Goal: Communication & Community: Share content

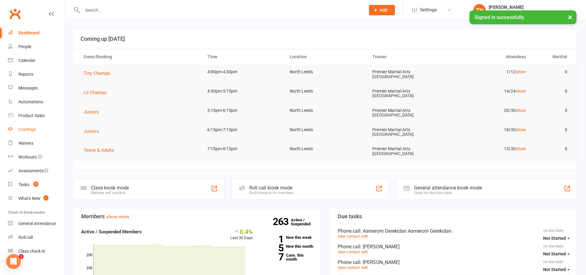
click at [33, 126] on link "Gradings" at bounding box center [36, 130] width 57 height 14
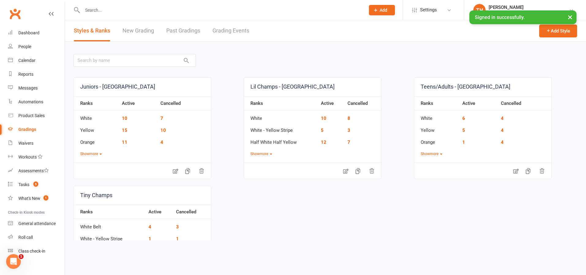
click at [228, 29] on link "Grading Events" at bounding box center [231, 30] width 37 height 21
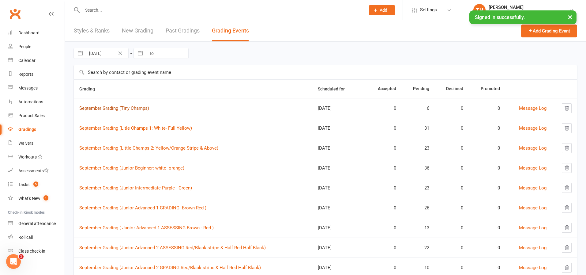
click at [140, 111] on link "September Grading (Tiny Champs)" at bounding box center [114, 108] width 70 height 6
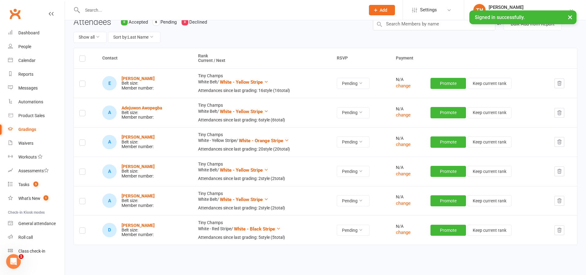
scroll to position [72, 0]
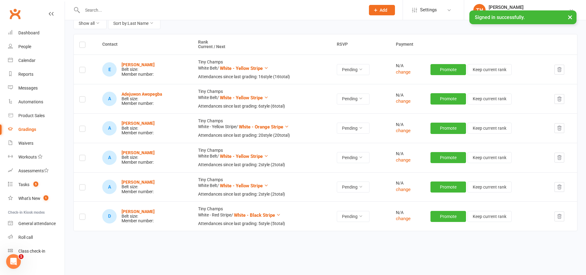
click at [563, 100] on button "button" at bounding box center [560, 99] width 10 height 10
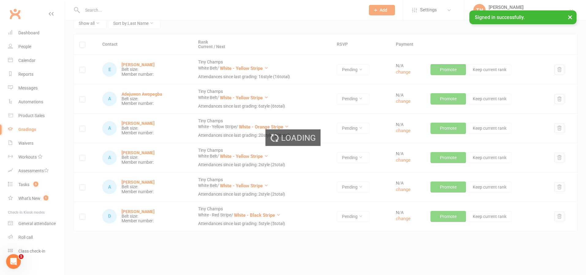
scroll to position [55, 0]
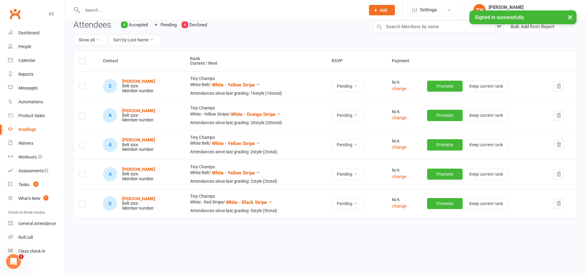
click at [560, 145] on icon "button" at bounding box center [559, 145] width 6 height 6
click at [565, 174] on td at bounding box center [562, 173] width 29 height 29
click at [562, 174] on button "button" at bounding box center [559, 174] width 10 height 10
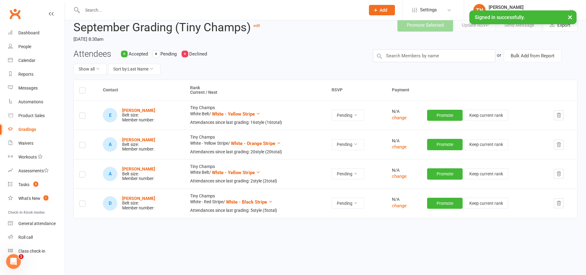
scroll to position [26, 0]
drag, startPoint x: 567, startPoint y: 17, endPoint x: 571, endPoint y: 16, distance: 4.2
click at [570, 17] on button "×" at bounding box center [570, 16] width 11 height 13
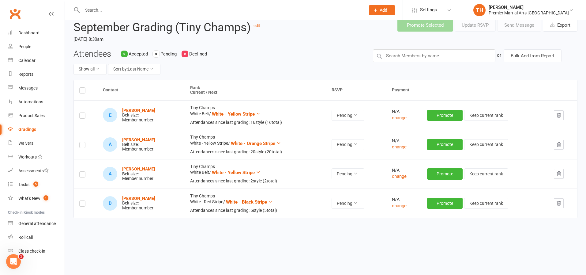
click at [84, 91] on label at bounding box center [82, 91] width 6 height 0
click at [84, 88] on input "checkbox" at bounding box center [82, 88] width 6 height 0
click at [509, 27] on button "Send Message" at bounding box center [519, 25] width 44 height 13
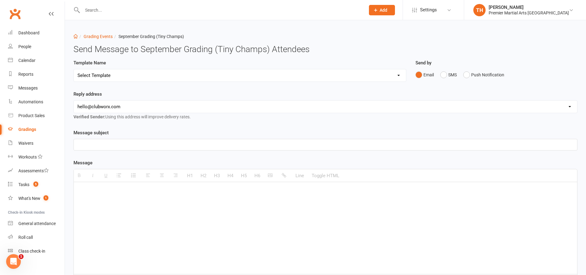
click at [135, 109] on select "hello@clubworx.com north@pmaleeds.com info@websitedojo.com" at bounding box center [325, 106] width 503 height 12
select select "1"
click at [127, 76] on select "Select Template [Email] Grading Eligibility [Email] Grading Eligibility [Email]…" at bounding box center [240, 75] width 332 height 12
select select "5"
select select "0"
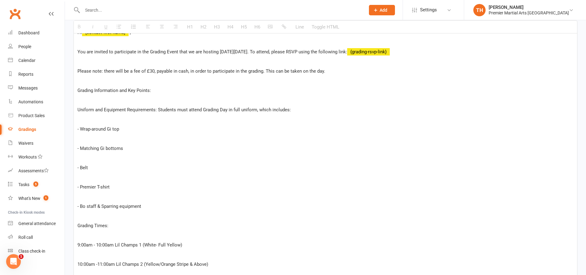
scroll to position [156, 0]
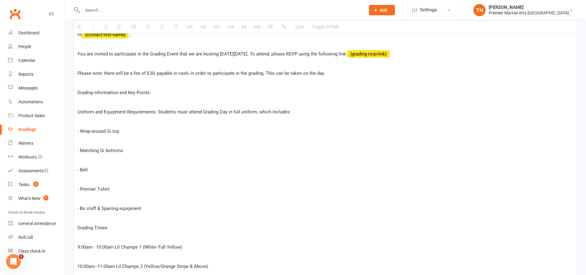
drag, startPoint x: 152, startPoint y: 73, endPoint x: 157, endPoint y: 73, distance: 4.6
click at [153, 73] on span "Please note: there will be a fee of £30, payable in cash, in order to participa…" at bounding box center [201, 73] width 248 height 6
drag, startPoint x: 264, startPoint y: 55, endPoint x: 267, endPoint y: 55, distance: 3.1
click at [265, 55] on span "You are invited to participate in the Grading Event that we are hosting on Satu…" at bounding box center [212, 54] width 270 height 6
drag, startPoint x: 225, startPoint y: 57, endPoint x: 277, endPoint y: 55, distance: 52.1
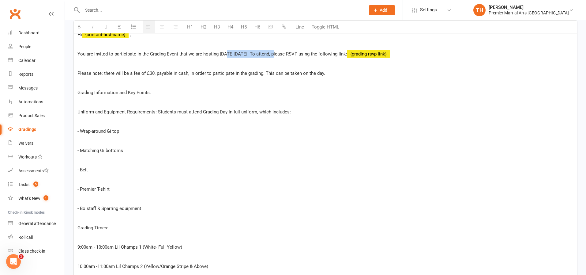
click at [277, 55] on p "You are invited to participate in the Grading Event that we are hosting on Satu…" at bounding box center [325, 53] width 496 height 7
click at [253, 92] on p "Grading Information and Key Points:" at bounding box center [325, 92] width 496 height 7
drag, startPoint x: 77, startPoint y: 93, endPoint x: 166, endPoint y: 92, distance: 88.8
click at [166, 92] on p "Grading Information and Key Points:" at bounding box center [325, 92] width 496 height 7
click at [107, 26] on icon "button" at bounding box center [105, 26] width 3 height 5
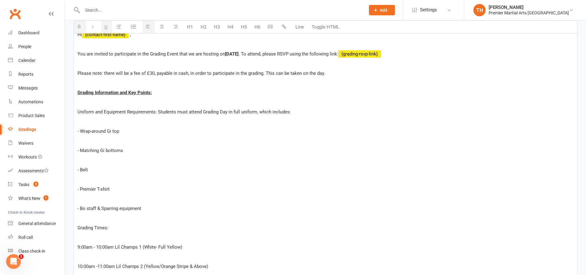
click at [162, 130] on p "- Wrap-around Gi top" at bounding box center [325, 130] width 496 height 7
click at [77, 111] on div "Hi {contact-first-name} , You are invited to participate in the Grading Event t…" at bounding box center [325, 245] width 503 height 441
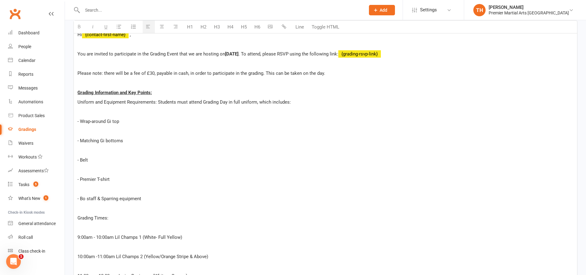
click at [81, 122] on p "- Wrap-around Gi top" at bounding box center [325, 121] width 496 height 7
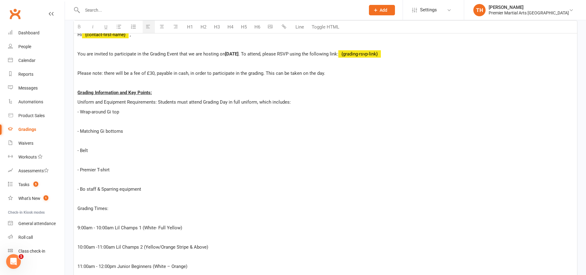
click at [79, 131] on p "- Matching Gi bottoms" at bounding box center [325, 130] width 496 height 7
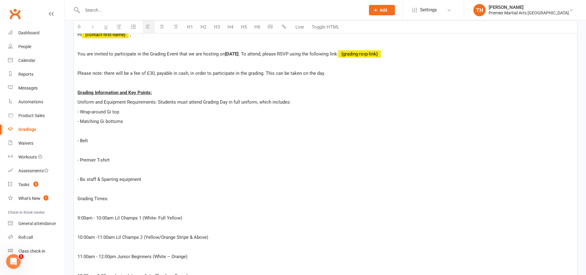
click at [81, 142] on p "- Belt" at bounding box center [325, 140] width 496 height 7
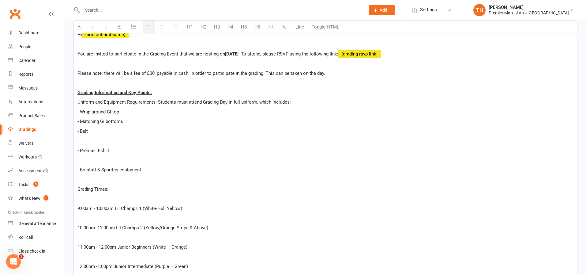
click at [81, 153] on p "- Premier T-shirt" at bounding box center [325, 150] width 496 height 7
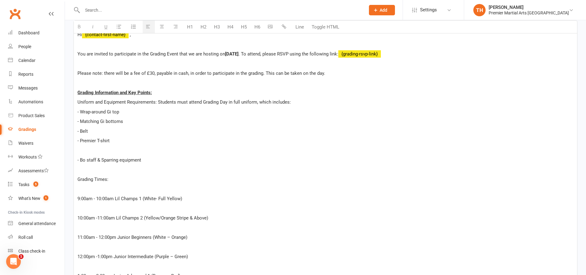
click at [81, 160] on p "- Bo staff & Sparring equipment" at bounding box center [325, 159] width 496 height 7
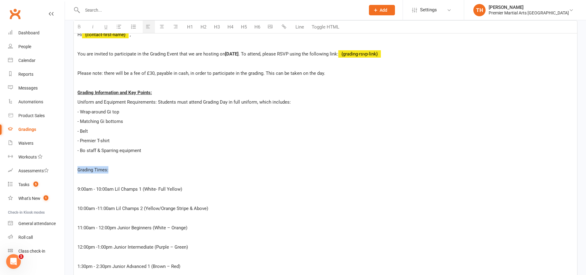
drag, startPoint x: 77, startPoint y: 171, endPoint x: 110, endPoint y: 168, distance: 32.3
click at [110, 168] on p "Grading Times:" at bounding box center [325, 169] width 496 height 7
click at [108, 28] on button "button" at bounding box center [106, 27] width 11 height 13
drag, startPoint x: 160, startPoint y: 139, endPoint x: 164, endPoint y: 139, distance: 3.4
click at [161, 139] on p "- Premier T-shirt" at bounding box center [325, 140] width 496 height 7
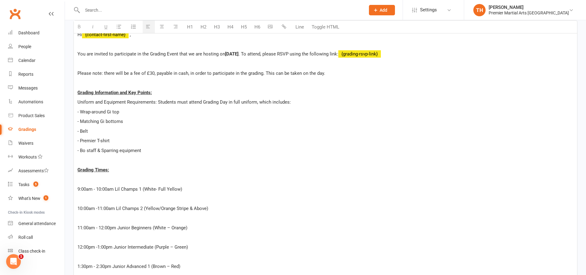
click at [113, 178] on p at bounding box center [325, 178] width 496 height 7
click at [77, 208] on p "10:00am -11:00am Lil Champs 2 (Yellow/Orange Stripe & Above)" at bounding box center [325, 208] width 496 height 7
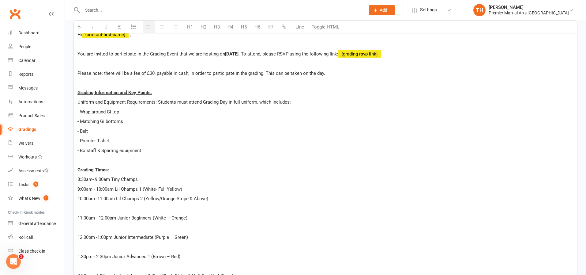
click at [77, 218] on p "11:00am - 12:00pm Junior Beginners (White – Orange)" at bounding box center [325, 217] width 496 height 7
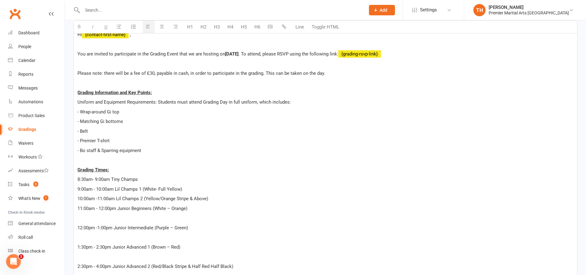
click at [77, 228] on div "Hi {contact-first-name} , You are invited to participate in the Grading Event t…" at bounding box center [325, 207] width 503 height 364
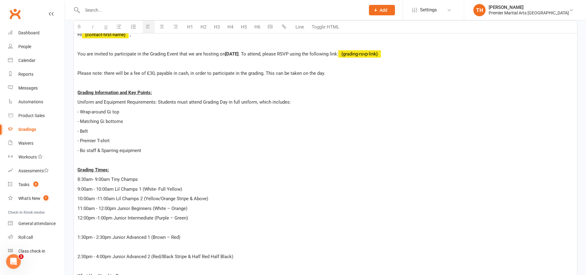
click at [77, 238] on p "1:30pm - 2:30pm Junior Advanced 1 (Brown – Red)" at bounding box center [325, 236] width 496 height 7
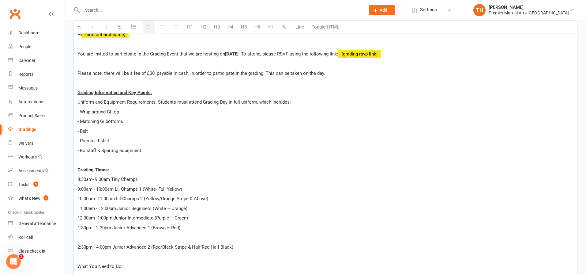
click at [80, 250] on p "2:30pm - 4:00pm Junior Advanced 2 (Red/Black Stripe & Half Red Half Black)" at bounding box center [325, 246] width 496 height 7
click at [78, 250] on p "2:30pm - 4:00pm Junior Advanced 2 (Red/Black Stripe & Half Red Half Black)" at bounding box center [325, 246] width 496 height 7
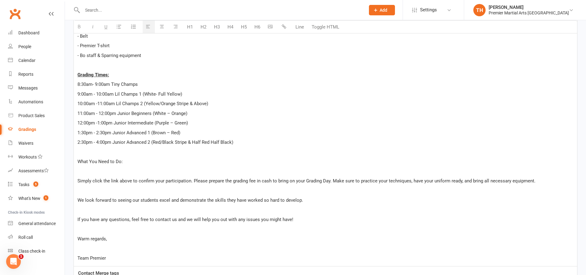
scroll to position [252, 0]
click at [243, 142] on p "2:30pm - 4:00pm Junior Advanced 2 (Red/Black Stripe & Half Red Half Black)" at bounding box center [325, 141] width 496 height 7
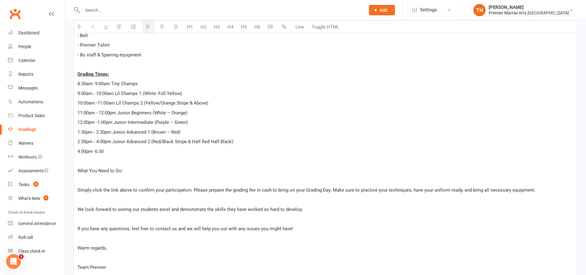
click at [92, 152] on p "4:00pm- 6:30" at bounding box center [325, 151] width 496 height 7
click at [114, 151] on p "4:00pm - 6:30" at bounding box center [325, 151] width 496 height 7
drag, startPoint x: 77, startPoint y: 173, endPoint x: 129, endPoint y: 170, distance: 51.5
click at [129, 170] on p "What You Need to Do:" at bounding box center [325, 170] width 496 height 7
click at [108, 28] on button "button" at bounding box center [106, 27] width 11 height 13
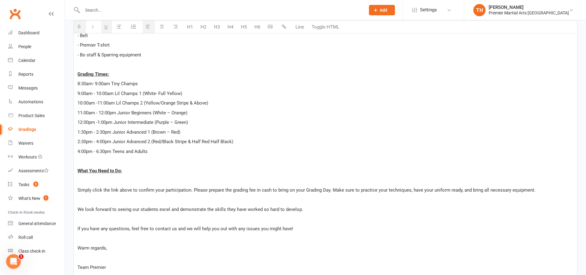
click at [77, 190] on span "Simply click the link above to confirm your participation. Please prepare the g…" at bounding box center [306, 190] width 458 height 6
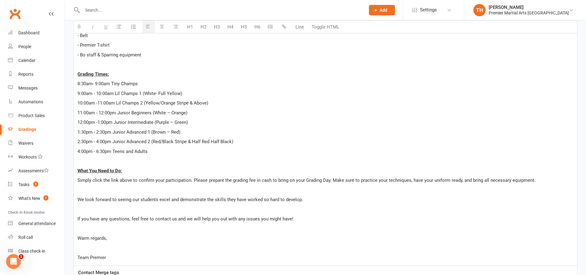
click at [80, 202] on p "We look forward to seeing our students excel and demonstrate the skills they ha…" at bounding box center [325, 199] width 496 height 7
click at [77, 202] on p "We look forward to seeing our students excel and demonstrate the skills they ha…" at bounding box center [325, 199] width 496 height 7
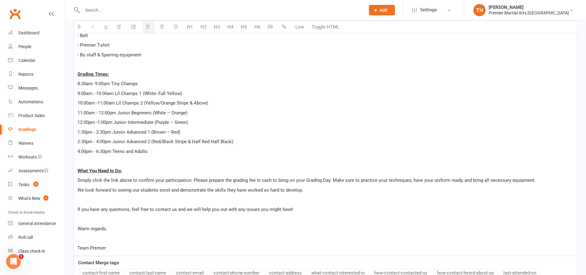
click at [78, 210] on span "If you have any questions, feel free to contact us and we will help you out wit…" at bounding box center [185, 209] width 216 height 6
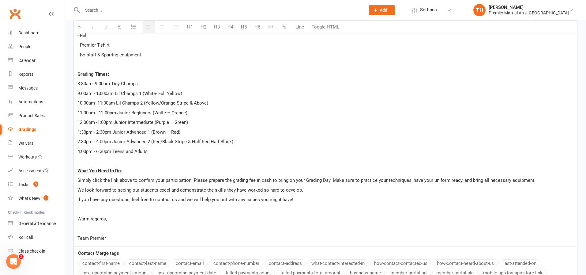
click at [78, 240] on p "Team Premier" at bounding box center [325, 237] width 496 height 7
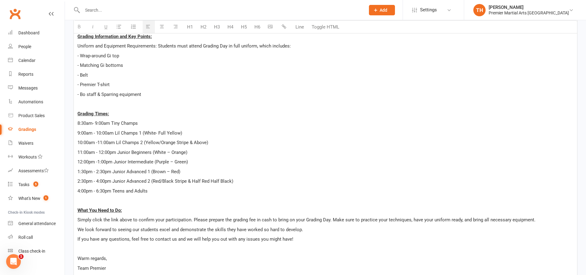
scroll to position [212, 0]
drag, startPoint x: 146, startPoint y: 122, endPoint x: 74, endPoint y: 126, distance: 72.7
click at [74, 126] on div "Hi {contact-first-name} , You are invited to participate in the Grading Event t…" at bounding box center [325, 123] width 503 height 306
click at [162, 121] on p "8:30am- 9:00am Tiny Champs" at bounding box center [325, 123] width 496 height 7
click at [179, 129] on div "Hi {contact-first-name} , You are invited to participate in the Grading Event t…" at bounding box center [325, 123] width 503 height 306
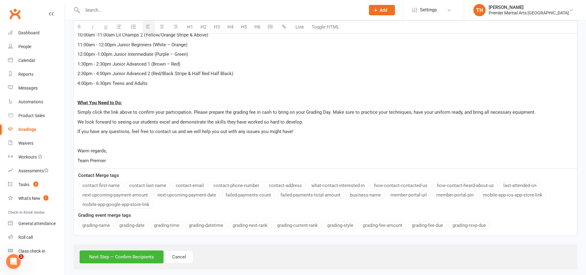
scroll to position [328, 0]
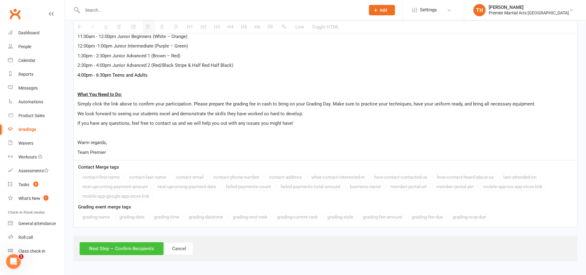
click at [122, 246] on button "Next Step — Confirm Recipients" at bounding box center [122, 248] width 84 height 13
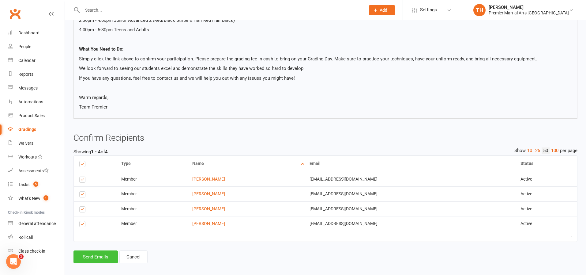
click at [96, 255] on button "Send Emails" at bounding box center [96, 256] width 44 height 13
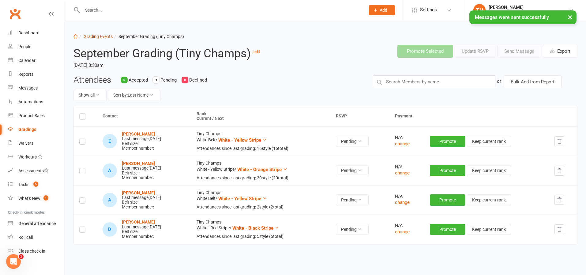
click at [91, 35] on link "Grading Events" at bounding box center [98, 36] width 29 height 5
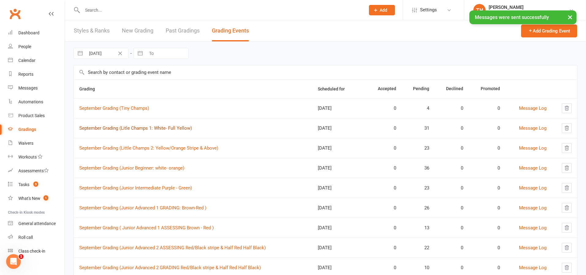
click at [149, 129] on link "September Grading (Litle Champs 1: White- Full Yellow)" at bounding box center [135, 128] width 113 height 6
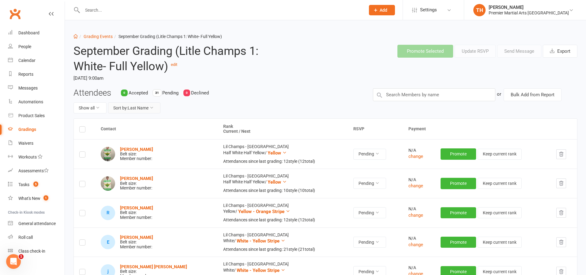
drag, startPoint x: 146, startPoint y: 107, endPoint x: 159, endPoint y: 113, distance: 14.0
click at [147, 108] on button "Sort by: Last Name" at bounding box center [134, 107] width 52 height 11
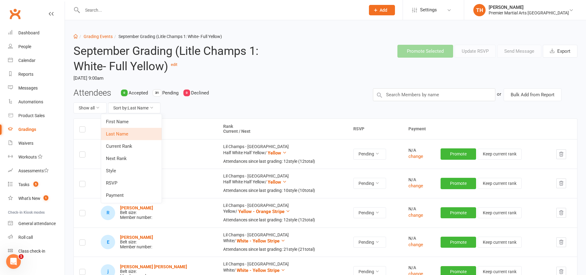
click at [146, 141] on link "Current Rank" at bounding box center [131, 146] width 61 height 12
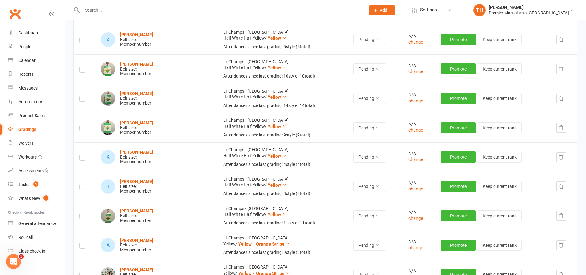
scroll to position [672, 0]
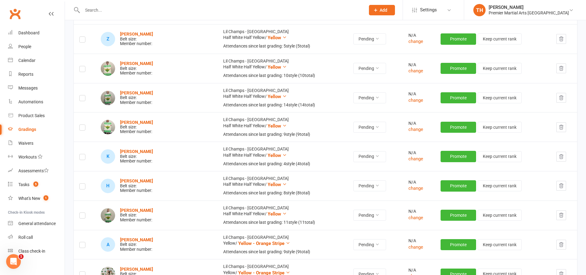
click at [564, 190] on button "button" at bounding box center [561, 186] width 10 height 10
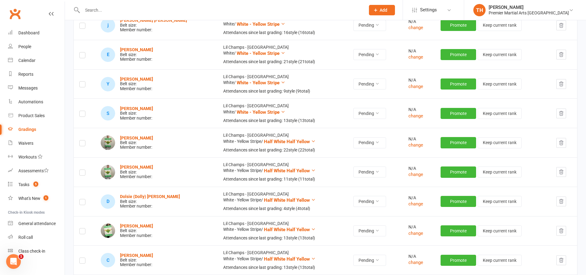
scroll to position [0, 0]
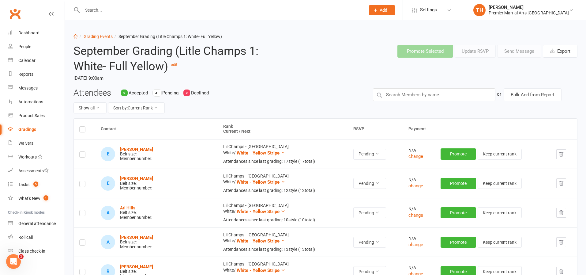
click at [80, 130] on label at bounding box center [82, 130] width 6 height 0
click at [80, 126] on input "checkbox" at bounding box center [82, 126] width 6 height 0
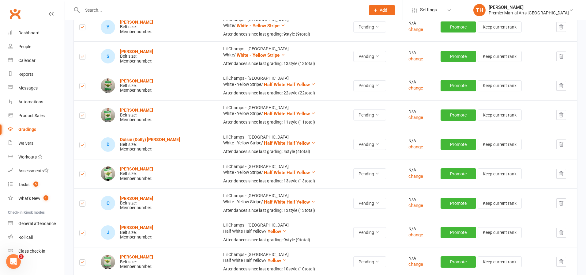
scroll to position [336, 0]
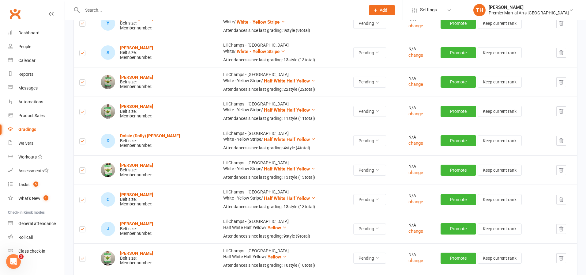
click at [85, 83] on label at bounding box center [82, 83] width 6 height 0
click at [85, 80] on input "checkbox" at bounding box center [82, 80] width 6 height 0
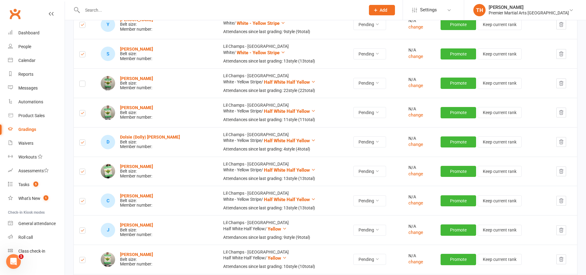
scroll to position [0, 0]
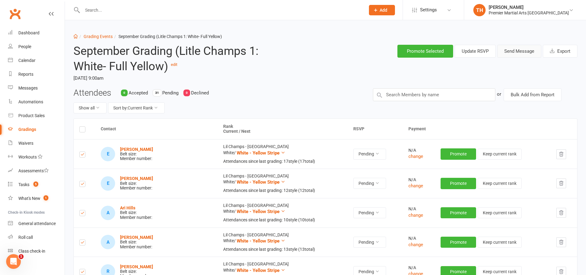
click at [512, 56] on button "Send Message" at bounding box center [519, 51] width 44 height 13
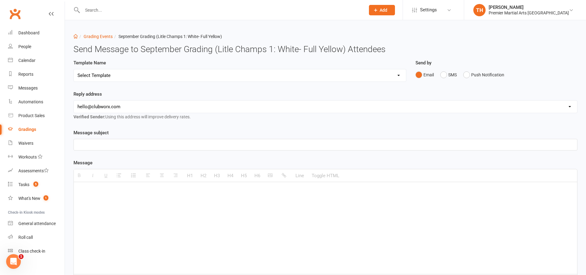
click at [239, 104] on select "hello@clubworx.com north@pmaleeds.com info@websitedojo.com" at bounding box center [325, 106] width 503 height 12
select select "1"
click at [179, 72] on select "Select Template [Email] Grading Eligibility [Email] Grading Eligibility [Email]…" at bounding box center [240, 75] width 332 height 12
select select "5"
select select "0"
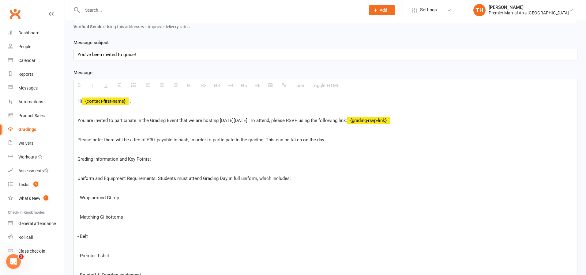
scroll to position [92, 0]
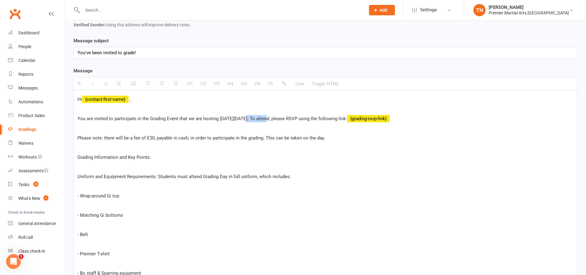
drag, startPoint x: 266, startPoint y: 121, endPoint x: 244, endPoint y: 121, distance: 21.8
click at [244, 121] on span "You are invited to participate in the Grading Event that we are hosting on Satu…" at bounding box center [212, 119] width 270 height 6
drag, startPoint x: 225, startPoint y: 119, endPoint x: 277, endPoint y: 120, distance: 51.5
click at [277, 120] on span "You are invited to participate in the Grading Event that we are hosting on Satu…" at bounding box center [211, 118] width 269 height 6
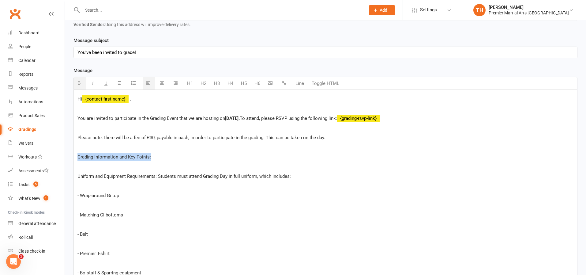
drag, startPoint x: 77, startPoint y: 156, endPoint x: 161, endPoint y: 158, distance: 84.5
click at [104, 81] on icon "button" at bounding box center [105, 83] width 3 height 5
click at [78, 176] on span "Uniform and Equipment Requirements: Students must attend Grading Day in full un…" at bounding box center [183, 176] width 213 height 6
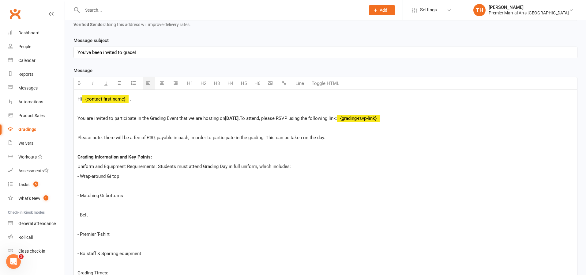
click at [81, 198] on p "- Matching Gi bottoms" at bounding box center [325, 195] width 496 height 7
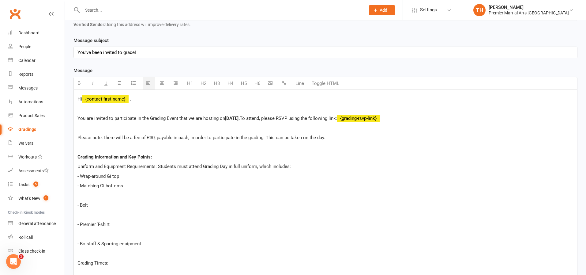
click at [82, 207] on p "- Belt" at bounding box center [325, 204] width 496 height 7
drag, startPoint x: 81, startPoint y: 206, endPoint x: 85, endPoint y: 206, distance: 4.6
click at [82, 206] on p "- Belt" at bounding box center [325, 204] width 496 height 7
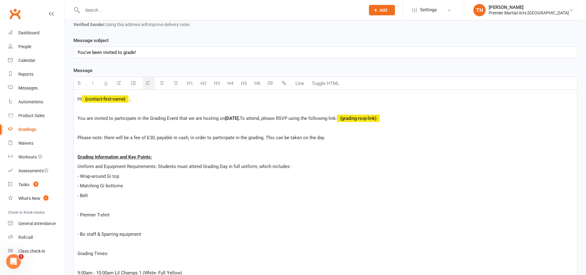
click at [80, 215] on p "- Premier T-shirt" at bounding box center [325, 214] width 496 height 7
click at [82, 215] on p "- Premier T-shirt" at bounding box center [325, 214] width 496 height 7
click at [81, 216] on p "- Premier T-shirt" at bounding box center [325, 214] width 496 height 7
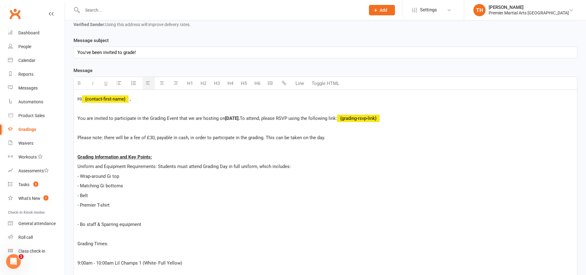
click at [81, 225] on p "- Bo staff & Sparring equipment" at bounding box center [325, 224] width 496 height 7
click at [80, 225] on p "- Bo staff & Sparring equipment" at bounding box center [325, 224] width 496 height 7
click at [81, 225] on p "- Bo staff & Sparring equipment" at bounding box center [325, 224] width 496 height 7
click at [80, 224] on p "- Bo staff & Sparring equipment" at bounding box center [325, 224] width 496 height 7
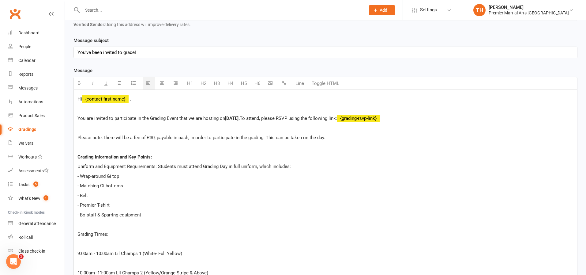
click at [78, 235] on span "Grading Times:" at bounding box center [92, 234] width 31 height 6
drag, startPoint x: 77, startPoint y: 236, endPoint x: 125, endPoint y: 234, distance: 48.1
click at [125, 234] on p "Grading Times:" at bounding box center [325, 233] width 496 height 7
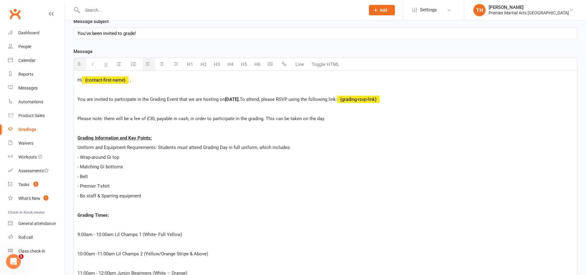
click at [85, 227] on p at bounding box center [325, 224] width 496 height 7
click at [82, 230] on div "Hi {contact-first-name} , You are invited to participate in the Grading Event t…" at bounding box center [325, 262] width 503 height 383
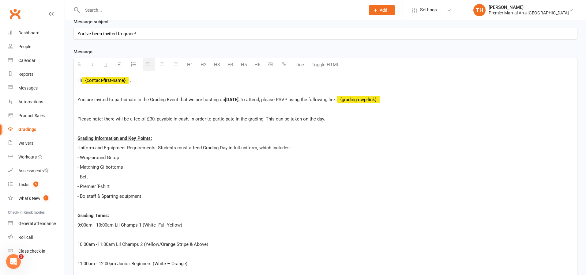
click at [76, 242] on div "Hi {contact-first-name} , You are invited to participate in the Grading Event t…" at bounding box center [325, 258] width 503 height 374
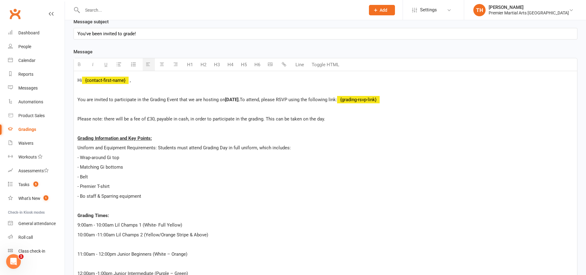
click at [77, 253] on p "11:00am - 12:00pm Junior Beginners (White – Orange)" at bounding box center [325, 253] width 496 height 7
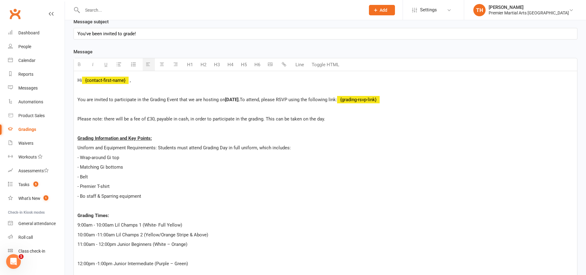
click at [79, 263] on p "12:00pm -1:00pm Junior Intermediate (Purple – Green)" at bounding box center [325, 263] width 496 height 7
click at [78, 263] on p "12:00pm -1:00pm Junior Intermediate (Purple – Green)" at bounding box center [325, 263] width 496 height 7
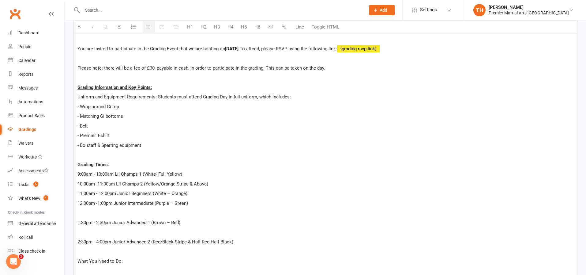
scroll to position [163, 0]
click at [77, 222] on p "1:30pm - 2:30pm Junior Advanced 1 (Brown – Red)" at bounding box center [325, 221] width 496 height 7
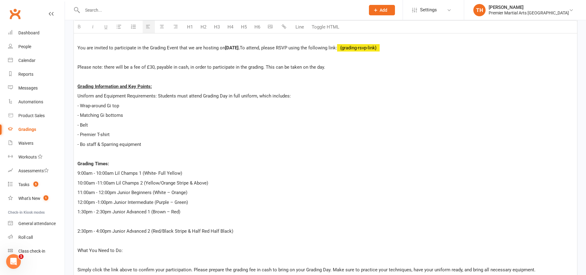
click at [78, 229] on p "2:30pm - 4:00pm Junior Advanced 2 (Red/Black Stripe & Half Red Half Black)" at bounding box center [325, 230] width 496 height 7
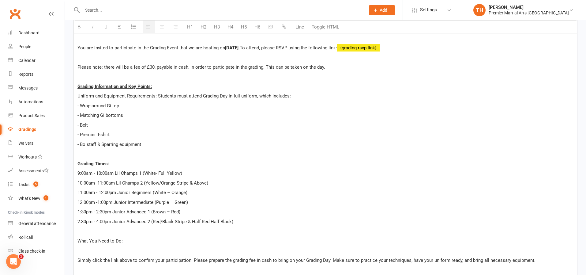
click at [122, 166] on p "Grading Times:" at bounding box center [325, 163] width 496 height 7
drag, startPoint x: 78, startPoint y: 239, endPoint x: 121, endPoint y: 239, distance: 42.9
click at [121, 239] on span "What You Need to Do:" at bounding box center [99, 241] width 45 height 6
click at [126, 239] on p "What You Need to Do :" at bounding box center [325, 240] width 496 height 7
click at [127, 162] on p "Grading Times:" at bounding box center [325, 163] width 496 height 7
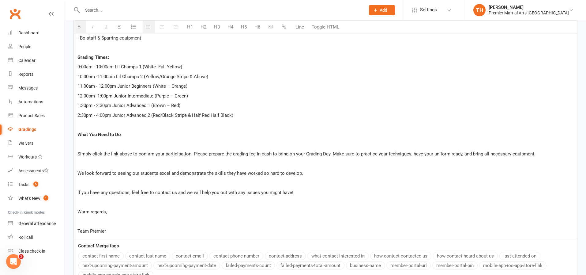
scroll to position [269, 0]
click at [77, 154] on span "Simply click the link above to confirm your participation. Please prepare the g…" at bounding box center [306, 154] width 458 height 6
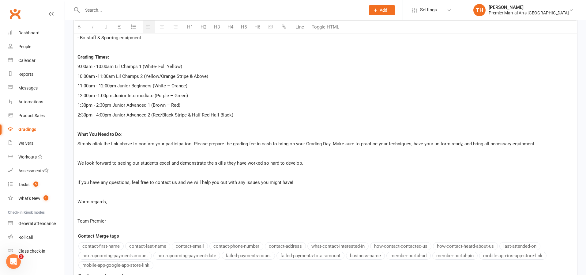
click at [77, 160] on div "Hi {contact-first-name} , You are invited to participate in the Grading Event t…" at bounding box center [325, 71] width 503 height 316
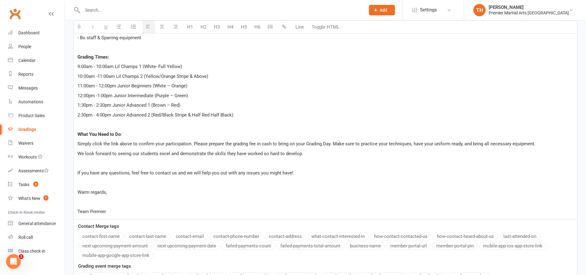
click at [77, 171] on div "Hi {contact-first-name} , You are invited to participate in the Grading Event t…" at bounding box center [325, 66] width 503 height 306
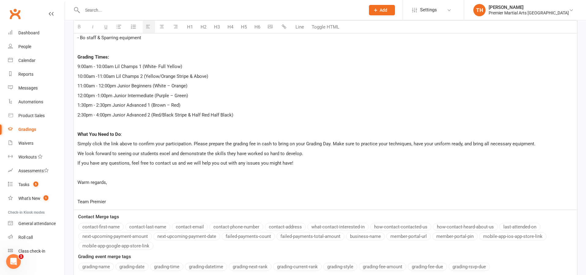
click at [77, 202] on p "Team Premier" at bounding box center [325, 201] width 496 height 7
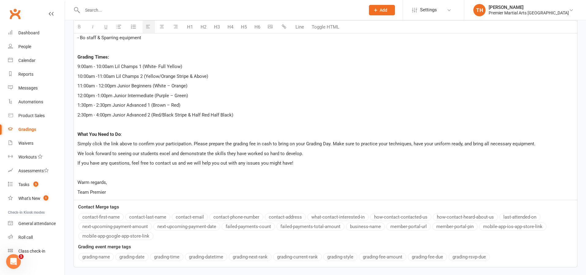
click at [146, 187] on div "Hi {contact-first-name} , You are invited to participate in the Grading Event t…" at bounding box center [325, 56] width 503 height 287
click at [146, 191] on p "Team Premier" at bounding box center [325, 191] width 496 height 7
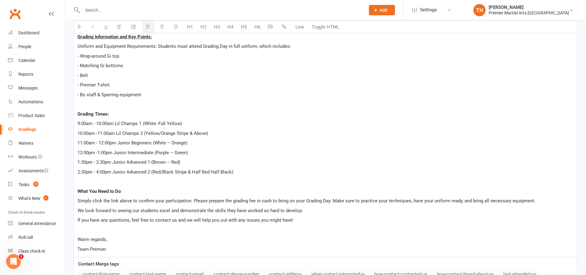
scroll to position [0, 0]
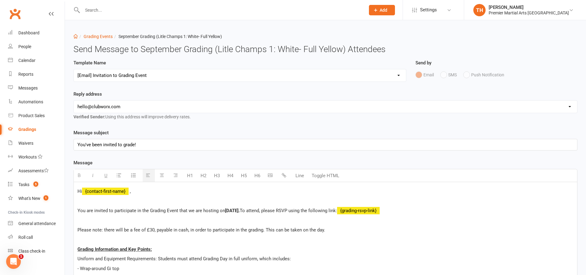
click at [120, 107] on select "hello@clubworx.com north@pmaleeds.com info@websitedojo.com" at bounding box center [325, 106] width 503 height 12
select select "1"
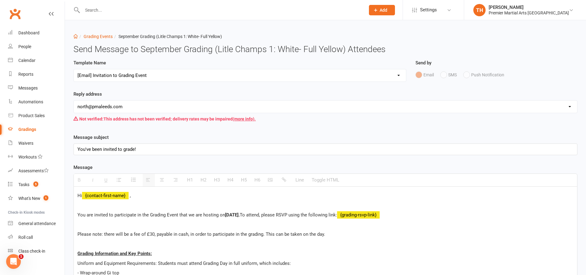
scroll to position [314, 0]
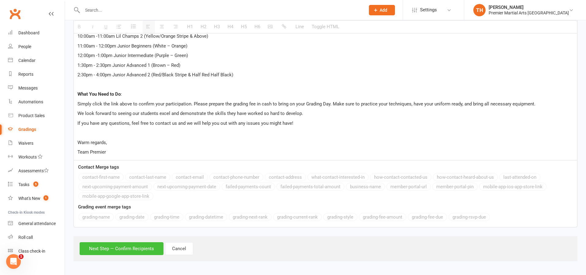
click at [112, 251] on button "Next Step — Confirm Recipients" at bounding box center [122, 248] width 84 height 13
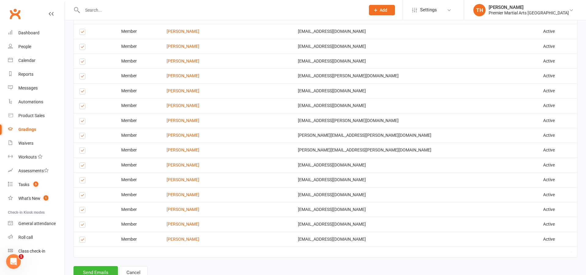
scroll to position [685, 0]
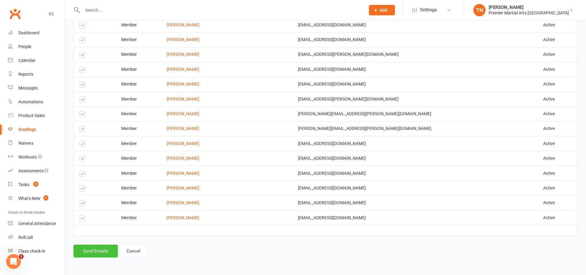
click at [94, 252] on button "Send Emails" at bounding box center [96, 250] width 44 height 13
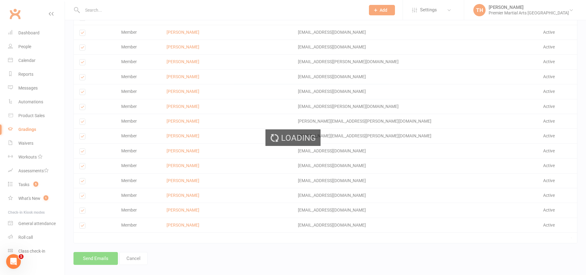
scroll to position [693, 0]
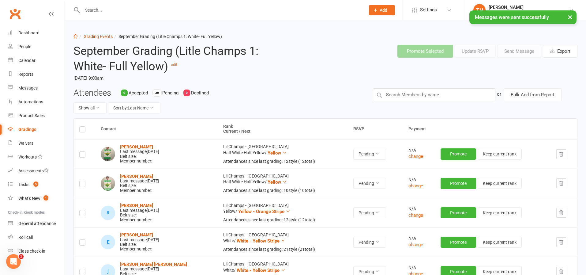
click at [101, 37] on link "Grading Events" at bounding box center [98, 36] width 29 height 5
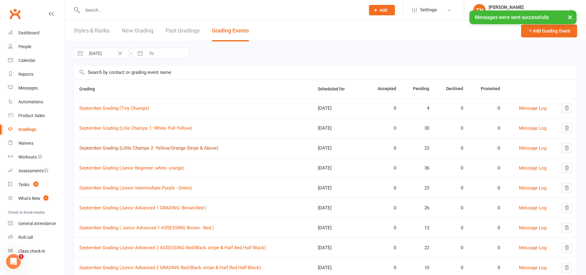
click at [157, 148] on link "September Grading (Little Champs 2: Yellow/Orange Stripe & Above)" at bounding box center [148, 148] width 139 height 6
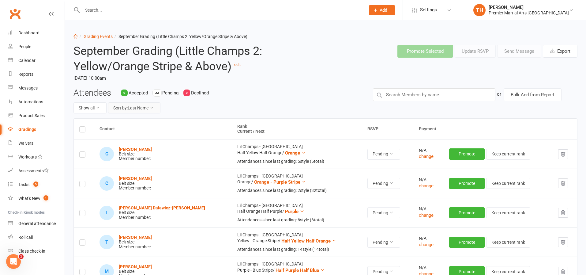
click at [149, 110] on button "Sort by: Last Name" at bounding box center [134, 107] width 52 height 11
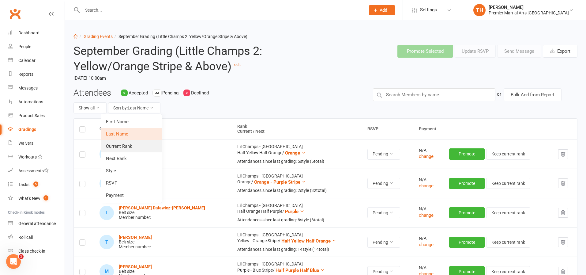
click at [145, 149] on link "Current Rank" at bounding box center [131, 146] width 61 height 12
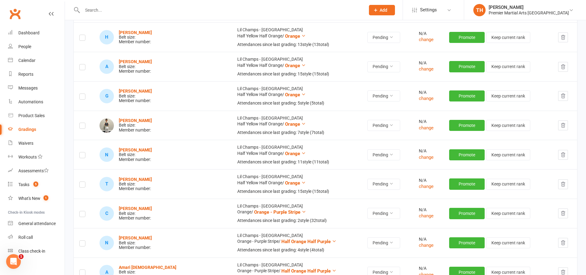
scroll to position [236, 0]
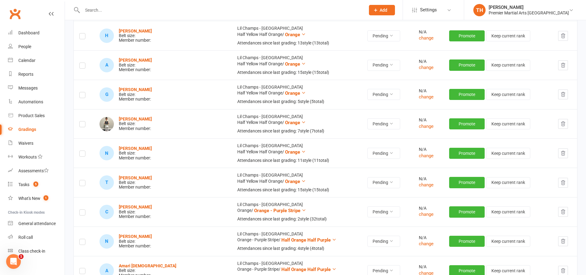
click at [565, 213] on button "button" at bounding box center [563, 212] width 10 height 10
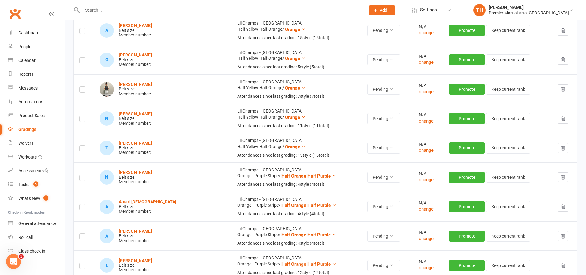
scroll to position [279, 0]
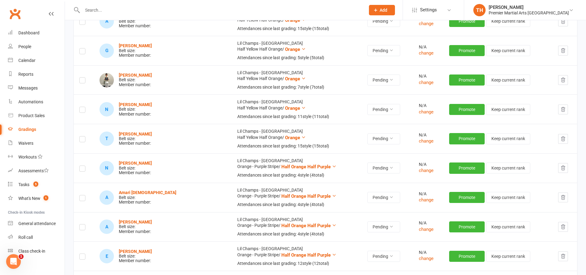
click at [562, 167] on icon "button" at bounding box center [563, 168] width 6 height 6
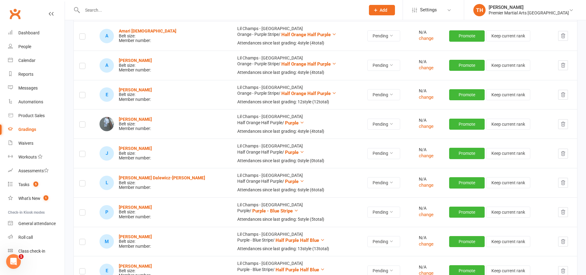
scroll to position [413, 0]
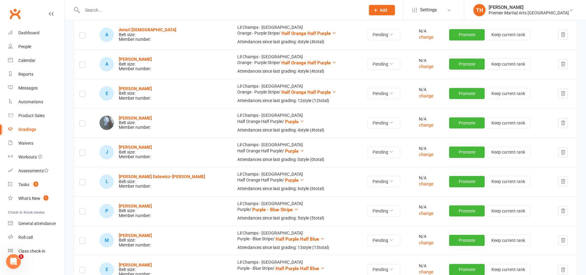
click at [560, 63] on icon "button" at bounding box center [563, 64] width 6 height 6
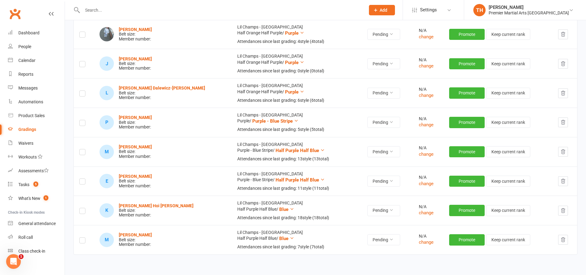
scroll to position [473, 0]
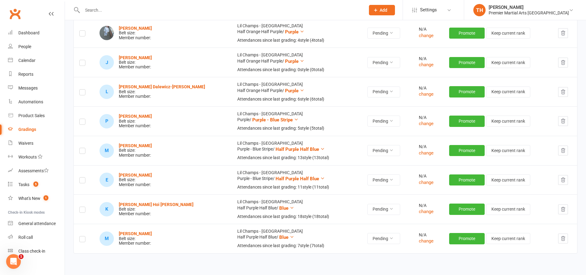
click at [564, 243] on button "button" at bounding box center [563, 238] width 10 height 10
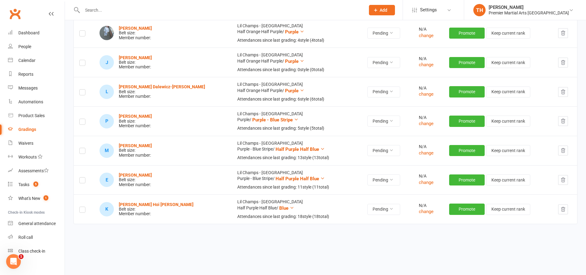
click at [563, 64] on icon "button" at bounding box center [563, 63] width 6 height 6
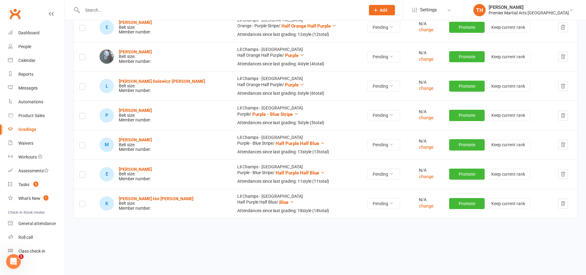
scroll to position [449, 0]
click at [563, 201] on icon "button" at bounding box center [563, 204] width 6 height 6
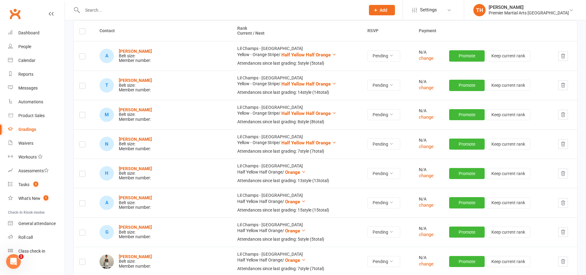
scroll to position [0, 0]
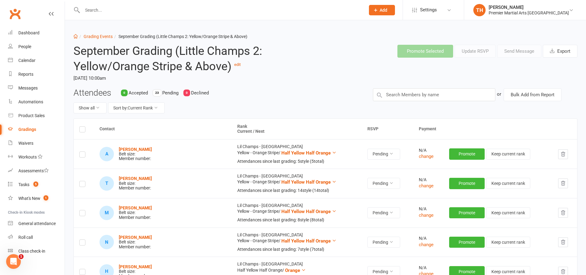
click at [81, 130] on label at bounding box center [82, 130] width 6 height 0
click at [81, 126] on input "checkbox" at bounding box center [82, 126] width 6 height 0
click at [527, 51] on button "Send Message" at bounding box center [519, 51] width 44 height 13
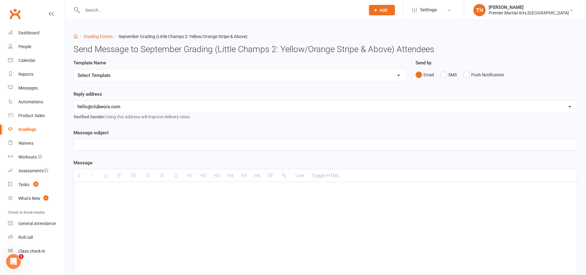
click at [131, 102] on select "hello@clubworx.com north@pmaleeds.com info@websitedojo.com" at bounding box center [325, 106] width 503 height 12
select select "1"
click at [125, 72] on select "Select Template [Email] Grading Eligibility [Email] Grading Eligibility [Email]…" at bounding box center [240, 75] width 332 height 12
select select "5"
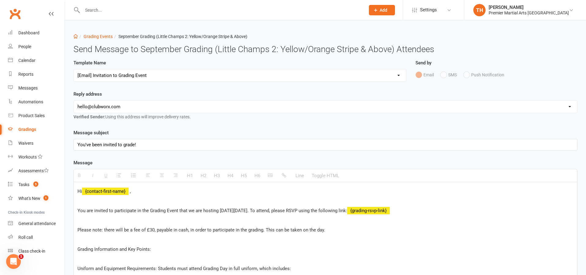
click at [138, 102] on select "hello@clubworx.com north@pmaleeds.com info@websitedojo.com" at bounding box center [325, 106] width 503 height 12
select select "1"
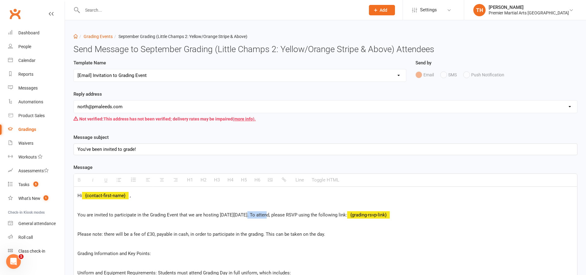
drag, startPoint x: 266, startPoint y: 216, endPoint x: 244, endPoint y: 218, distance: 21.2
click at [244, 218] on p "You are invited to participate in the Grading Event that we are hosting on Satu…" at bounding box center [325, 214] width 496 height 7
drag, startPoint x: 226, startPoint y: 216, endPoint x: 277, endPoint y: 218, distance: 51.8
click at [277, 218] on p "You are invited to participate in the Grading Event that we are hosting on Satu…" at bounding box center [325, 214] width 496 height 7
click at [276, 221] on p at bounding box center [325, 224] width 496 height 7
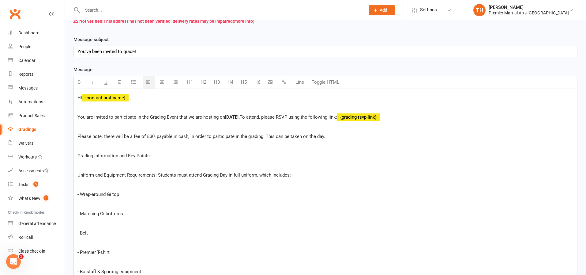
scroll to position [99, 0]
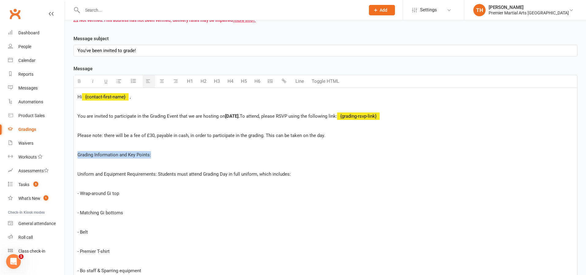
drag, startPoint x: 75, startPoint y: 155, endPoint x: 175, endPoint y: 156, distance: 99.5
click at [105, 81] on icon "button" at bounding box center [105, 81] width 3 height 5
click at [78, 175] on span "Uniform and Equipment Requirements: Students must attend Grading Day in full un…" at bounding box center [183, 174] width 213 height 6
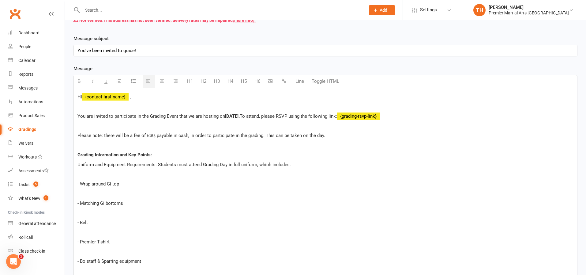
click at [82, 183] on p "- Wrap-around Gi top" at bounding box center [325, 183] width 496 height 7
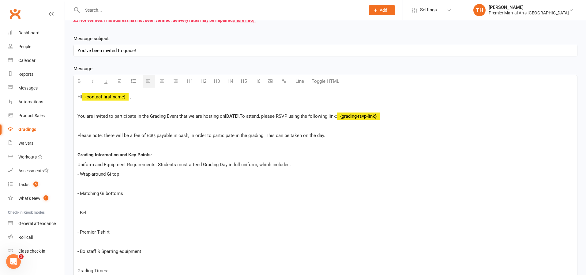
click at [81, 194] on p "- Matching Gi bottoms" at bounding box center [325, 193] width 496 height 7
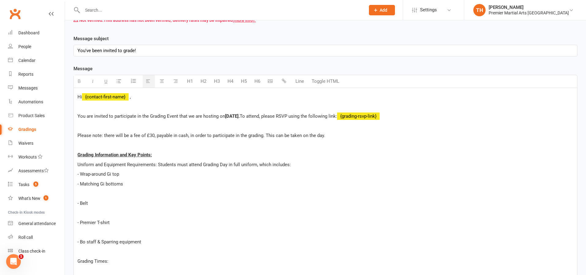
click at [81, 203] on p "- Belt" at bounding box center [325, 202] width 496 height 7
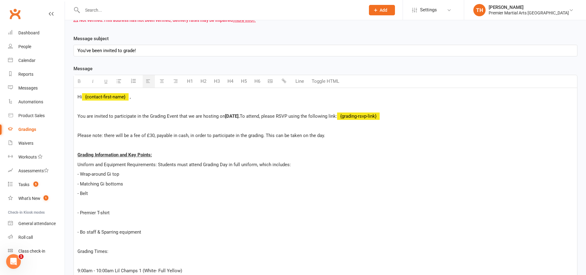
click at [81, 215] on p "- Premier T-shirt" at bounding box center [325, 212] width 496 height 7
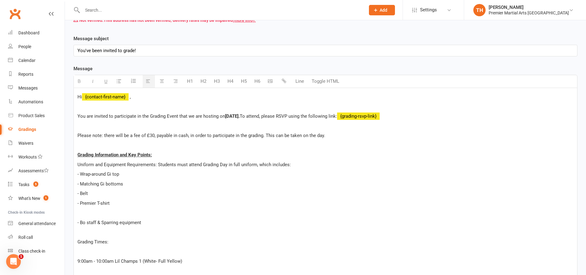
click at [80, 224] on p "- Bo staff & Sparring equipment" at bounding box center [325, 222] width 496 height 7
click at [81, 224] on p "- Bo staff & Sparring equipment" at bounding box center [325, 222] width 496 height 7
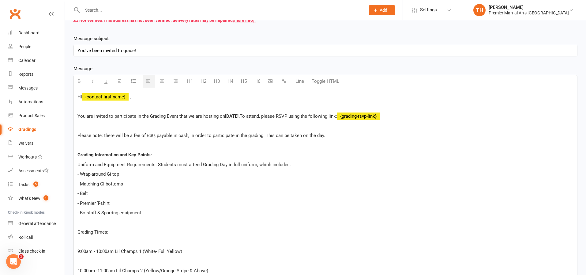
click at [77, 233] on span "Grading Times:" at bounding box center [92, 232] width 31 height 6
drag, startPoint x: 77, startPoint y: 233, endPoint x: 122, endPoint y: 232, distance: 44.7
click at [122, 232] on p "Grading Times:" at bounding box center [325, 231] width 496 height 7
click at [123, 232] on p "Grading Times:" at bounding box center [325, 231] width 496 height 7
click at [79, 250] on p "9:00am - 10:00am Lil Champs 1 (White- Full Yellow)" at bounding box center [325, 250] width 496 height 7
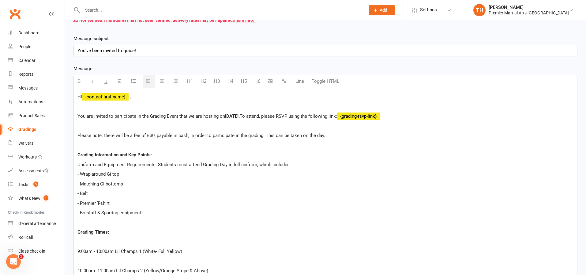
click at [79, 251] on p "9:00am - 10:00am Lil Champs 1 (White- Full Yellow)" at bounding box center [325, 250] width 496 height 7
click at [77, 251] on p "9:00am - 10:00am Lil Champs 1 (White- Full Yellow)" at bounding box center [325, 250] width 496 height 7
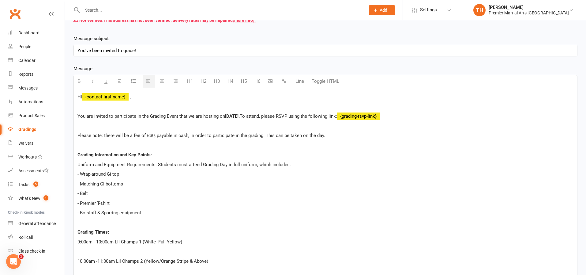
click at [77, 261] on p "10:00am -11:00am Lil Champs 2 (Yellow/Orange Stripe & Above)" at bounding box center [325, 260] width 496 height 7
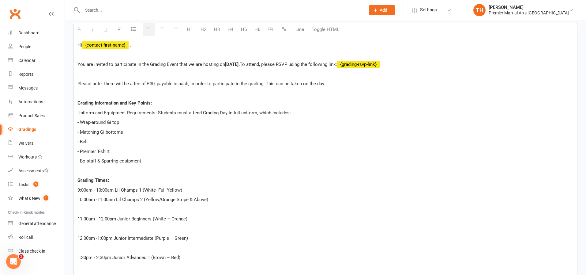
scroll to position [151, 0]
click at [78, 219] on p "11:00am - 12:00pm Junior Beginners (White – Orange)" at bounding box center [325, 217] width 496 height 7
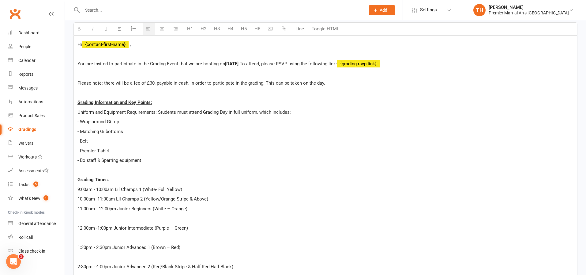
click at [78, 228] on p "12:00pm -1:00pm Junior Intermediate (Purple – Green)" at bounding box center [325, 227] width 496 height 7
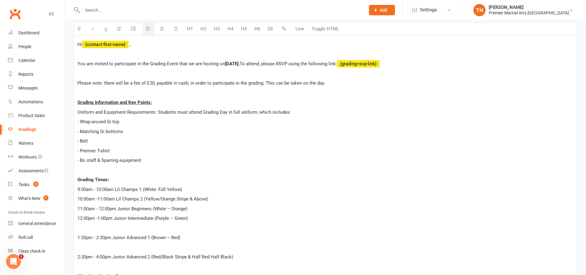
click at [77, 238] on p "1:30pm - 2:30pm Junior Advanced 1 (Brown – Red)" at bounding box center [325, 237] width 496 height 7
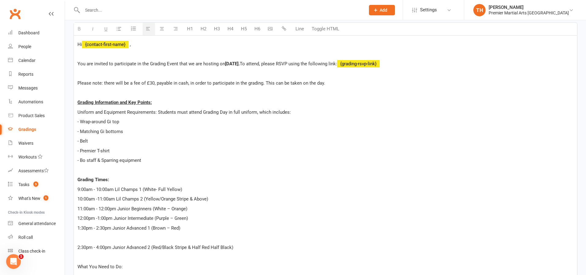
click at [79, 243] on p "2:30pm - 4:00pm Junior Advanced 2 (Red/Black Stripe & Half Red Half Black)" at bounding box center [325, 246] width 496 height 7
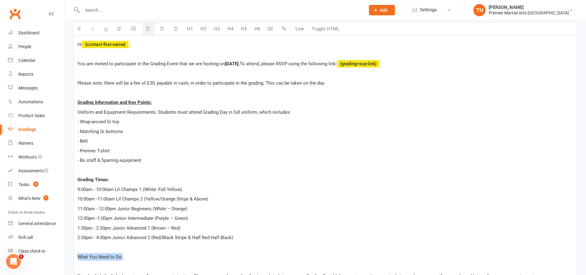
drag, startPoint x: 78, startPoint y: 257, endPoint x: 140, endPoint y: 256, distance: 61.9
click at [140, 256] on p "What You Need to Do:" at bounding box center [325, 256] width 496 height 7
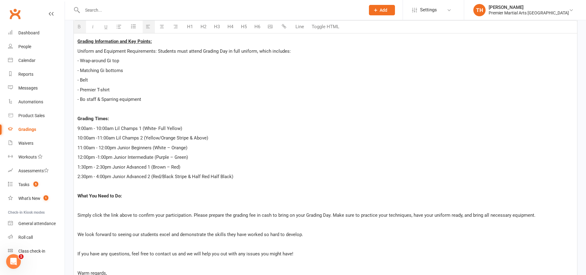
click at [79, 217] on span "Simply click the link above to confirm your participation. Please prepare the g…" at bounding box center [306, 215] width 458 height 6
click at [77, 213] on span "Simply click the link above to confirm your participation. Please prepare the g…" at bounding box center [306, 215] width 458 height 6
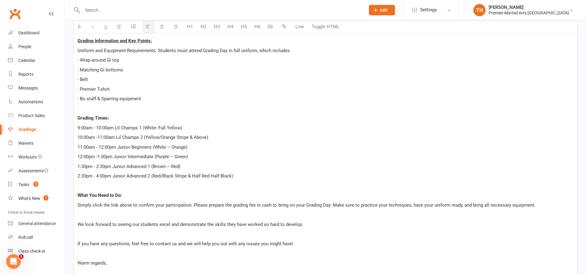
click at [77, 223] on div "Hi {contact-first-name} , You are invited to participate in the Grading Event t…" at bounding box center [325, 132] width 503 height 316
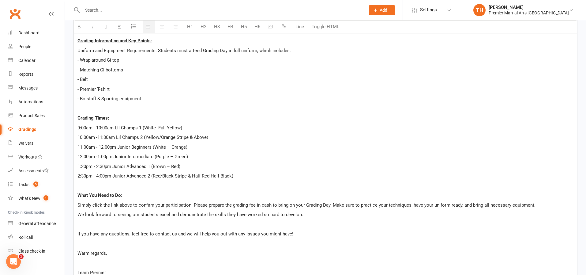
click at [78, 234] on span "If you have any questions, feel free to contact us and we will help you out wit…" at bounding box center [185, 234] width 216 height 6
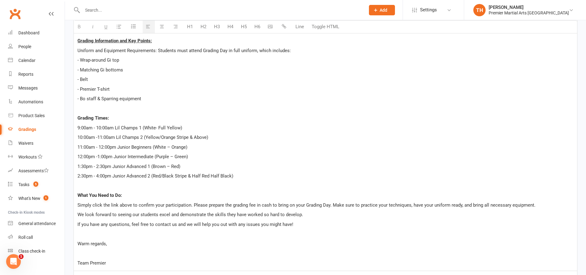
click at [78, 243] on span "Warm regards," at bounding box center [91, 244] width 29 height 6
click at [78, 262] on p "Team Premier" at bounding box center [325, 262] width 496 height 7
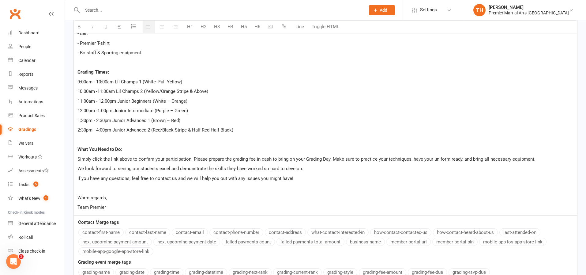
scroll to position [314, 0]
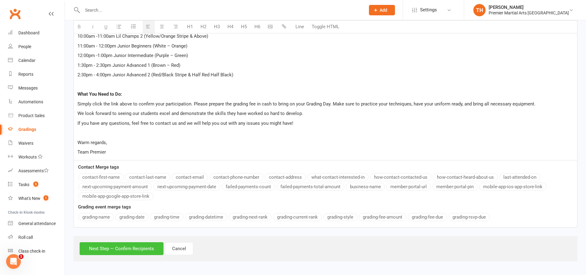
click at [123, 250] on button "Next Step — Confirm Recipients" at bounding box center [122, 248] width 84 height 13
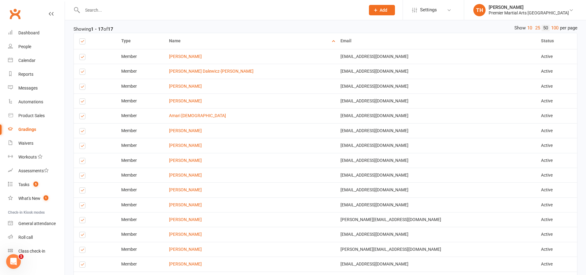
scroll to position [507, 0]
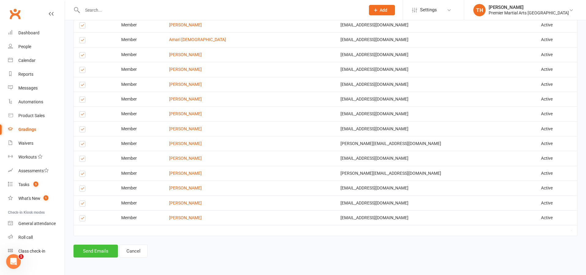
click at [102, 251] on button "Send Emails" at bounding box center [96, 250] width 44 height 13
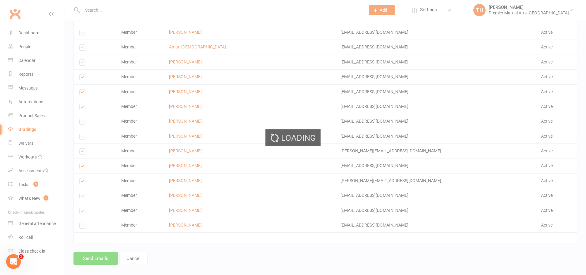
scroll to position [515, 0]
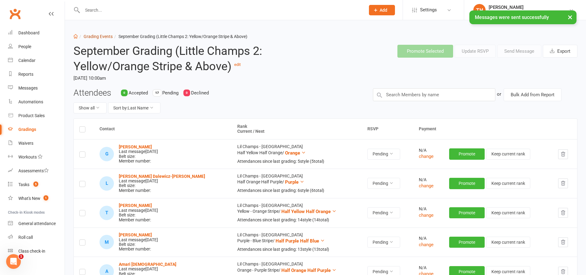
click at [100, 38] on link "Grading Events" at bounding box center [98, 36] width 29 height 5
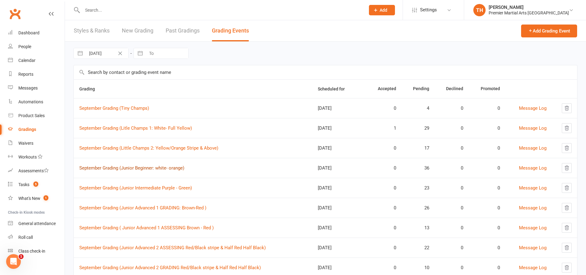
click at [151, 169] on link "September Grading (Junior Beginner: white- orange)" at bounding box center [131, 168] width 105 height 6
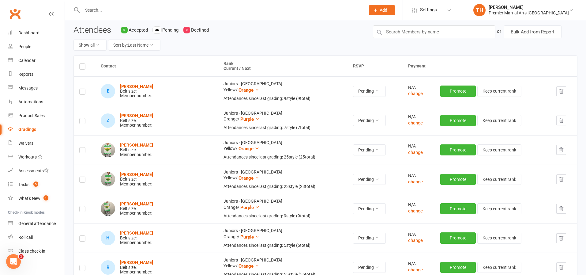
scroll to position [70, 0]
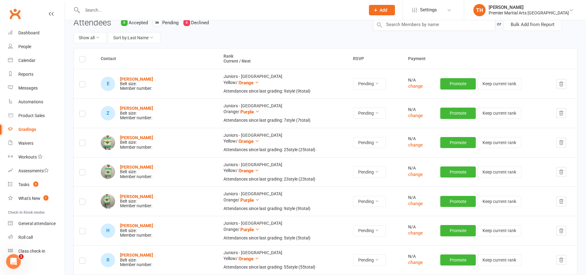
click at [561, 111] on icon "button" at bounding box center [562, 113] width 6 height 6
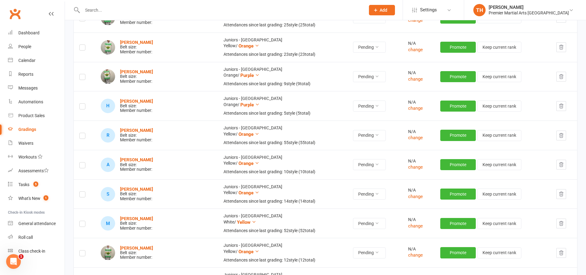
scroll to position [166, 0]
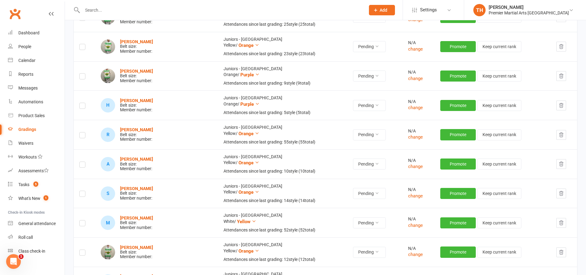
click at [561, 137] on button "button" at bounding box center [561, 135] width 10 height 10
click at [562, 107] on icon "button" at bounding box center [562, 106] width 6 height 6
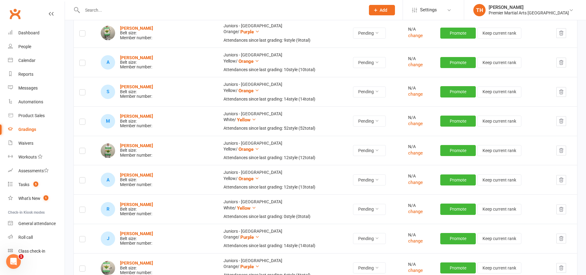
scroll to position [209, 0]
click at [562, 121] on icon "button" at bounding box center [562, 121] width 6 height 6
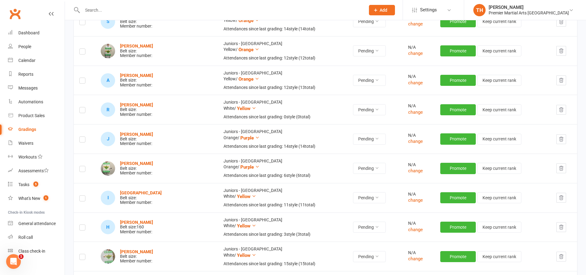
scroll to position [285, 0]
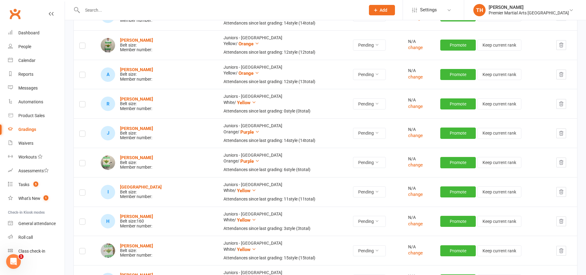
click at [562, 104] on icon "button" at bounding box center [562, 104] width 6 height 6
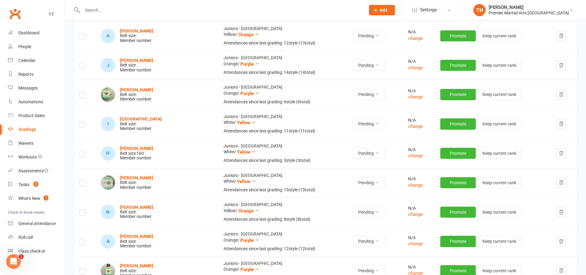
scroll to position [324, 0]
click at [560, 91] on button "button" at bounding box center [561, 94] width 10 height 10
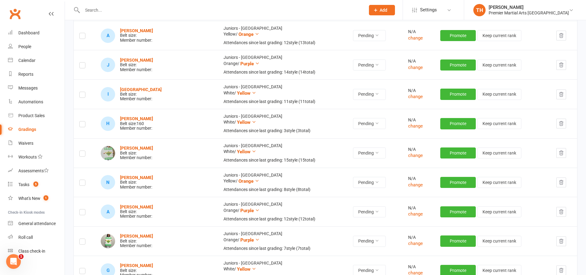
click at [559, 122] on icon "button" at bounding box center [562, 124] width 6 height 6
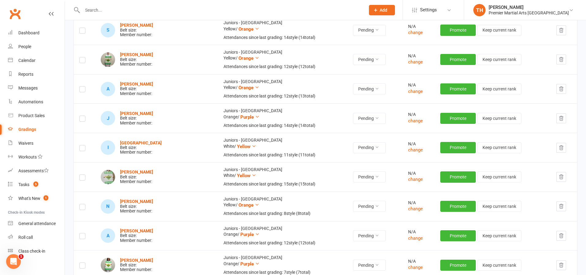
scroll to position [0, 0]
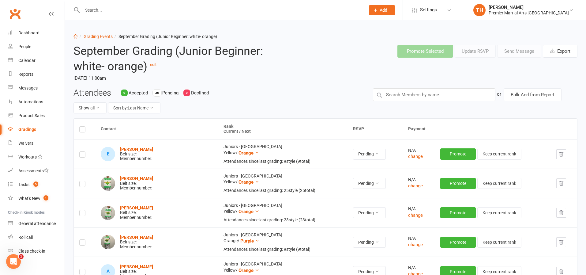
click at [82, 130] on label at bounding box center [82, 130] width 6 height 0
click at [82, 126] on input "checkbox" at bounding box center [82, 126] width 6 height 0
click at [507, 54] on button "Send Message" at bounding box center [519, 51] width 44 height 13
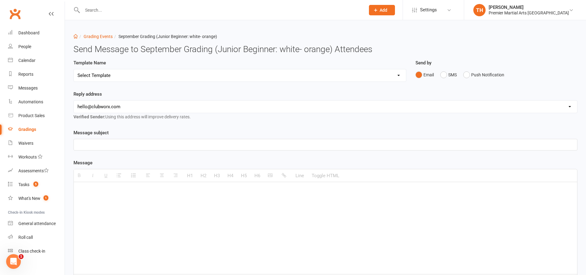
click at [158, 75] on select "Select Template [Email] Grading Eligibility [Email] Grading Eligibility [Email]…" at bounding box center [240, 75] width 332 height 12
select select "5"
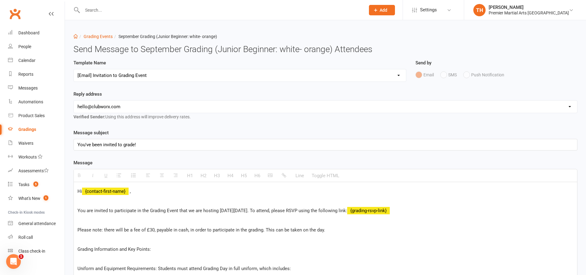
click at [148, 107] on select "hello@clubworx.com north@pmaleeds.com info@websitedojo.com" at bounding box center [325, 106] width 503 height 12
select select "1"
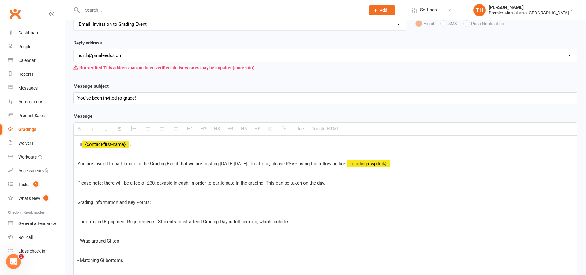
scroll to position [55, 0]
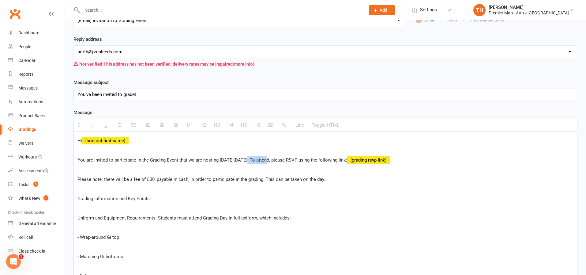
drag, startPoint x: 266, startPoint y: 160, endPoint x: 244, endPoint y: 163, distance: 21.5
click at [244, 163] on p "You are invited to participate in the Grading Event that we are hosting on Satu…" at bounding box center [325, 159] width 496 height 7
click at [247, 162] on span "You are invited to participate in the Grading Event that we are hosting on Satu…" at bounding box center [212, 160] width 270 height 6
click at [246, 162] on span "You are invited to participate in the Grading Event that we are hosting on Satu…" at bounding box center [212, 160] width 270 height 6
drag, startPoint x: 246, startPoint y: 162, endPoint x: 242, endPoint y: 160, distance: 4.0
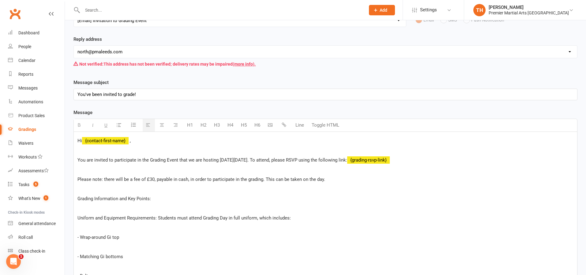
click at [250, 161] on span "You are invited to participate in the Grading Event that we are hosting on Satu…" at bounding box center [212, 160] width 270 height 6
drag, startPoint x: 246, startPoint y: 160, endPoint x: 269, endPoint y: 161, distance: 23.3
click at [269, 161] on span "You are invited to participate in the Grading Event that we are hosting on Satu…" at bounding box center [212, 160] width 270 height 6
drag, startPoint x: 245, startPoint y: 158, endPoint x: 278, endPoint y: 161, distance: 33.5
click at [278, 161] on span "You are invited to participate in the Grading Event that we are hosting on Satu…" at bounding box center [212, 160] width 270 height 6
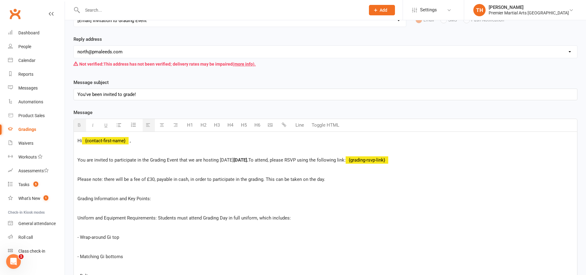
drag, startPoint x: 79, startPoint y: 202, endPoint x: 77, endPoint y: 199, distance: 3.4
drag, startPoint x: 77, startPoint y: 199, endPoint x: 156, endPoint y: 201, distance: 78.7
click at [156, 201] on p "Grading Information and Key Points:" at bounding box center [325, 198] width 496 height 7
click at [107, 125] on icon "button" at bounding box center [105, 125] width 3 height 5
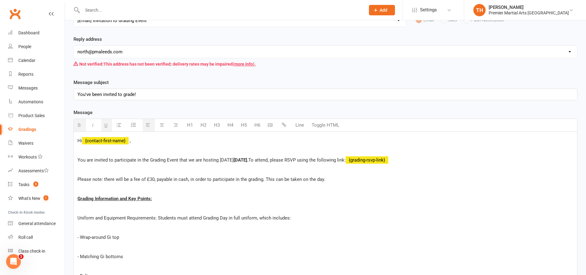
click at [79, 217] on span "Uniform and Equipment Requirements: Students must attend Grading Day in full un…" at bounding box center [183, 218] width 213 height 6
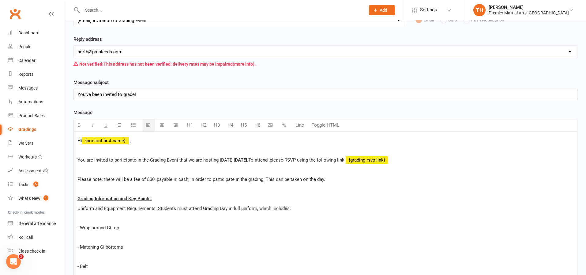
click at [80, 229] on p "- Wrap-around Gi top" at bounding box center [325, 227] width 496 height 7
click at [81, 236] on p "- Matching Gi bottoms" at bounding box center [325, 236] width 496 height 7
click at [81, 246] on p "- Belt" at bounding box center [325, 246] width 496 height 7
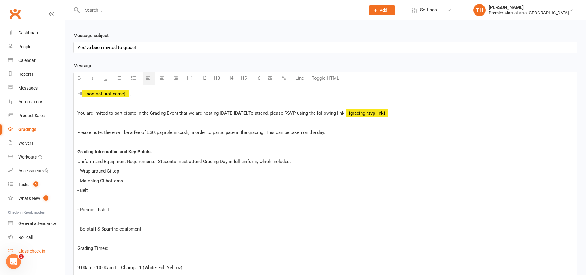
scroll to position [103, 0]
click at [81, 210] on p "- Premier T-shirt" at bounding box center [325, 208] width 496 height 7
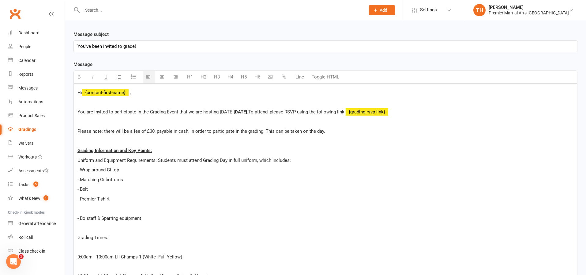
click at [84, 219] on p "- Bo staff & Sparring equipment" at bounding box center [325, 217] width 496 height 7
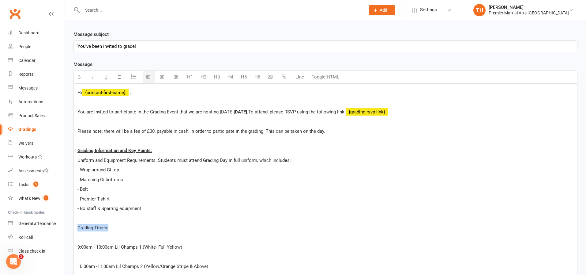
drag, startPoint x: 77, startPoint y: 228, endPoint x: 119, endPoint y: 228, distance: 42.0
click at [119, 228] on p "Grading Times:" at bounding box center [325, 227] width 496 height 7
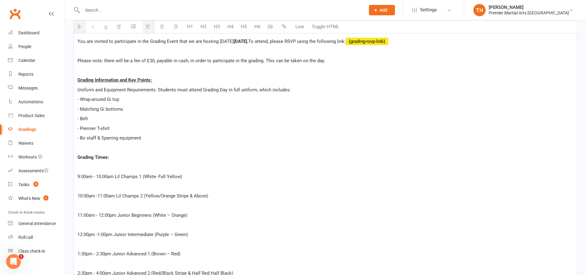
scroll to position [182, 0]
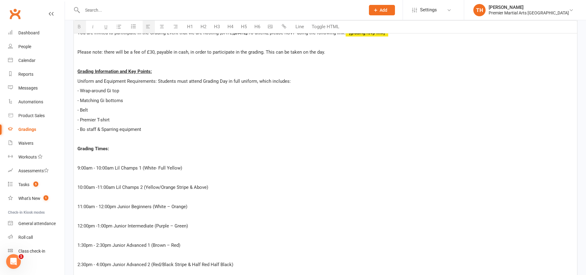
click at [78, 167] on p "9:00am - 10:00am Lil Champs 1 (White- Full Yellow)" at bounding box center [325, 167] width 496 height 7
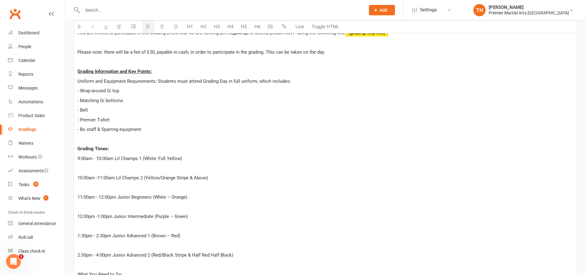
click at [79, 177] on p "10:00am -11:00am Lil Champs 2 (Yellow/Orange Stripe & Above)" at bounding box center [325, 177] width 496 height 7
click at [78, 178] on p "10:00am -11:00am Lil Champs 2 (Yellow/Orange Stripe & Above)" at bounding box center [325, 177] width 496 height 7
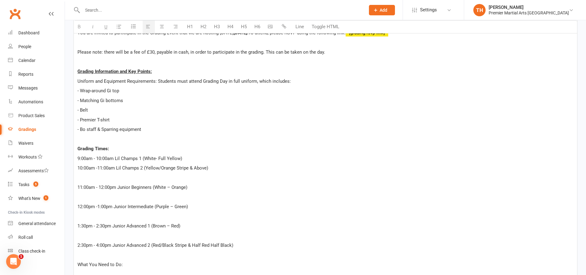
click at [78, 186] on p "11:00am - 12:00pm Junior Beginners (White – Orange)" at bounding box center [325, 186] width 496 height 7
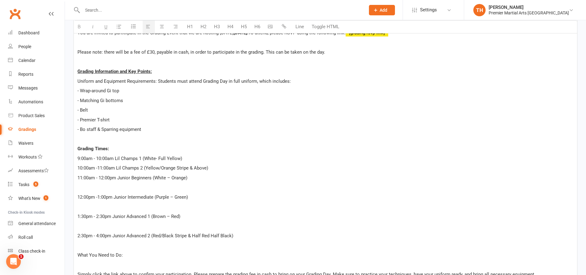
click at [77, 195] on p "12:00pm -1:00pm Junior Intermediate (Purple – Green)" at bounding box center [325, 196] width 496 height 7
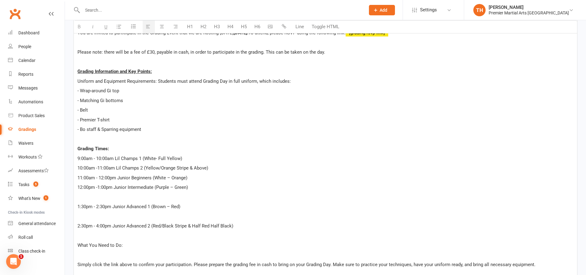
click at [77, 205] on p "1:30pm - 2:30pm Junior Advanced 1 (Brown – Red)" at bounding box center [325, 206] width 496 height 7
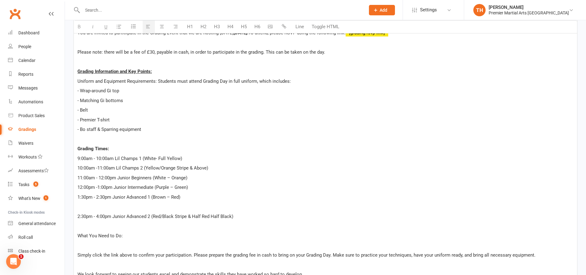
click at [78, 217] on p "2:30pm - 4:00pm Junior Advanced 2 (Red/Black Stripe & Half Red Half Black)" at bounding box center [325, 216] width 496 height 7
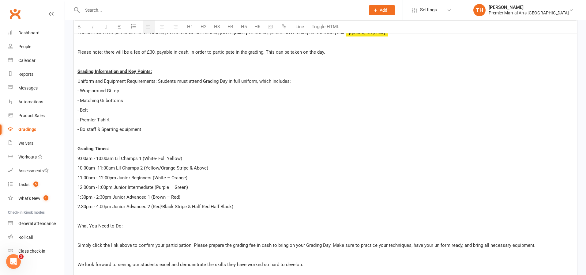
click at [79, 225] on span "What You Need to Do:" at bounding box center [99, 226] width 45 height 6
drag, startPoint x: 76, startPoint y: 224, endPoint x: 158, endPoint y: 227, distance: 82.1
click at [158, 227] on div "Hi {contact-first-name} , You are invited to participate in the Grading Event t…" at bounding box center [325, 168] width 503 height 326
click at [107, 25] on icon "button" at bounding box center [105, 26] width 3 height 5
click at [299, 200] on p "1:30pm - 2:30pm Junior Advanced 1 (Brown – Red)" at bounding box center [325, 196] width 496 height 7
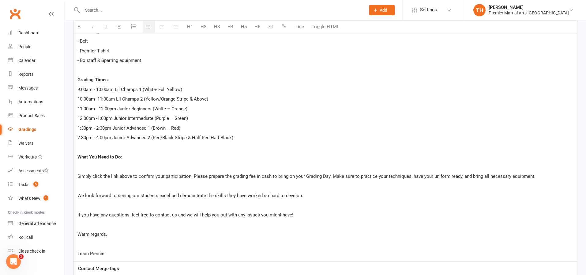
scroll to position [251, 0]
click at [76, 178] on div "Hi {contact-first-name} , You are invited to participate in the Grading Event t…" at bounding box center [325, 98] width 503 height 326
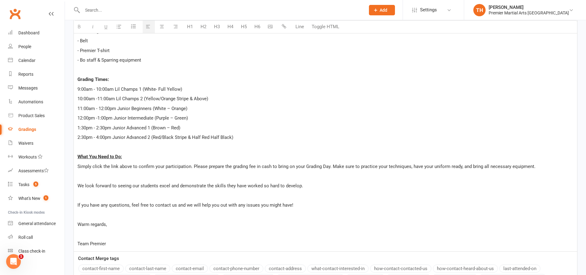
click at [77, 185] on div "Hi {contact-first-name} , You are invited to participate in the Grading Event t…" at bounding box center [325, 93] width 503 height 316
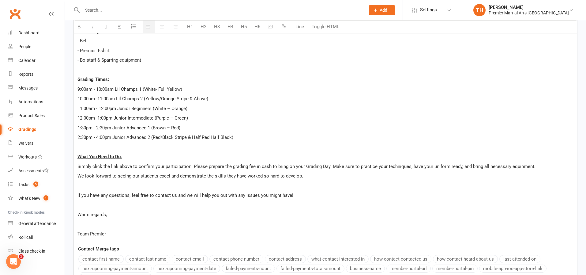
click at [77, 193] on div "Hi {contact-first-name} , You are invited to participate in the Grading Event t…" at bounding box center [325, 88] width 503 height 306
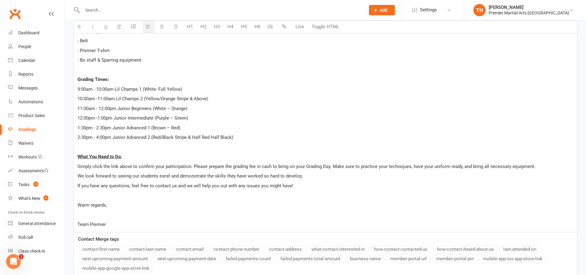
click at [76, 221] on div "Hi {contact-first-name} , You are invited to participate in the Grading Event t…" at bounding box center [325, 83] width 503 height 297
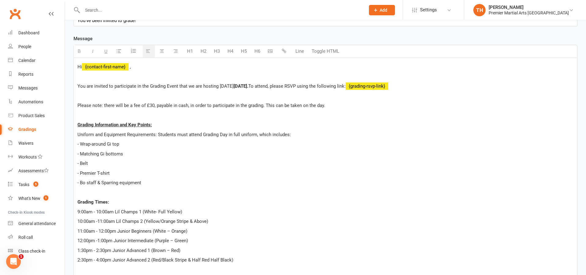
scroll to position [314, 0]
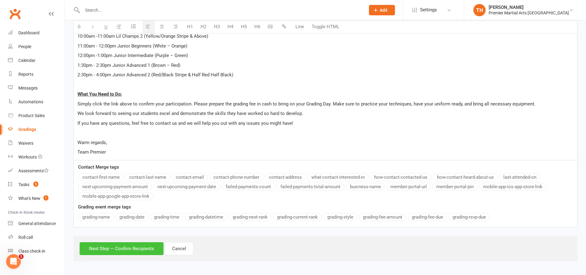
click at [145, 249] on button "Next Step — Confirm Recipients" at bounding box center [122, 248] width 84 height 13
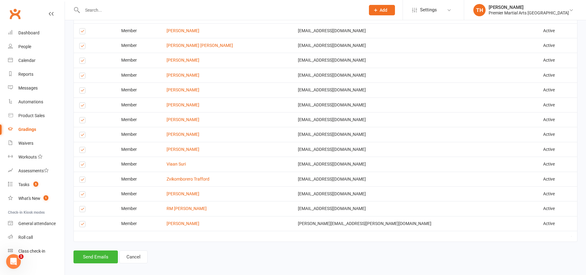
scroll to position [681, 0]
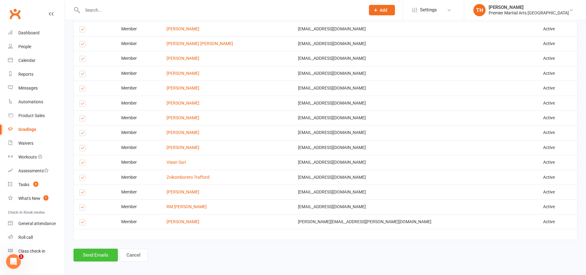
click at [110, 253] on button "Send Emails" at bounding box center [96, 254] width 44 height 13
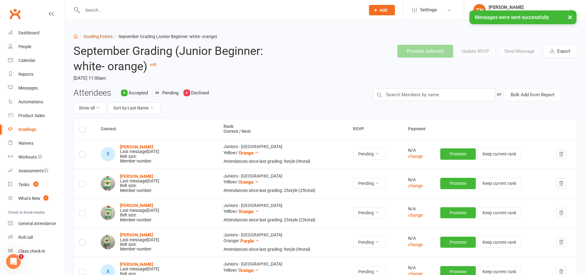
click at [104, 36] on link "Grading Events" at bounding box center [98, 36] width 29 height 5
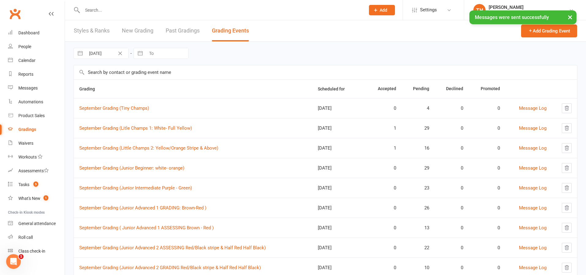
click at [167, 191] on td "September Grading (Junior Intermediate Purple - Green)" at bounding box center [193, 188] width 239 height 20
click at [167, 190] on link "September Grading (Junior Intermediate Purple - Green)" at bounding box center [135, 188] width 113 height 6
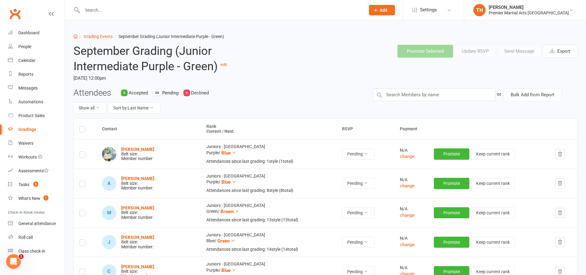
click at [563, 157] on button "button" at bounding box center [560, 154] width 10 height 10
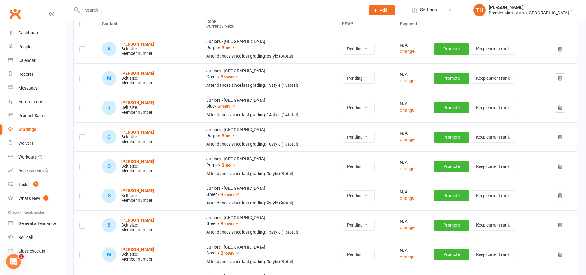
scroll to position [112, 0]
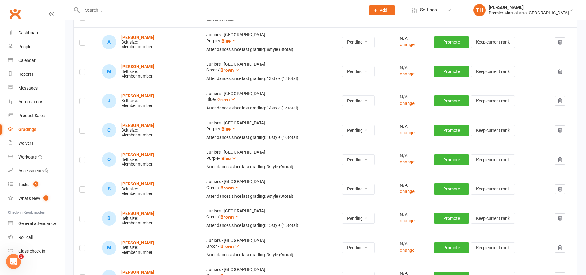
click at [559, 44] on icon "button" at bounding box center [560, 42] width 4 height 4
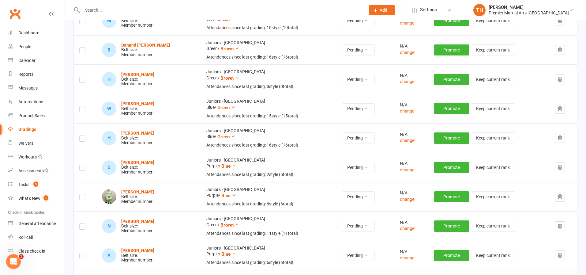
scroll to position [458, 0]
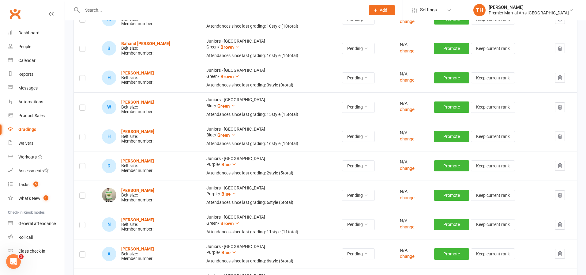
click at [560, 74] on button "button" at bounding box center [560, 78] width 10 height 10
click at [560, 79] on icon "button" at bounding box center [560, 78] width 6 height 6
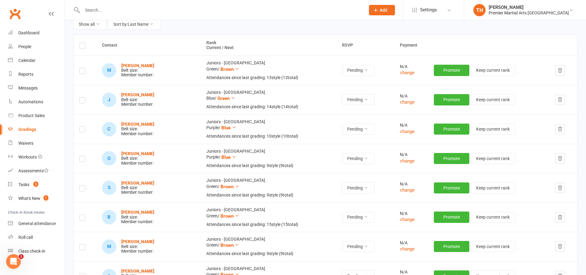
scroll to position [0, 0]
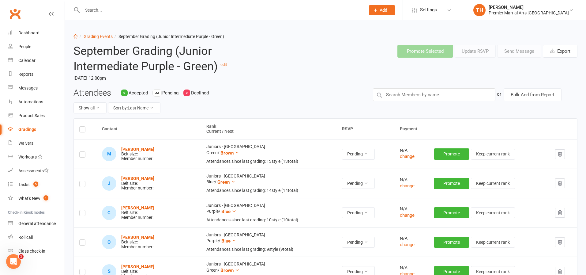
click at [84, 130] on label at bounding box center [82, 130] width 6 height 0
click at [84, 126] on input "checkbox" at bounding box center [82, 126] width 6 height 0
click at [526, 54] on button "Send Message" at bounding box center [519, 51] width 44 height 13
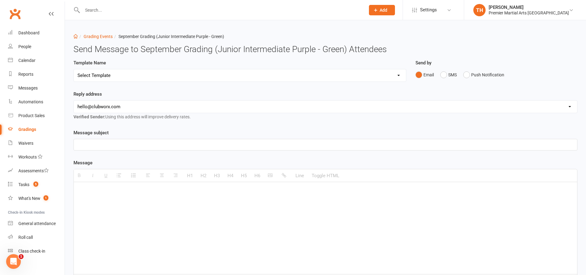
click at [142, 103] on select "hello@clubworx.com north@pmaleeds.com info@websitedojo.com" at bounding box center [325, 106] width 503 height 12
click at [126, 73] on select "Select Template [Email] Grading Eligibility [Email] Grading Eligibility [Email]…" at bounding box center [240, 75] width 332 height 12
select select "5"
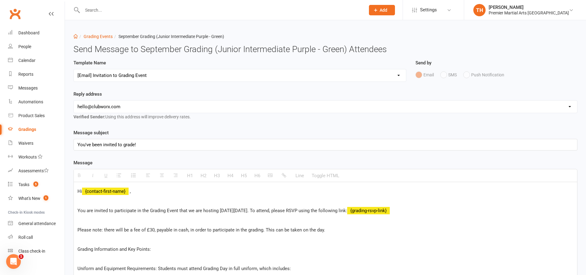
click at [140, 110] on select "hello@clubworx.com north@pmaleeds.com info@websitedojo.com" at bounding box center [325, 106] width 503 height 12
select select "1"
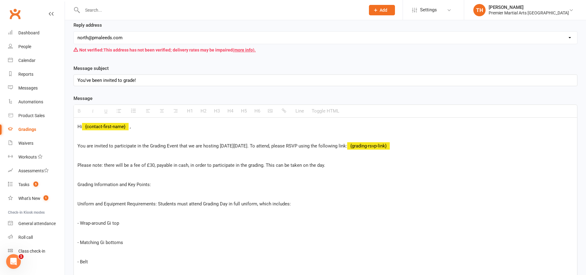
scroll to position [70, 0]
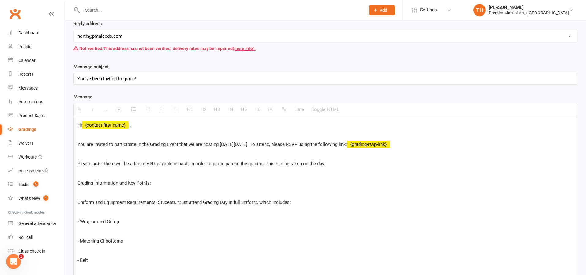
drag, startPoint x: 266, startPoint y: 146, endPoint x: 228, endPoint y: 146, distance: 38.9
click at [228, 146] on span "You are invited to participate in the Grading Event that we are hosting on Satu…" at bounding box center [212, 144] width 270 height 6
drag, startPoint x: 226, startPoint y: 145, endPoint x: 270, endPoint y: 143, distance: 43.8
click at [270, 143] on span "You are invited to participate in the Grading Event that we are hosting on Satu…" at bounding box center [212, 144] width 270 height 6
drag, startPoint x: 266, startPoint y: 144, endPoint x: 225, endPoint y: 148, distance: 40.9
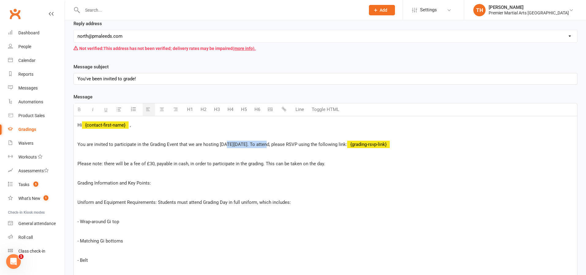
drag, startPoint x: 226, startPoint y: 144, endPoint x: 278, endPoint y: 145, distance: 51.8
click at [278, 145] on span "You are invited to participate in the Grading Event that we are hosting on Satu…" at bounding box center [212, 144] width 270 height 6
click at [78, 164] on span "Please note: there will be a fee of £30, payable in cash, in order to participa…" at bounding box center [201, 164] width 248 height 6
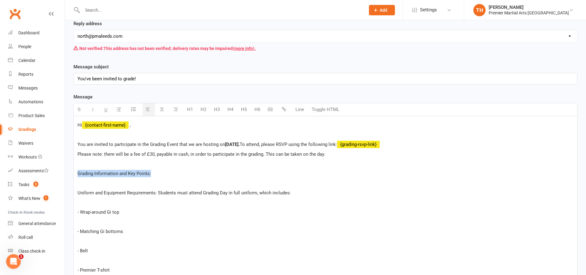
drag, startPoint x: 76, startPoint y: 173, endPoint x: 167, endPoint y: 170, distance: 90.4
click at [106, 111] on icon "button" at bounding box center [105, 109] width 3 height 5
click at [79, 196] on p "Uniform and Equipment Requirements: Students must attend Grading Day in full un…" at bounding box center [325, 192] width 496 height 7
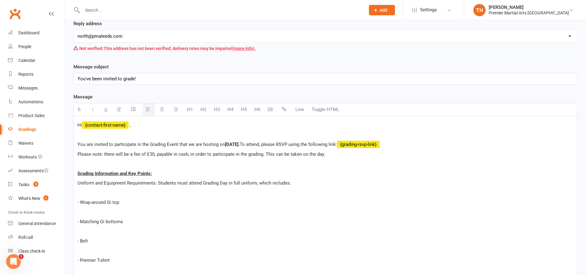
click at [81, 205] on p "- Wrap-around Gi top" at bounding box center [325, 201] width 496 height 7
drag, startPoint x: 81, startPoint y: 213, endPoint x: 86, endPoint y: 212, distance: 4.3
click at [82, 213] on p "- Matching Gi bottoms" at bounding box center [325, 211] width 496 height 7
click at [82, 221] on p "- Belt" at bounding box center [325, 221] width 496 height 7
click at [81, 233] on p "- Premier T-shirt" at bounding box center [325, 231] width 496 height 7
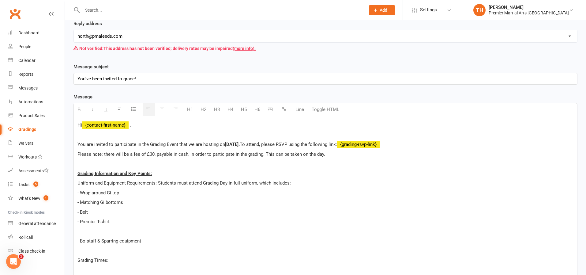
drag, startPoint x: 81, startPoint y: 241, endPoint x: 92, endPoint y: 240, distance: 11.0
click at [82, 241] on p "- Bo staff & Sparring equipment" at bounding box center [325, 240] width 496 height 7
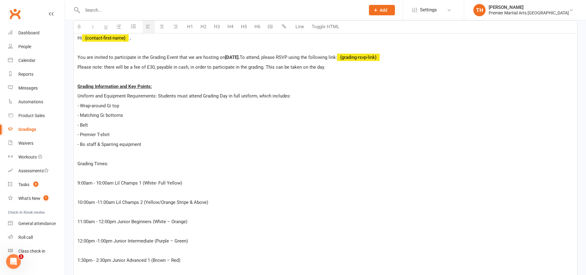
scroll to position [158, 0]
drag, startPoint x: 77, startPoint y: 165, endPoint x: 133, endPoint y: 163, distance: 55.2
click at [134, 163] on p "Grading Times:" at bounding box center [325, 163] width 496 height 7
click at [77, 183] on p "9:00am - 10:00am Lil Champs 1 (White- Full Yellow)" at bounding box center [325, 182] width 496 height 7
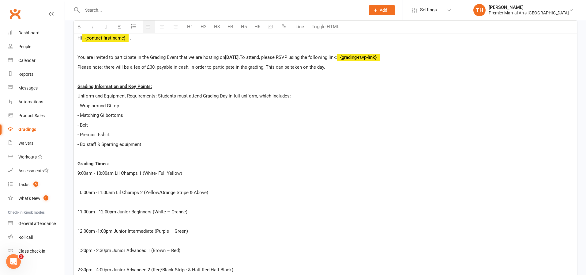
click at [77, 195] on p "10:00am -11:00am Lil Champs 2 (Yellow/Orange Stripe & Above)" at bounding box center [325, 192] width 496 height 7
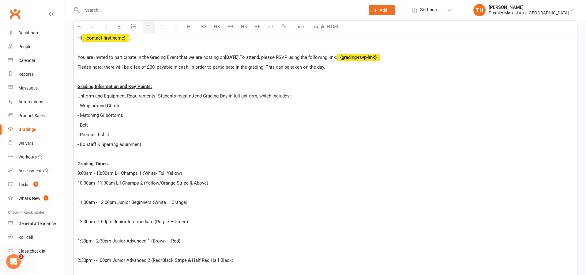
click at [77, 201] on p "11:00am - 12:00pm Junior Beginners (White – Orange)" at bounding box center [325, 201] width 496 height 7
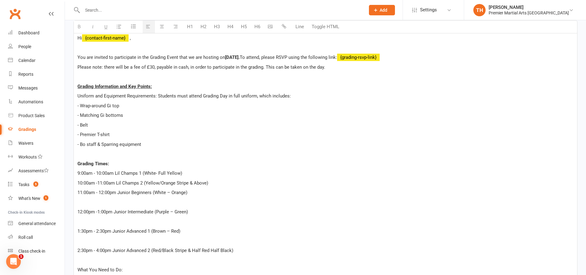
click at [77, 211] on p "12:00pm -1:00pm Junior Intermediate (Purple – Green)" at bounding box center [325, 211] width 496 height 7
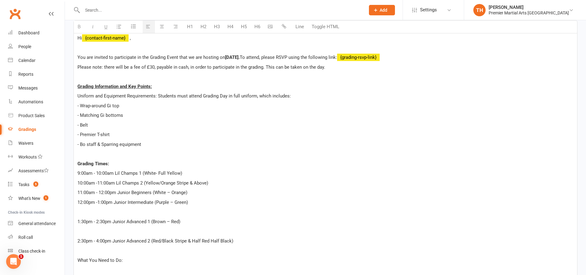
click at [78, 219] on p "1:30pm - 2:30pm Junior Advanced 1 (Brown – Red)" at bounding box center [325, 221] width 496 height 7
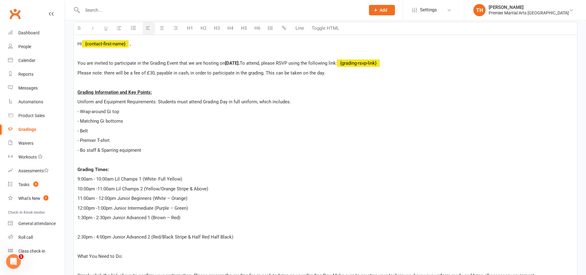
scroll to position [148, 0]
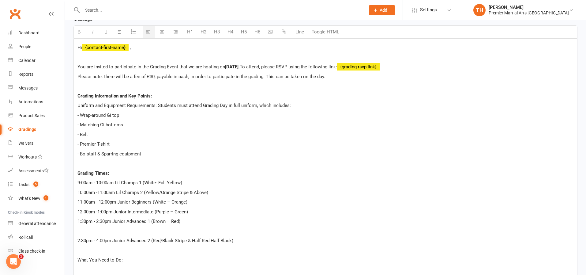
click at [78, 239] on p "2:30pm - 4:00pm Junior Advanced 2 (Red/Black Stripe & Half Red Half Black)" at bounding box center [325, 240] width 496 height 7
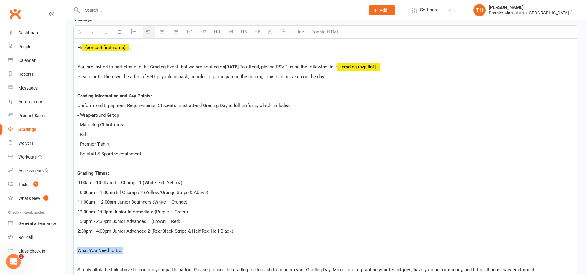
drag, startPoint x: 77, startPoint y: 250, endPoint x: 148, endPoint y: 251, distance: 70.8
click at [148, 251] on p "What You Need to Do:" at bounding box center [325, 250] width 496 height 7
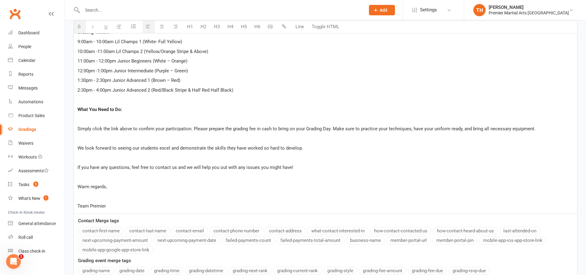
scroll to position [298, 0]
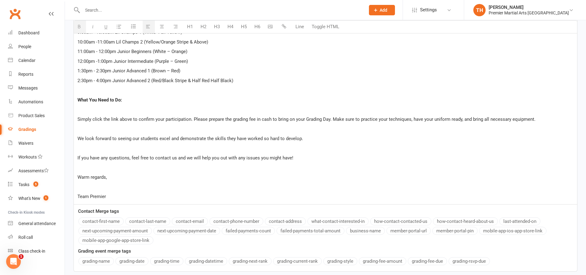
click at [77, 119] on span "Simply click the link above to confirm your participation. Please prepare the g…" at bounding box center [306, 119] width 458 height 6
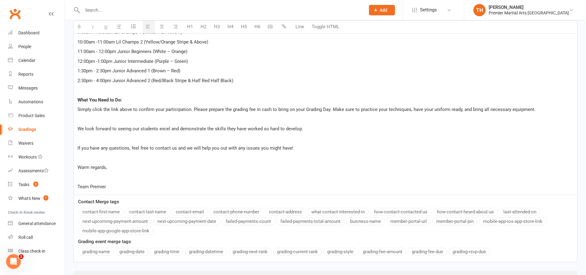
click at [76, 128] on div "Hi {contact-first-name} , You are invited to participate in the Grading Event t…" at bounding box center [325, 41] width 503 height 306
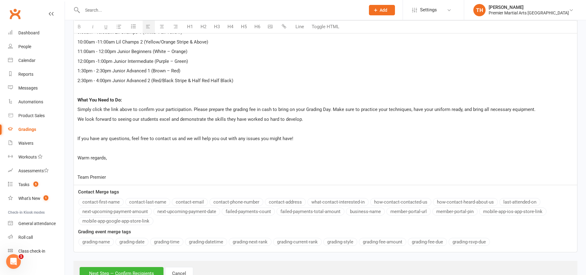
click at [77, 138] on div "Hi {contact-first-name} , You are invited to participate in the Grading Event t…" at bounding box center [325, 36] width 503 height 297
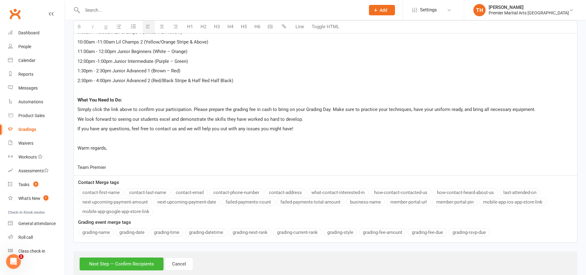
click at [78, 168] on p "Team Premier" at bounding box center [325, 167] width 496 height 7
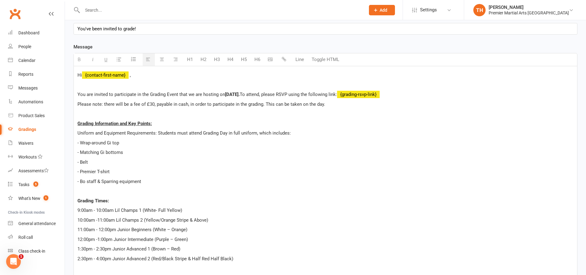
scroll to position [304, 0]
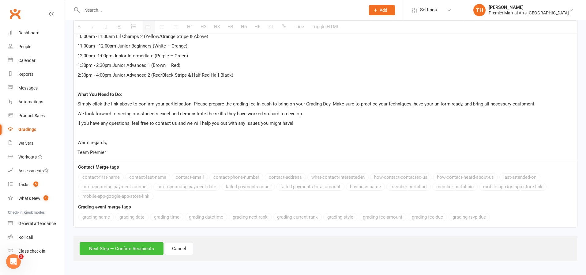
drag, startPoint x: 140, startPoint y: 245, endPoint x: 143, endPoint y: 238, distance: 6.9
click at [142, 241] on div "Next Step — Confirm Recipients Cancel" at bounding box center [326, 248] width 504 height 25
click at [122, 247] on button "Next Step — Confirm Recipients" at bounding box center [122, 248] width 84 height 13
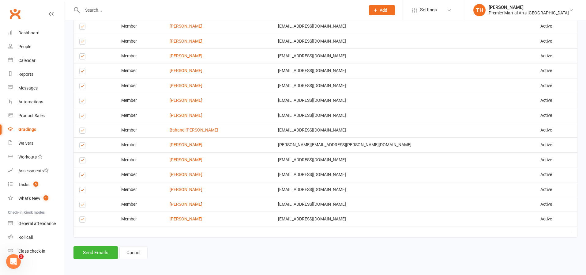
scroll to position [528, 0]
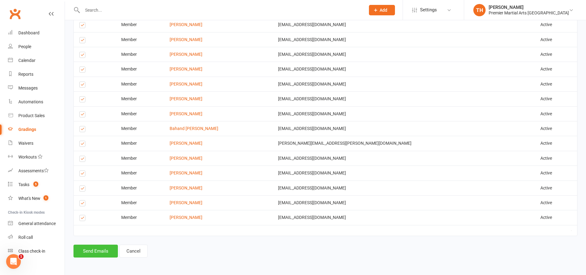
click at [89, 250] on button "Send Emails" at bounding box center [96, 250] width 44 height 13
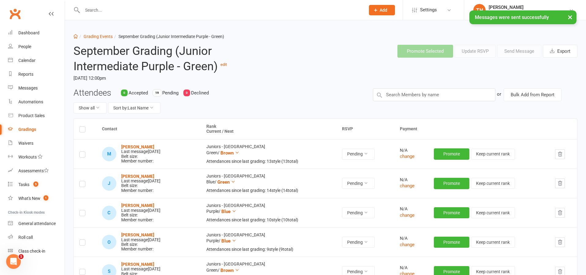
drag, startPoint x: 95, startPoint y: 44, endPoint x: 96, endPoint y: 40, distance: 3.5
click at [96, 42] on div "September Grading (Junior Intermediate Purple - Green) edit Saturday, 27 Sep 20…" at bounding box center [176, 64] width 214 height 48
click at [97, 37] on link "Grading Events" at bounding box center [98, 36] width 29 height 5
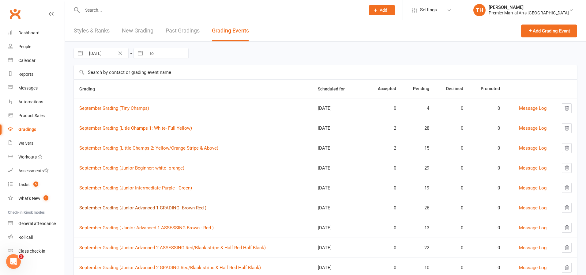
click at [191, 209] on link "September Grading (Junior Advanced 1 GRADING: Brown-Red )" at bounding box center [142, 208] width 127 height 6
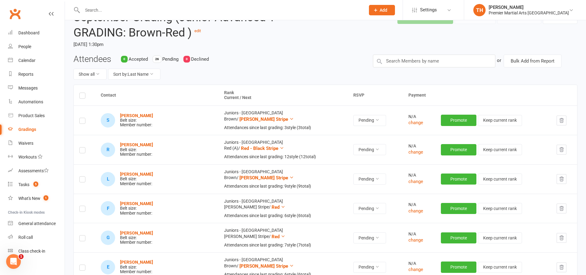
scroll to position [46, 0]
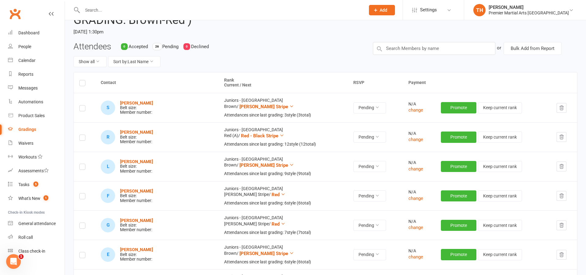
click at [564, 107] on button "button" at bounding box center [562, 108] width 10 height 10
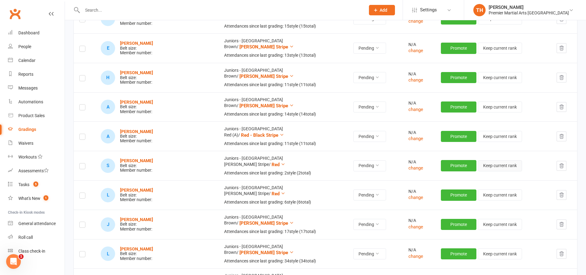
scroll to position [401, 0]
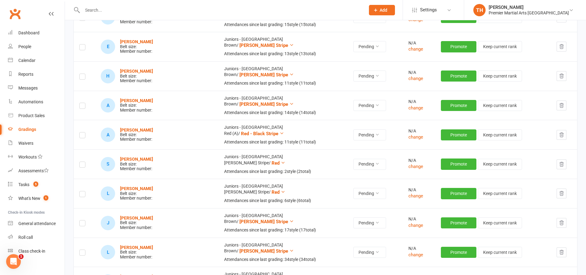
click at [560, 164] on icon "button" at bounding box center [562, 164] width 6 height 6
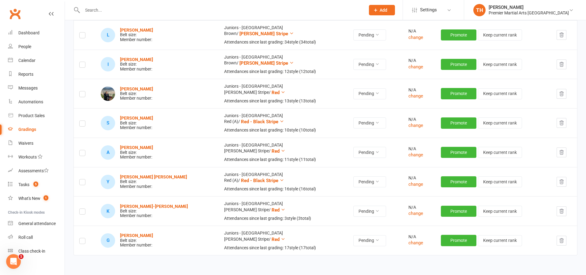
scroll to position [590, 0]
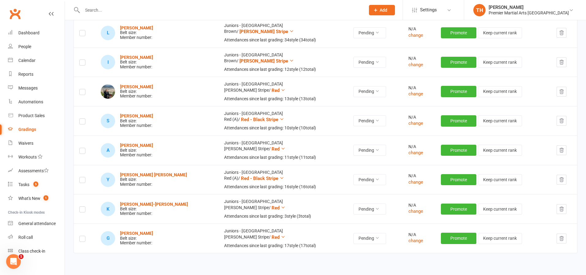
click at [563, 212] on button "button" at bounding box center [562, 209] width 10 height 10
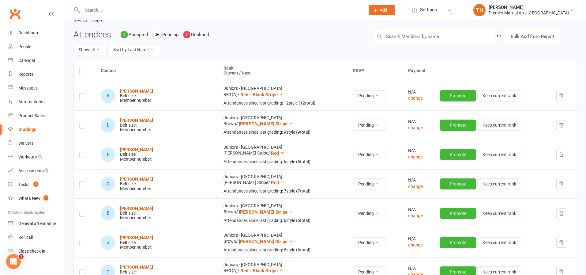
scroll to position [0, 0]
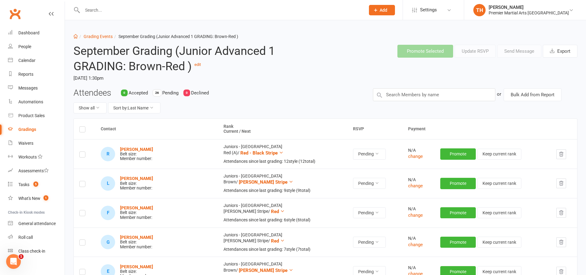
click at [80, 130] on label at bounding box center [82, 130] width 6 height 0
click at [80, 126] on input "checkbox" at bounding box center [82, 126] width 6 height 0
click at [532, 48] on button "Send Message" at bounding box center [519, 51] width 44 height 13
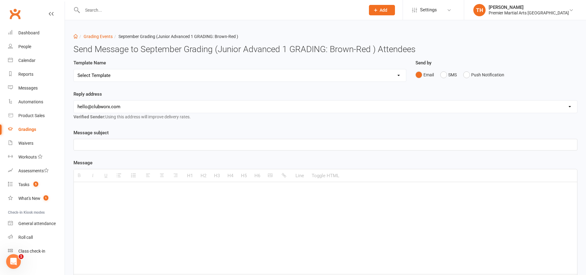
click at [137, 70] on select "Select Template [Email] Grading Eligibility [Email] Grading Eligibility [Email]…" at bounding box center [240, 75] width 332 height 12
select select "1"
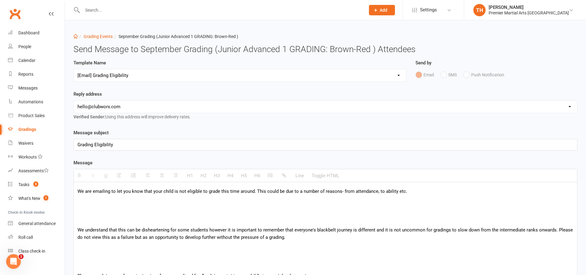
click at [146, 108] on select "hello@clubworx.com north@pmaleeds.com info@websitedojo.com" at bounding box center [325, 106] width 503 height 12
select select "1"
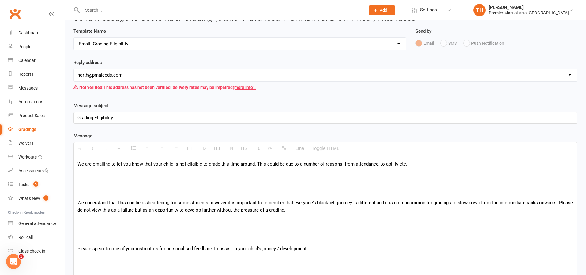
scroll to position [30, 0]
click at [132, 44] on select "Select Template [Email] Grading Eligibility [Email] Grading Eligibility [Email]…" at bounding box center [240, 45] width 332 height 12
select select "5"
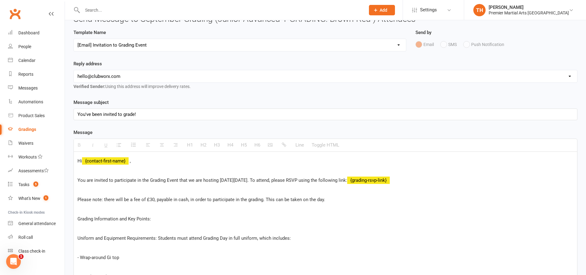
click at [151, 81] on select "hello@clubworx.com north@pmaleeds.com info@websitedojo.com" at bounding box center [325, 76] width 503 height 12
select select "1"
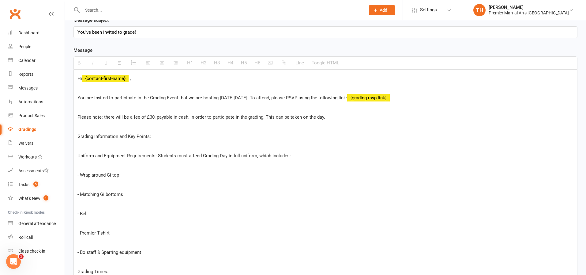
scroll to position [117, 0]
click at [251, 97] on span "You are invited to participate in the Grading Event that we are hosting on Satu…" at bounding box center [212, 98] width 270 height 6
click at [266, 97] on span "You are invited to participate in the Grading Event that we are hosting on Satu…" at bounding box center [212, 98] width 270 height 6
drag, startPoint x: 225, startPoint y: 100, endPoint x: 264, endPoint y: 98, distance: 38.9
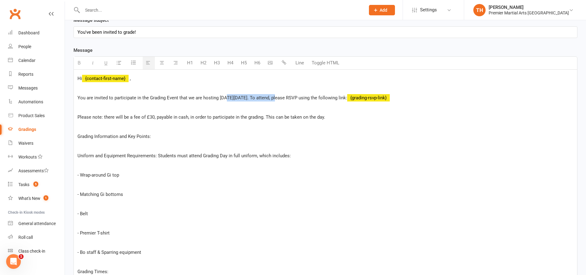
click at [275, 99] on span "You are invited to participate in the Grading Event that we are hosting on Satu…" at bounding box center [212, 98] width 270 height 6
click at [273, 98] on p "You are invited to participate in the Grading Event that we are hosting on Satu…" at bounding box center [325, 97] width 496 height 7
click at [279, 98] on p "You are invited to participate in the Grading Event that we are hosting on Satu…" at bounding box center [325, 97] width 496 height 7
drag, startPoint x: 279, startPoint y: 98, endPoint x: 268, endPoint y: 98, distance: 10.7
click at [275, 99] on p "You are invited to participate in the Grading Event that we are hosting on Satu…" at bounding box center [325, 97] width 496 height 7
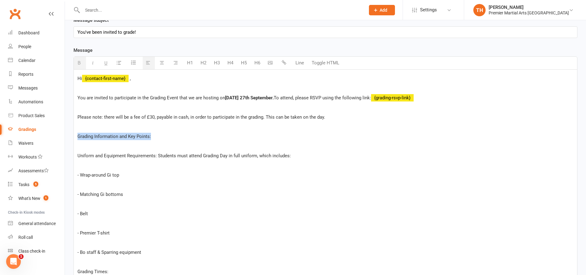
drag, startPoint x: 78, startPoint y: 138, endPoint x: 225, endPoint y: 141, distance: 147.0
click at [106, 65] on icon "button" at bounding box center [105, 62] width 3 height 5
click at [78, 155] on span "Uniform and Equipment Requirements: Students must attend Grading Day in full un…" at bounding box center [183, 156] width 213 height 6
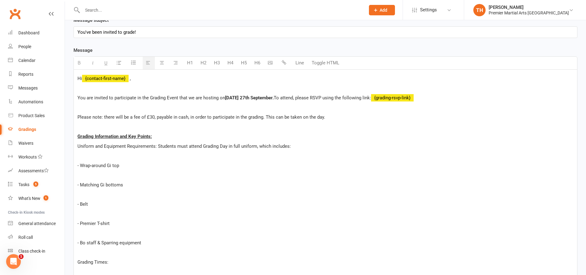
click at [81, 166] on p "- Wrap-around Gi top" at bounding box center [325, 165] width 496 height 7
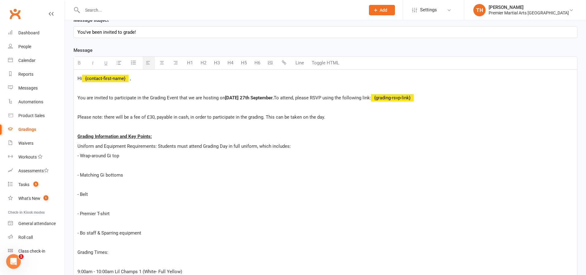
click at [81, 175] on p "- Matching Gi bottoms" at bounding box center [325, 174] width 496 height 7
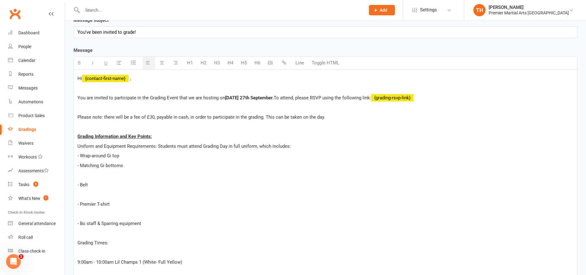
click at [81, 184] on p "- Belt" at bounding box center [325, 184] width 496 height 7
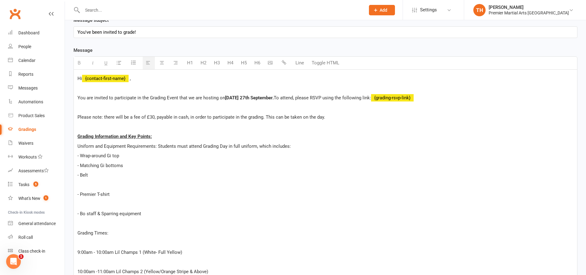
click at [81, 194] on p "- Premier T-shirt" at bounding box center [325, 193] width 496 height 7
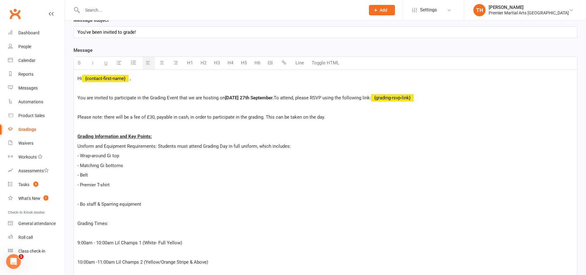
click at [82, 203] on p "- Bo staff & Sparring equipment" at bounding box center [325, 203] width 496 height 7
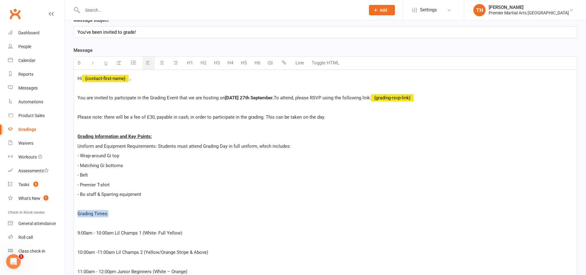
drag, startPoint x: 78, startPoint y: 213, endPoint x: 112, endPoint y: 213, distance: 34.0
click at [112, 213] on p "Grading Times:" at bounding box center [325, 213] width 496 height 7
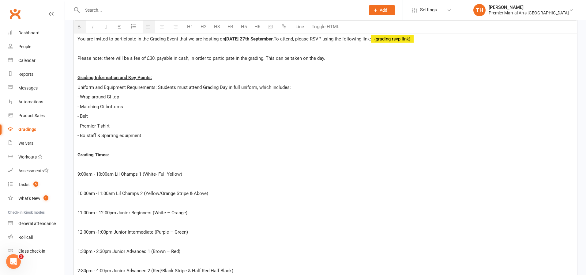
scroll to position [177, 0]
click at [77, 175] on p "9:00am - 10:00am Lil Champs 1 (White- Full Yellow)" at bounding box center [325, 172] width 496 height 7
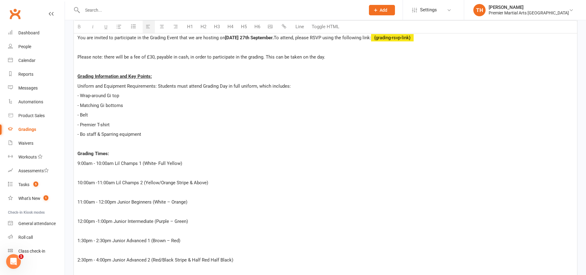
click at [78, 183] on p "10:00am -11:00am Lil Champs 2 (Yellow/Orange Stripe & Above)" at bounding box center [325, 182] width 496 height 7
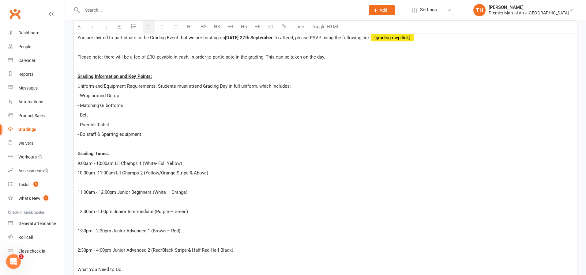
click at [78, 191] on p "11:00am - 12:00pm Junior Beginners (White – Orange)" at bounding box center [325, 191] width 496 height 7
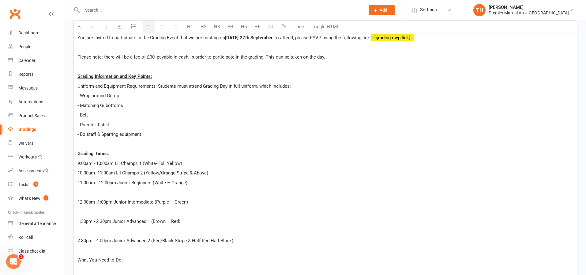
drag, startPoint x: 77, startPoint y: 201, endPoint x: 83, endPoint y: 201, distance: 5.5
click at [79, 201] on p "12:00pm -1:00pm Junior Intermediate (Purple – Green)" at bounding box center [325, 201] width 496 height 7
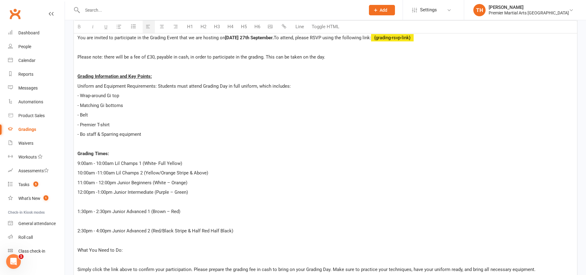
click at [78, 213] on p "1:30pm - 2:30pm Junior Advanced 1 (Brown – Red)" at bounding box center [325, 211] width 496 height 7
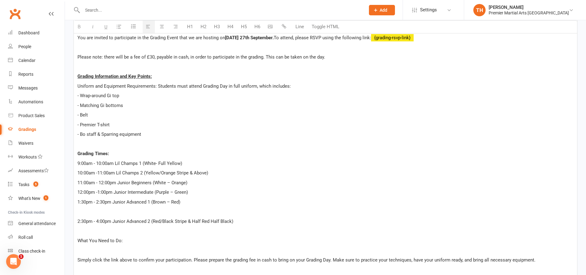
drag, startPoint x: 77, startPoint y: 221, endPoint x: 81, endPoint y: 220, distance: 3.9
click at [78, 221] on div "Hi {contact-first-name} , You are invited to participate in the Grading Event t…" at bounding box center [325, 176] width 503 height 335
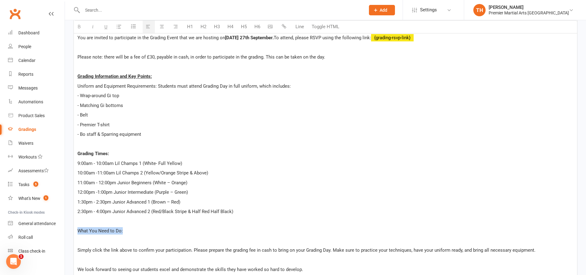
drag, startPoint x: 77, startPoint y: 230, endPoint x: 136, endPoint y: 230, distance: 59.1
click at [136, 231] on p "What You Need to Do:" at bounding box center [325, 230] width 496 height 7
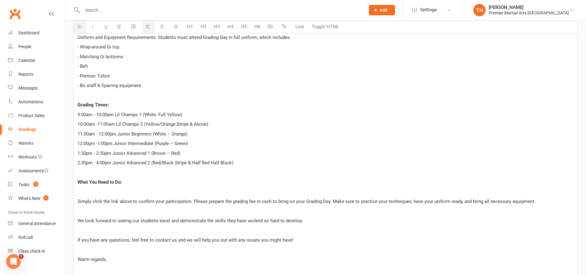
scroll to position [231, 0]
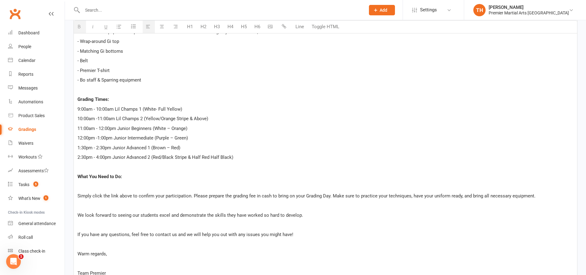
click at [77, 194] on span "Simply click the link above to confirm your participation. Please prepare the g…" at bounding box center [306, 196] width 458 height 6
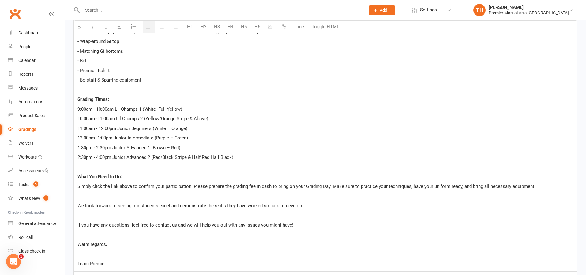
click at [77, 207] on p "We look forward to seeing our students excel and demonstrate the skills they ha…" at bounding box center [325, 205] width 496 height 7
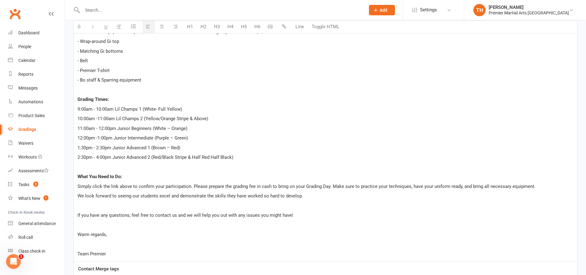
click at [77, 216] on span "If you have any questions, feel free to contact us and we will help you out wit…" at bounding box center [185, 215] width 216 height 6
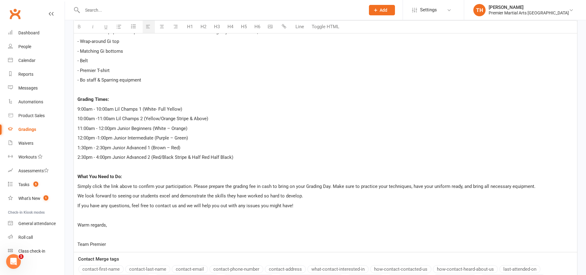
click at [77, 243] on p "Team Premier" at bounding box center [325, 243] width 496 height 7
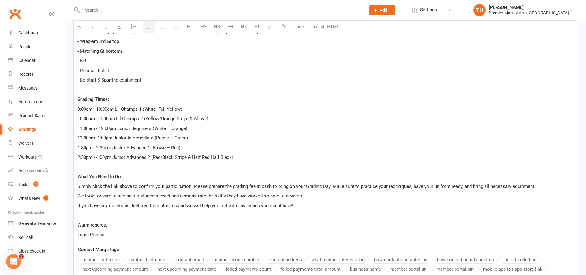
scroll to position [314, 0]
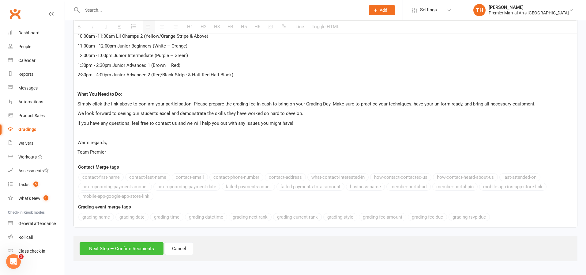
click at [135, 253] on button "Next Step — Confirm Recipients" at bounding box center [122, 248] width 84 height 13
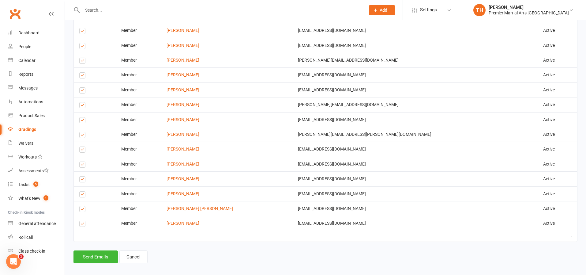
scroll to position [597, 0]
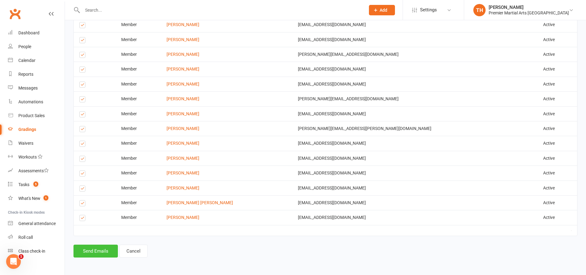
drag, startPoint x: 89, startPoint y: 247, endPoint x: 94, endPoint y: 245, distance: 5.1
click at [90, 246] on button "Send Emails" at bounding box center [96, 250] width 44 height 13
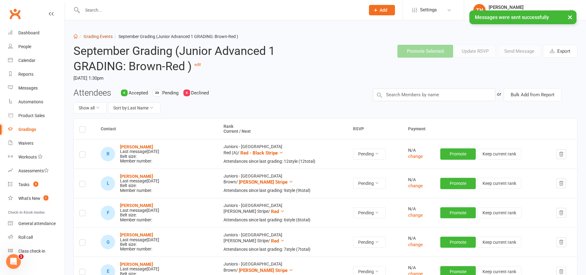
click at [107, 37] on link "Grading Events" at bounding box center [98, 36] width 29 height 5
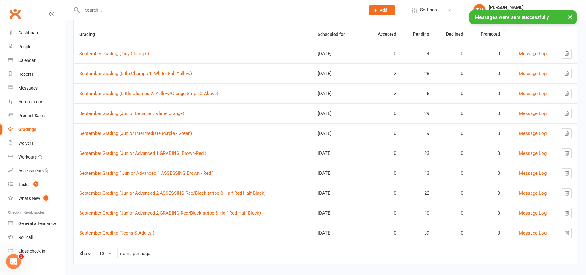
scroll to position [61, 0]
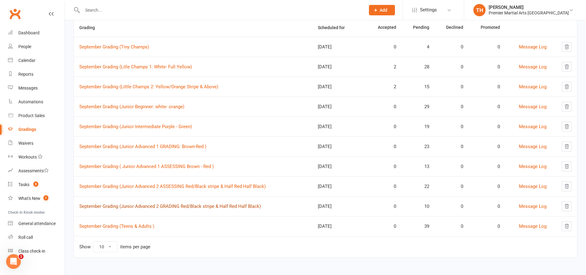
click at [172, 208] on link "September Grading (Junior Advanced 2 GRADING Red/Black stripe & Half Red Half B…" at bounding box center [170, 206] width 182 height 6
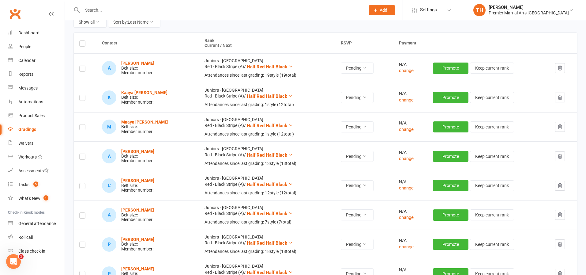
scroll to position [99, 0]
click at [564, 99] on button "button" at bounding box center [560, 97] width 10 height 10
click at [559, 96] on icon "button" at bounding box center [560, 97] width 6 height 6
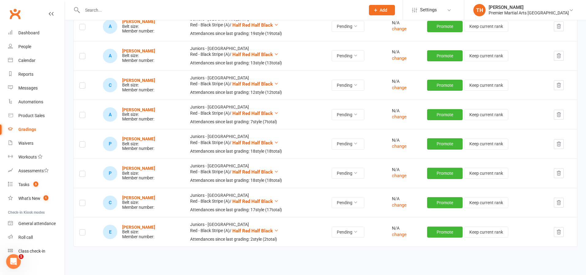
scroll to position [142, 0]
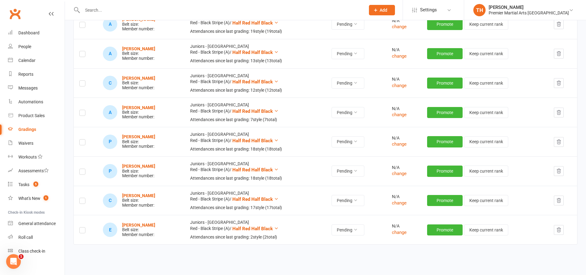
click at [563, 145] on button "button" at bounding box center [559, 142] width 10 height 10
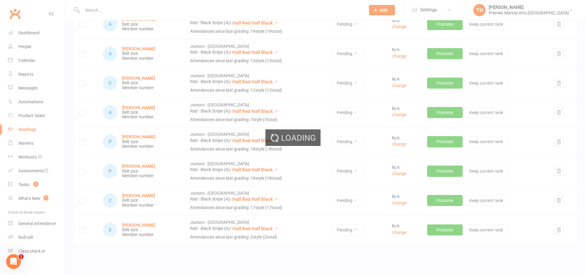
scroll to position [139, 0]
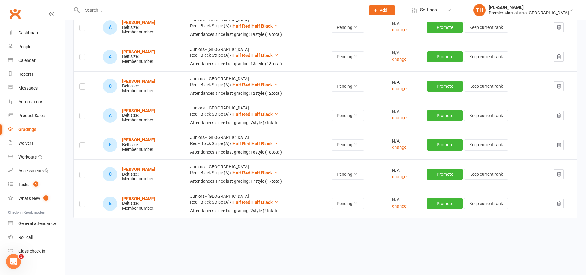
click at [559, 147] on icon "button" at bounding box center [559, 145] width 6 height 6
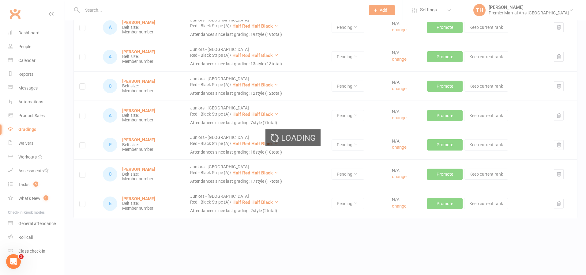
scroll to position [110, 0]
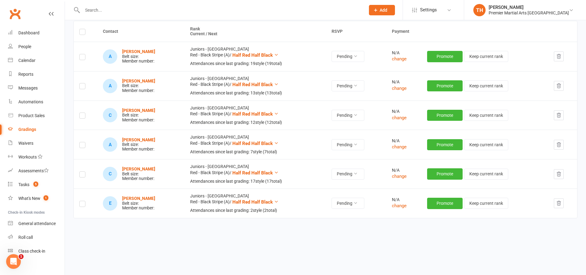
click at [84, 205] on label at bounding box center [82, 205] width 6 height 0
click at [84, 201] on input "checkbox" at bounding box center [82, 201] width 6 height 0
click at [563, 203] on button "button" at bounding box center [559, 203] width 10 height 10
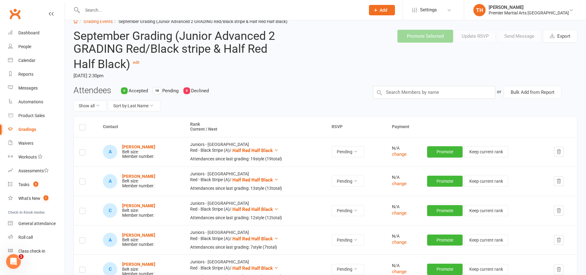
scroll to position [0, 0]
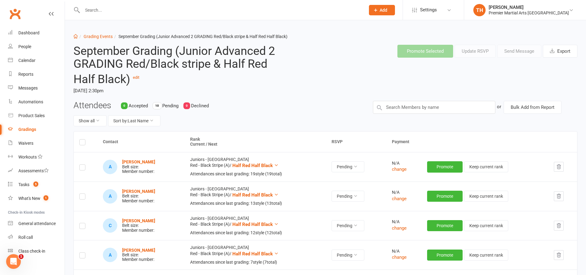
click at [82, 143] on label at bounding box center [82, 143] width 6 height 0
click at [82, 139] on input "checkbox" at bounding box center [82, 139] width 6 height 0
click at [514, 49] on button "Send Message" at bounding box center [519, 51] width 44 height 13
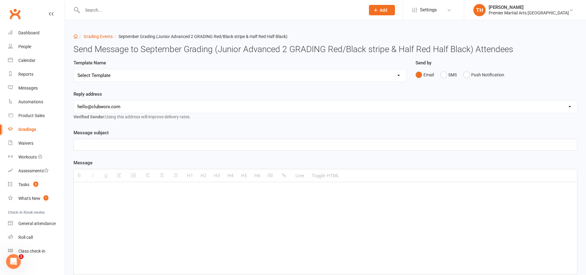
click at [137, 104] on select "hello@clubworx.com north@pmaleeds.com info@websitedojo.com" at bounding box center [325, 106] width 503 height 12
select select "1"
click at [132, 77] on select "Select Template [Email] Grading Eligibility [Email] Grading Eligibility [Email]…" at bounding box center [240, 75] width 332 height 12
select select "5"
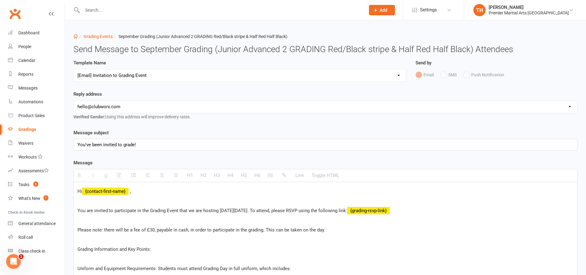
click at [141, 103] on select "hello@clubworx.com north@pmaleeds.com info@websitedojo.com" at bounding box center [325, 106] width 503 height 12
select select "1"
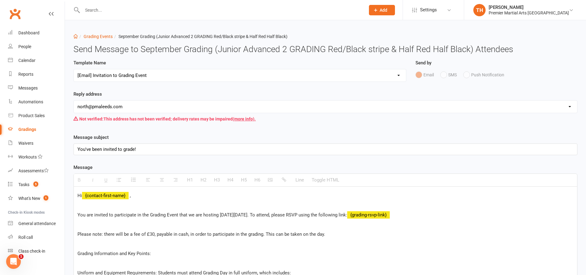
click at [249, 217] on span "You are invited to participate in the Grading Event that we are hosting on Satu…" at bounding box center [212, 215] width 270 height 6
click at [265, 214] on span "You are invited to participate in the Grading Event that we are hosting on Satu…" at bounding box center [212, 215] width 270 height 6
drag, startPoint x: 225, startPoint y: 214, endPoint x: 277, endPoint y: 216, distance: 51.2
click at [277, 216] on span "You are invited to participate in the Grading Event that we are hosting on Satu…" at bounding box center [212, 215] width 270 height 6
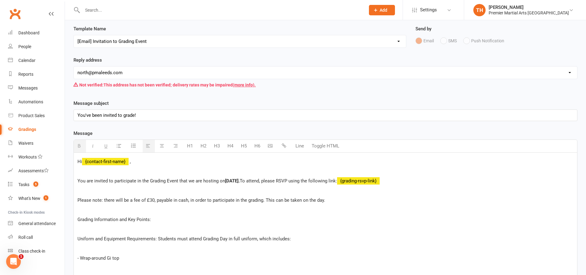
scroll to position [50, 0]
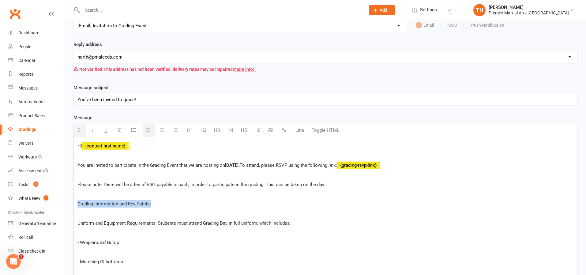
drag, startPoint x: 77, startPoint y: 202, endPoint x: 153, endPoint y: 208, distance: 76.2
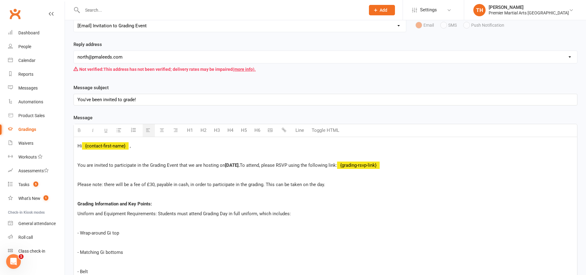
drag, startPoint x: 80, startPoint y: 232, endPoint x: 84, endPoint y: 232, distance: 4.3
click at [80, 232] on p "- Wrap-around Gi top" at bounding box center [325, 232] width 496 height 7
drag, startPoint x: 81, startPoint y: 232, endPoint x: 87, endPoint y: 232, distance: 6.1
click at [82, 232] on p "- Wrap-around Gi top" at bounding box center [325, 232] width 496 height 7
drag, startPoint x: 81, startPoint y: 242, endPoint x: 111, endPoint y: 242, distance: 29.4
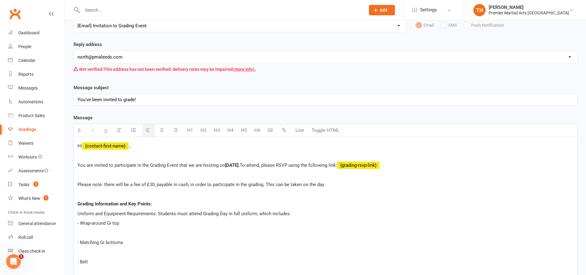
click at [81, 242] on p "- Matching Gi bottoms" at bounding box center [325, 242] width 496 height 7
click at [81, 252] on p "- Belt" at bounding box center [325, 251] width 496 height 7
click at [80, 262] on p "- Premier T-shirt" at bounding box center [325, 261] width 496 height 7
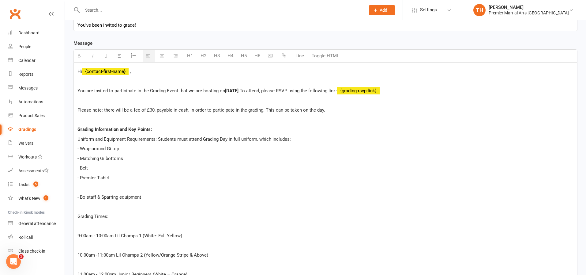
scroll to position [125, 0]
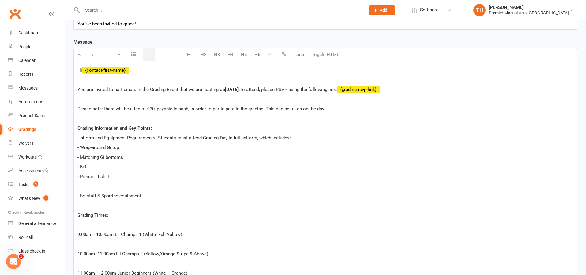
click at [81, 196] on p "- Bo staff & Sparring equipment" at bounding box center [325, 195] width 496 height 7
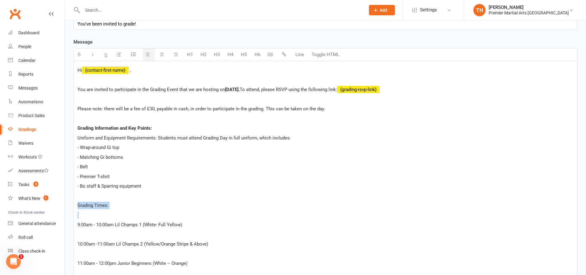
drag, startPoint x: 124, startPoint y: 210, endPoint x: 130, endPoint y: 211, distance: 6.2
click at [137, 211] on div "Hi {contact-first-name} , You are invited to participate in the Grading Event t…" at bounding box center [325, 252] width 503 height 383
click at [78, 225] on p "9:00am - 10:00am Lil Champs 1 (White- Full Yellow)" at bounding box center [325, 224] width 496 height 7
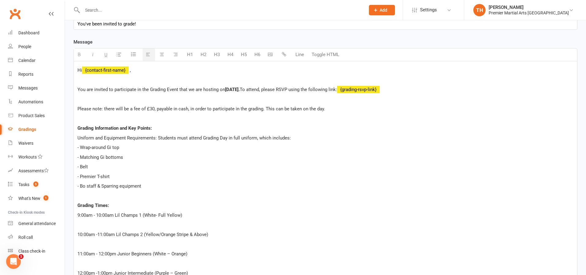
click at [78, 236] on p "10:00am -11:00am Lil Champs 2 (Yellow/Orange Stripe & Above)" at bounding box center [325, 234] width 496 height 7
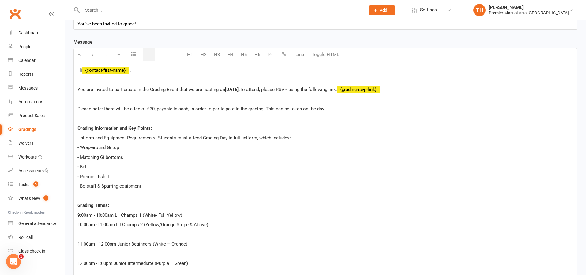
click at [78, 240] on p "11:00am - 12:00pm Junior Beginners (White – Orange)" at bounding box center [325, 243] width 496 height 7
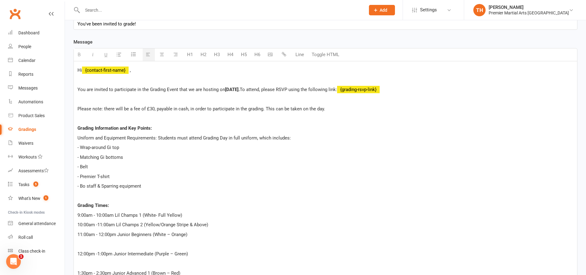
click at [78, 251] on p "12:00pm -1:00pm Junior Intermediate (Purple – Green)" at bounding box center [325, 253] width 496 height 7
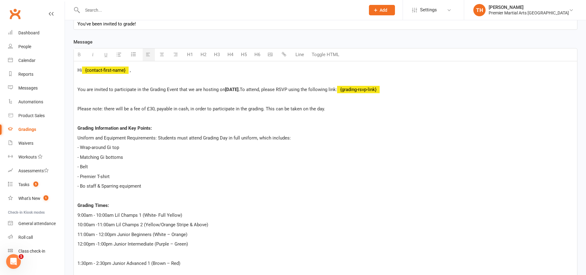
click at [77, 262] on div "Hi {contact-first-name} , You are invited to participate in the Grading Event t…" at bounding box center [325, 233] width 503 height 345
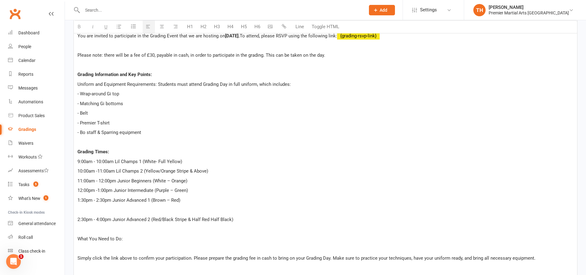
scroll to position [181, 0]
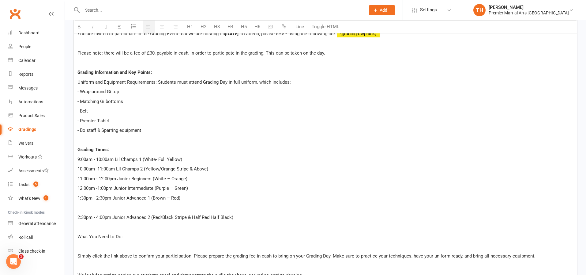
click at [79, 220] on p "2:30pm - 4:00pm Junior Advanced 2 (Red/Black Stripe & Half Red Half Black)" at bounding box center [325, 216] width 496 height 7
click at [78, 216] on p "2:30pm - 4:00pm Junior Advanced 2 (Red/Black Stripe & Half Red Half Black)" at bounding box center [325, 216] width 496 height 7
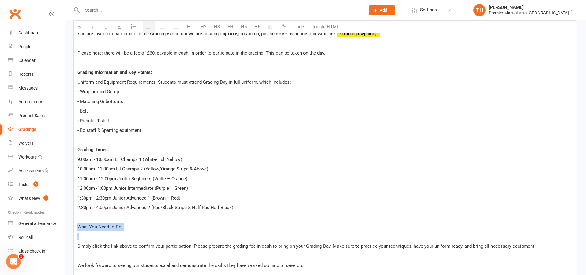
drag, startPoint x: 77, startPoint y: 227, endPoint x: 165, endPoint y: 228, distance: 87.6
click at [166, 230] on div "Hi {contact-first-name} , You are invited to participate in the Grading Event t…" at bounding box center [325, 169] width 503 height 326
click at [77, 244] on span "Simply click the link above to confirm your participation. Please prepare the g…" at bounding box center [306, 246] width 458 height 6
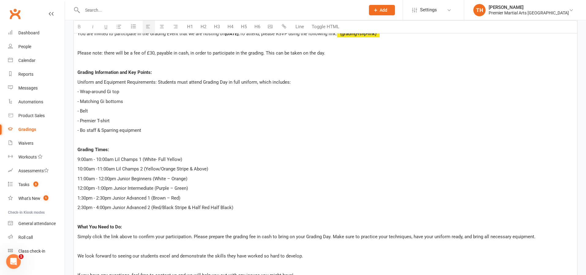
click at [77, 256] on p "We look forward to seeing our students excel and demonstrate the skills they ha…" at bounding box center [325, 255] width 496 height 7
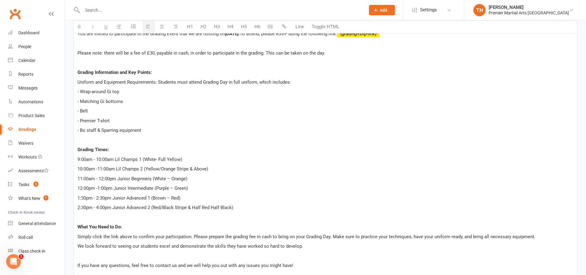
click at [78, 263] on span "If you have any questions, feel free to contact us and we will help you out wit…" at bounding box center [185, 265] width 216 height 6
click at [78, 264] on span "If you have any questions, feel free to contact us and we will help you out wit…" at bounding box center [185, 265] width 216 height 6
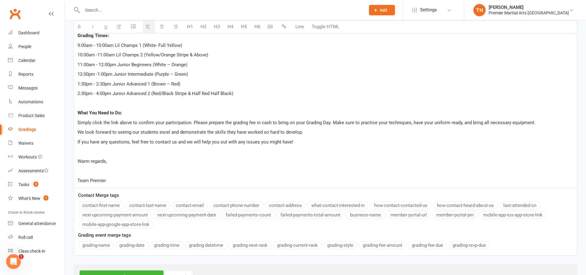
scroll to position [305, 0]
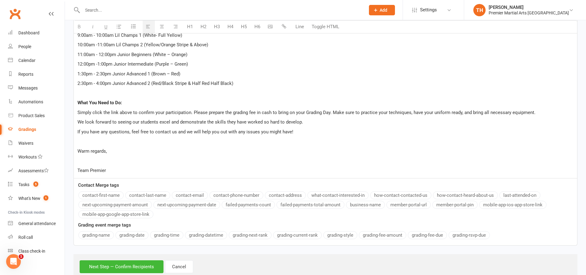
click at [78, 170] on p "Team Premier" at bounding box center [325, 170] width 496 height 7
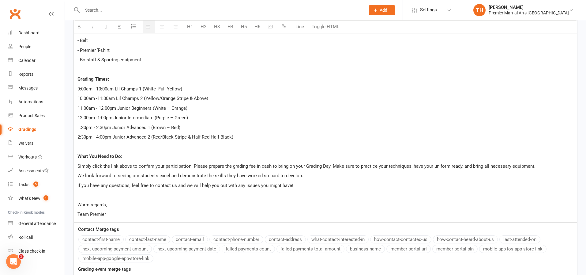
scroll to position [253, 0]
click at [84, 58] on span "- Bo staff & Sparring equipment" at bounding box center [109, 58] width 64 height 6
click at [85, 58] on span "- Bo staff & Sparring equipment" at bounding box center [109, 58] width 64 height 6
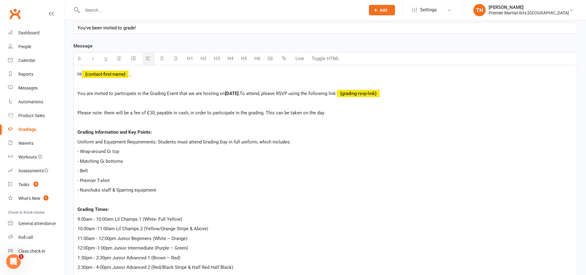
scroll to position [113, 0]
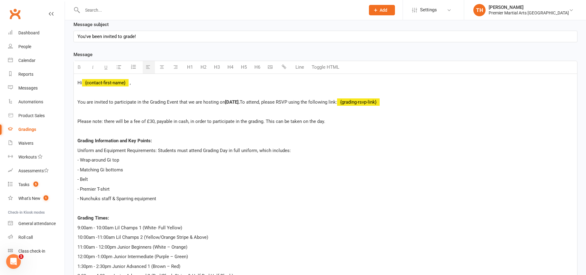
click at [112, 198] on span "- Nunchuks staff & Sparring equipment" at bounding box center [116, 199] width 79 height 6
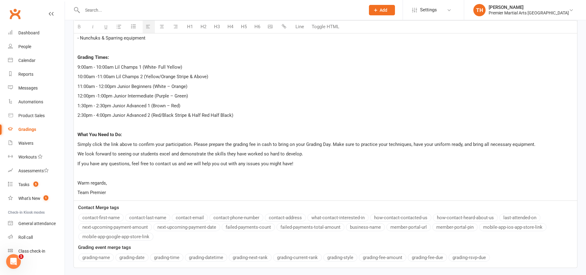
scroll to position [314, 0]
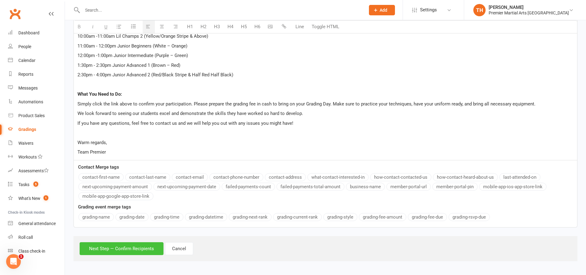
drag, startPoint x: 123, startPoint y: 248, endPoint x: 132, endPoint y: 243, distance: 10.5
click at [131, 243] on button "Next Step — Confirm Recipients" at bounding box center [122, 248] width 84 height 13
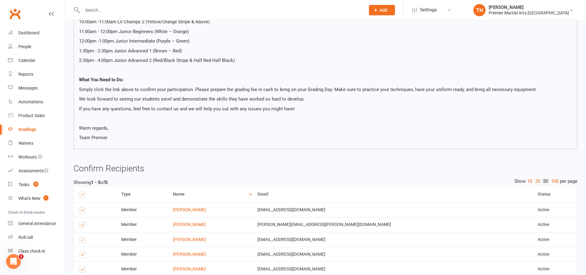
scroll to position [330, 0]
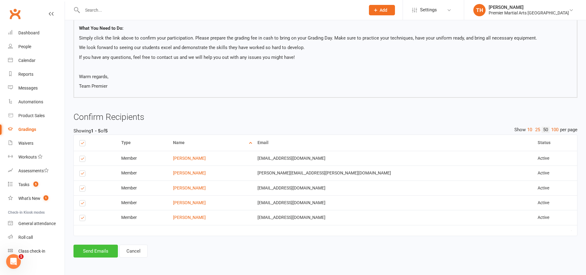
click at [93, 251] on button "Send Emails" at bounding box center [96, 250] width 44 height 13
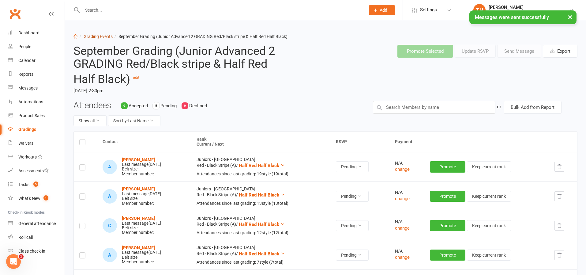
click at [102, 34] on link "Grading Events" at bounding box center [98, 36] width 29 height 5
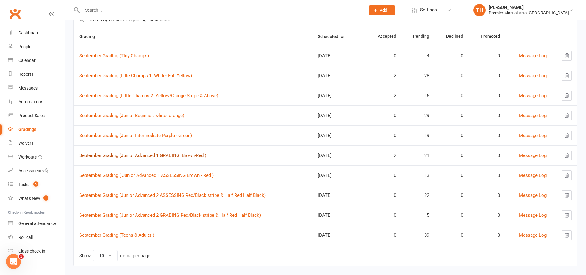
scroll to position [54, 0]
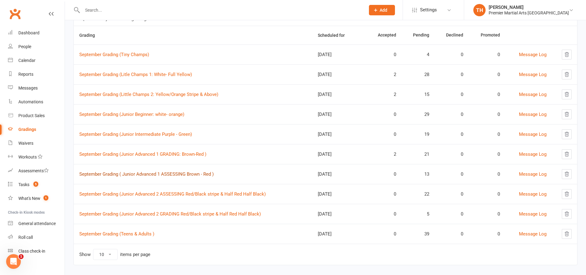
click at [175, 175] on link "September Grading ( Junior Advanced 1 ASSESSING Brown - Red )" at bounding box center [146, 174] width 134 height 6
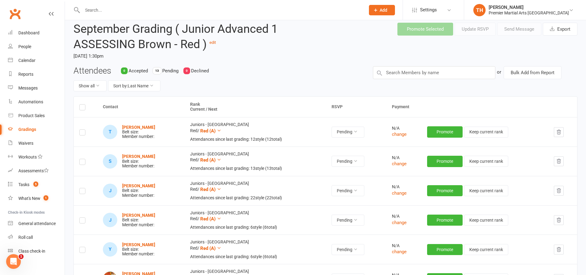
scroll to position [28, 0]
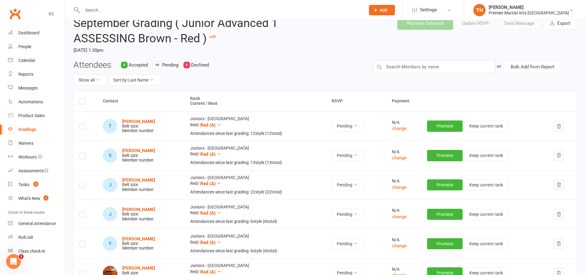
click at [83, 102] on label at bounding box center [82, 102] width 6 height 0
click at [83, 99] on input "checkbox" at bounding box center [82, 99] width 6 height 0
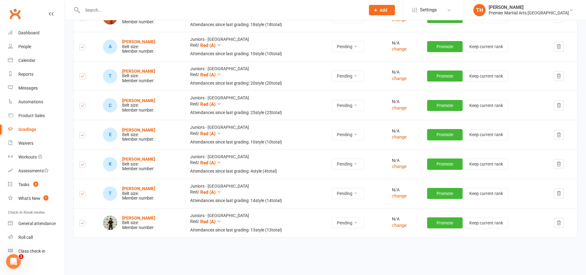
scroll to position [0, 0]
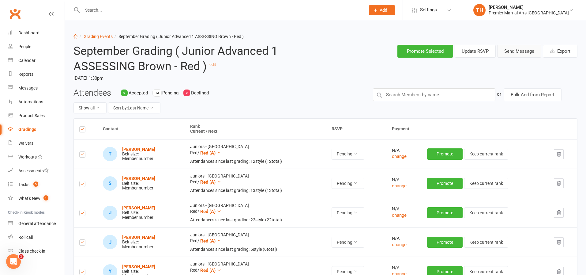
click at [533, 52] on button "Send Message" at bounding box center [519, 51] width 44 height 13
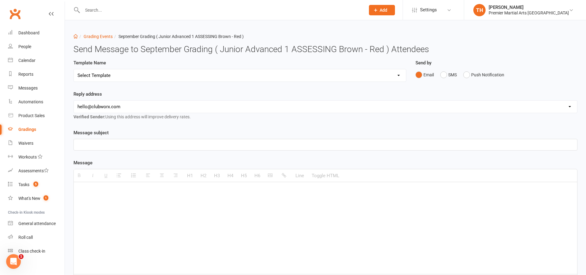
click at [105, 111] on select "hello@clubworx.com north@pmaleeds.com info@websitedojo.com" at bounding box center [325, 106] width 503 height 12
click at [135, 74] on select "Select Template [Email] Grading Eligibility [Email] Grading Eligibility [Email]…" at bounding box center [240, 75] width 332 height 12
click at [91, 37] on link "Grading Events" at bounding box center [98, 36] width 29 height 5
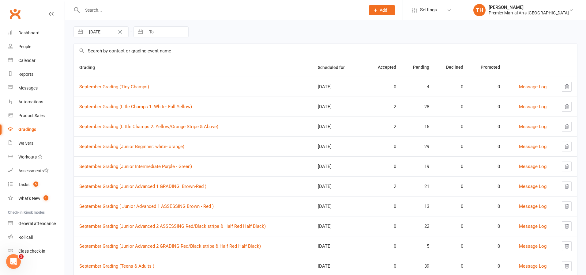
scroll to position [61, 0]
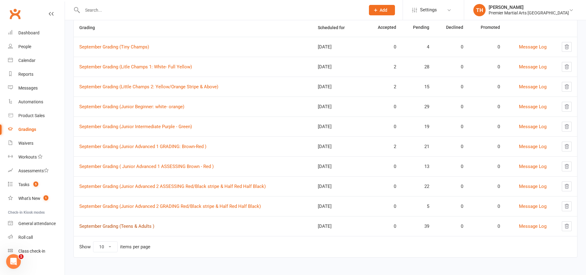
click at [124, 224] on link "September Grading (Teens & Adults )" at bounding box center [116, 226] width 75 height 6
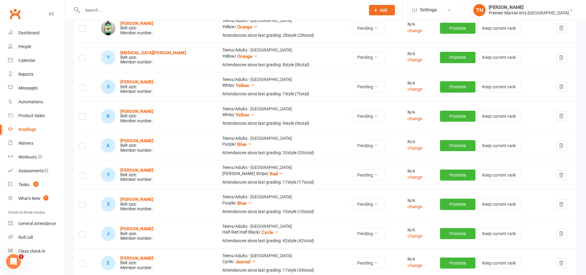
scroll to position [114, 0]
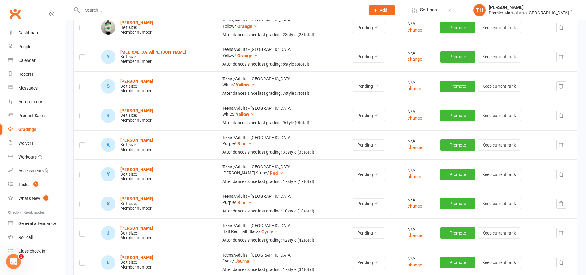
click at [559, 143] on icon "button" at bounding box center [562, 145] width 6 height 6
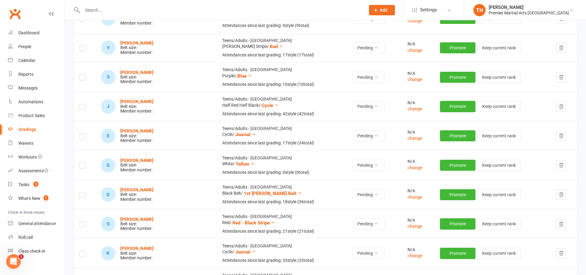
scroll to position [212, 0]
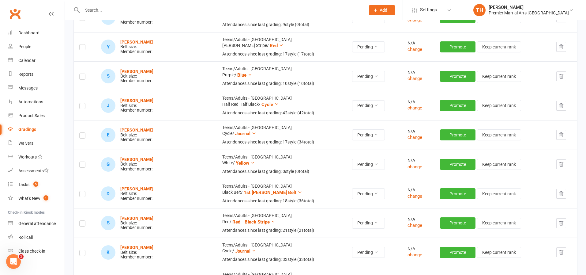
click at [560, 163] on icon "button" at bounding box center [562, 164] width 4 height 4
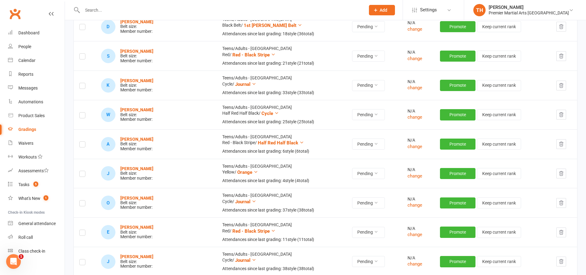
scroll to position [351, 0]
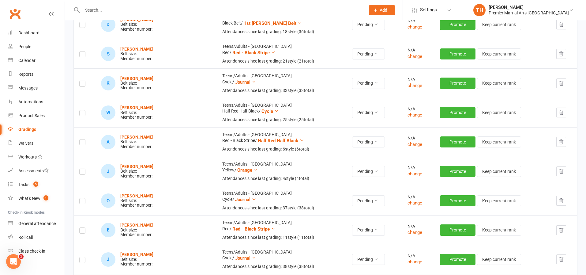
click at [562, 174] on button "button" at bounding box center [561, 171] width 10 height 10
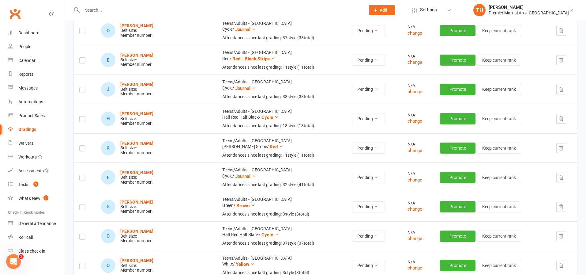
scroll to position [493, 0]
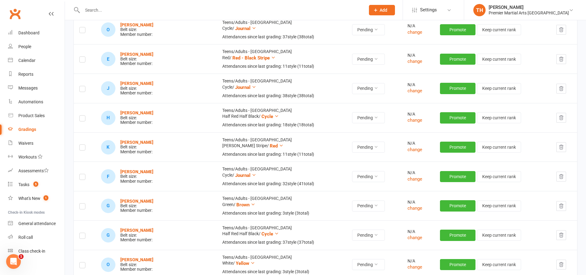
click at [562, 208] on button "button" at bounding box center [561, 206] width 10 height 10
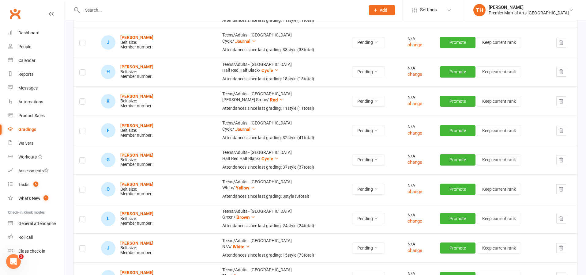
scroll to position [545, 0]
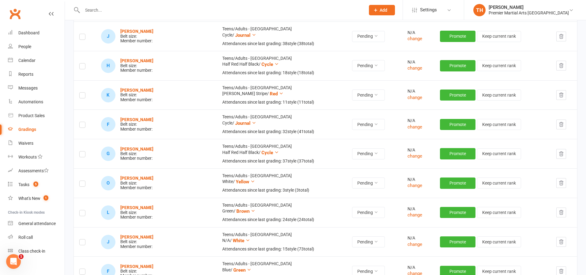
click at [561, 184] on icon "button" at bounding box center [562, 183] width 6 height 6
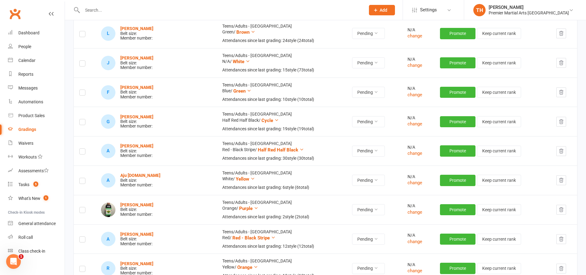
scroll to position [695, 0]
click at [560, 65] on icon "button" at bounding box center [562, 62] width 4 height 4
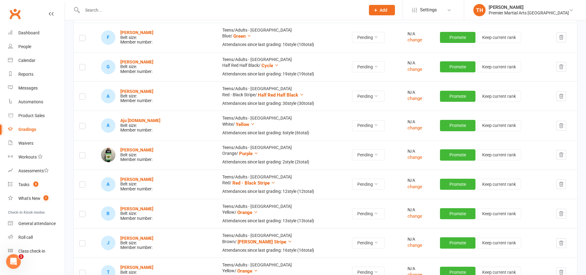
scroll to position [720, 0]
click at [562, 66] on icon "button" at bounding box center [562, 67] width 6 height 6
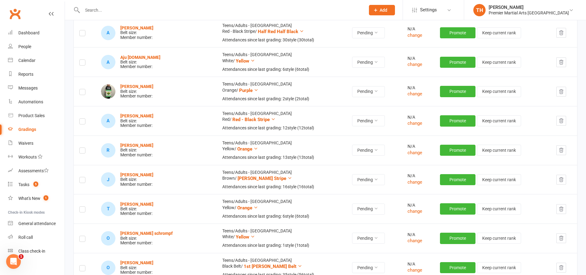
scroll to position [758, 0]
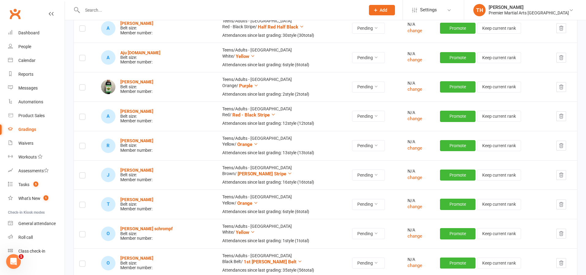
drag, startPoint x: 558, startPoint y: 28, endPoint x: 561, endPoint y: 26, distance: 3.5
click at [561, 26] on icon "button" at bounding box center [562, 28] width 6 height 6
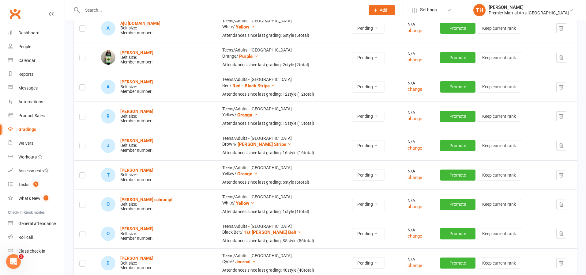
drag, startPoint x: 559, startPoint y: 145, endPoint x: 556, endPoint y: 144, distance: 3.7
click at [556, 144] on button "button" at bounding box center [561, 146] width 10 height 10
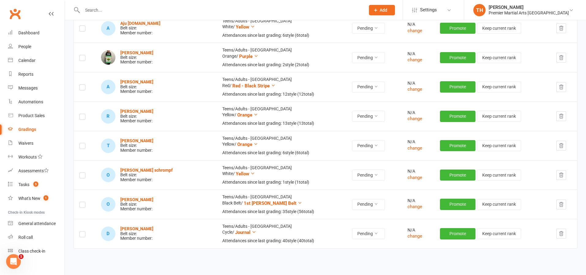
click at [562, 60] on button "button" at bounding box center [561, 58] width 10 height 10
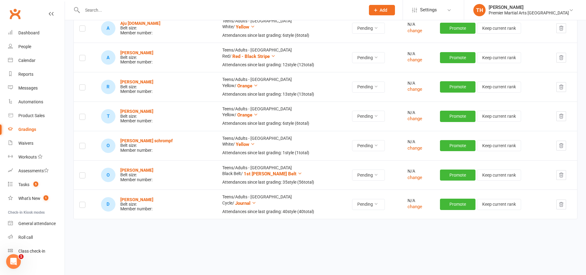
click at [562, 145] on icon "button" at bounding box center [562, 146] width 6 height 6
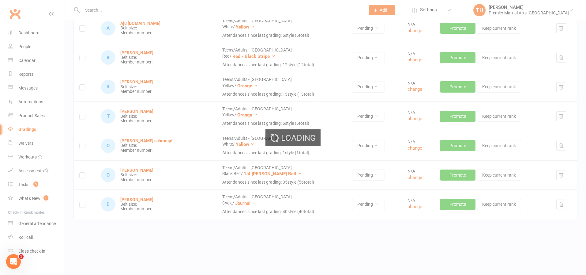
scroll to position [730, 0]
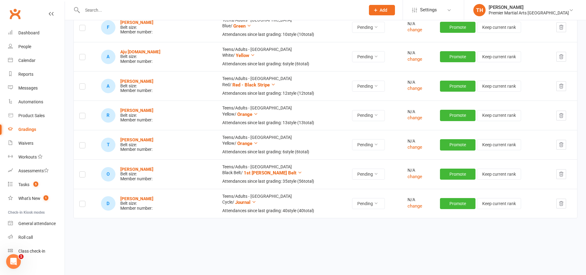
click at [564, 205] on button "button" at bounding box center [561, 203] width 10 height 10
click at [556, 174] on button "button" at bounding box center [561, 174] width 10 height 10
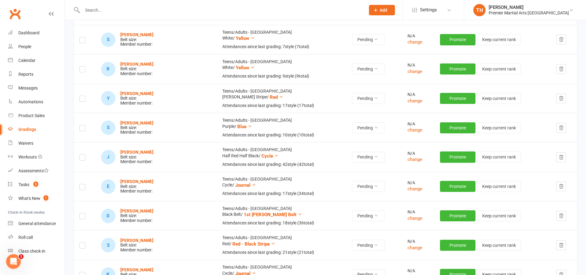
scroll to position [0, 0]
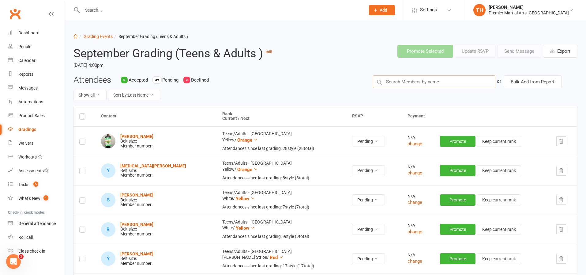
click at [443, 77] on input "text" at bounding box center [434, 81] width 123 height 13
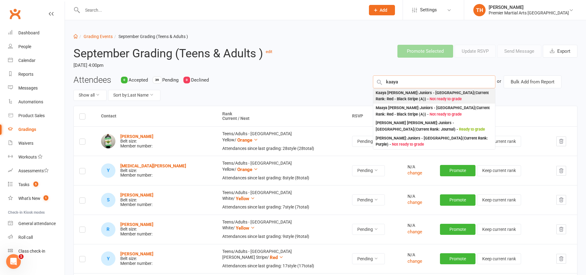
type input "kaaya"
drag, startPoint x: 412, startPoint y: 94, endPoint x: 407, endPoint y: 93, distance: 5.3
click at [412, 93] on div "Kaaya Handa : Juniors - North Leeds (Current Rank: Red - Black Stripe (A) ) - N…" at bounding box center [434, 96] width 117 height 13
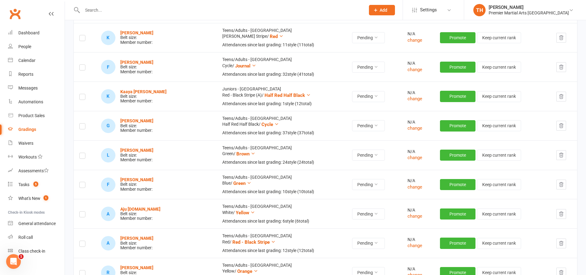
scroll to position [601, 0]
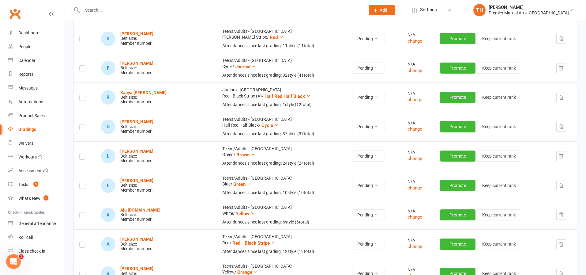
click at [565, 101] on td at bounding box center [564, 96] width 26 height 29
click at [559, 100] on button "button" at bounding box center [561, 97] width 10 height 10
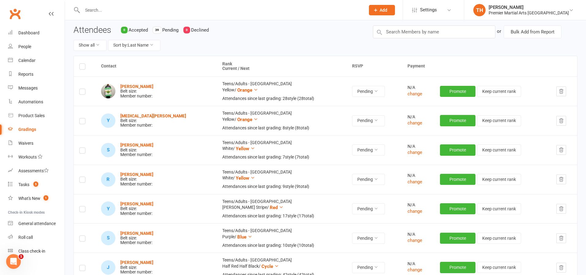
scroll to position [0, 0]
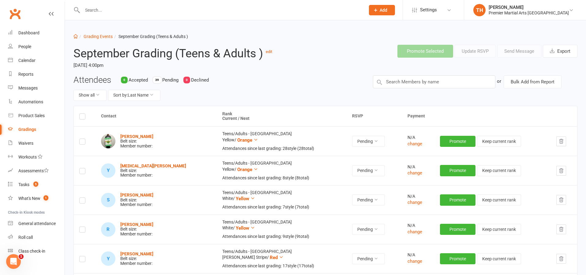
click at [82, 117] on label at bounding box center [82, 117] width 6 height 0
click at [82, 114] on input "checkbox" at bounding box center [82, 114] width 6 height 0
click at [82, 117] on label at bounding box center [82, 117] width 6 height 0
click at [82, 114] on input "checkbox" at bounding box center [82, 114] width 6 height 0
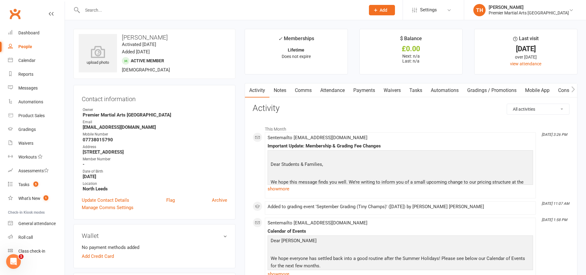
click at [335, 92] on link "Attendance" at bounding box center [332, 90] width 33 height 14
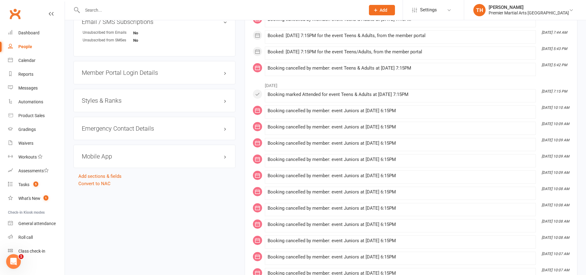
scroll to position [463, 0]
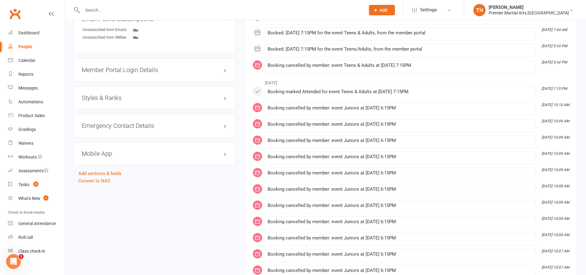
click at [221, 101] on div "Styles & Ranks" at bounding box center [155, 97] width 162 height 23
click at [224, 99] on h3 "Styles & Ranks" at bounding box center [154, 97] width 145 height 7
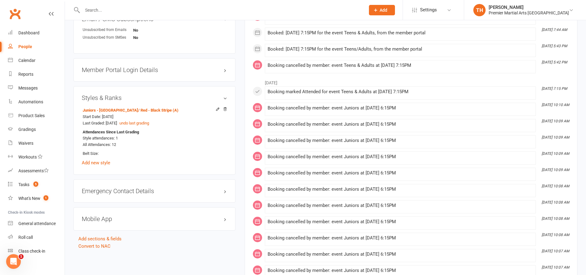
click at [224, 97] on h3 "Styles & Ranks" at bounding box center [154, 97] width 145 height 7
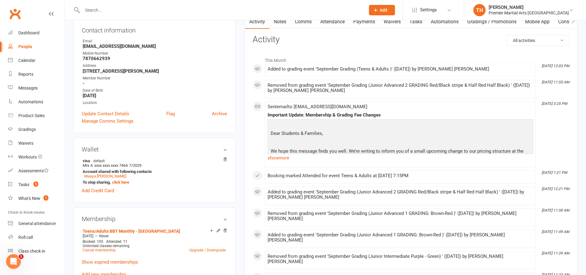
scroll to position [0, 0]
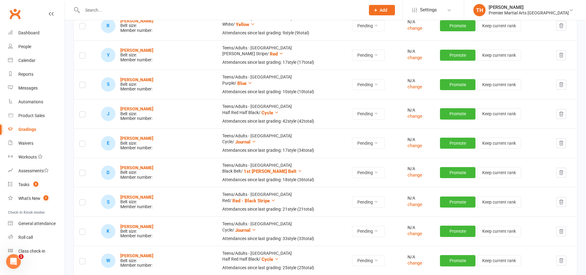
scroll to position [202, 0]
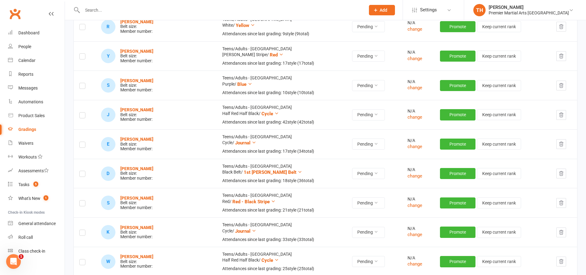
click at [562, 172] on icon "button" at bounding box center [562, 174] width 6 height 6
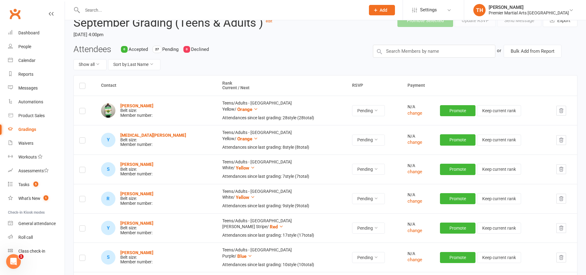
scroll to position [30, 0]
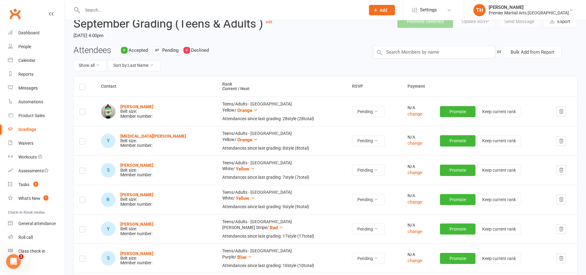
click at [83, 88] on label at bounding box center [82, 88] width 6 height 0
click at [83, 84] on input "checkbox" at bounding box center [82, 84] width 6 height 0
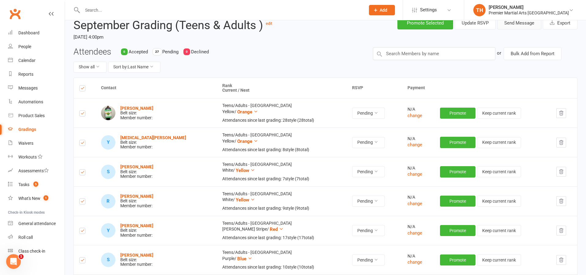
click at [528, 22] on button "Send Message" at bounding box center [519, 23] width 44 height 13
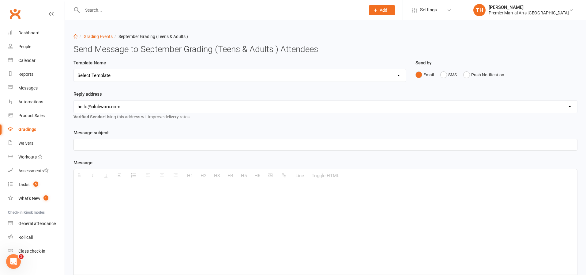
click at [134, 107] on select "hello@clubworx.com north@pmaleeds.com info@websitedojo.com" at bounding box center [325, 106] width 503 height 12
select select "1"
click at [143, 72] on select "Select Template [Email] Grading Eligibility [Email] Grading Eligibility [Email]…" at bounding box center [240, 75] width 332 height 12
select select "5"
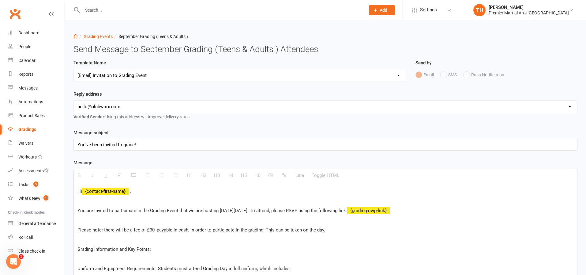
click at [143, 103] on select "hello@clubworx.com north@pmaleeds.com info@websitedojo.com" at bounding box center [325, 106] width 503 height 12
select select "1"
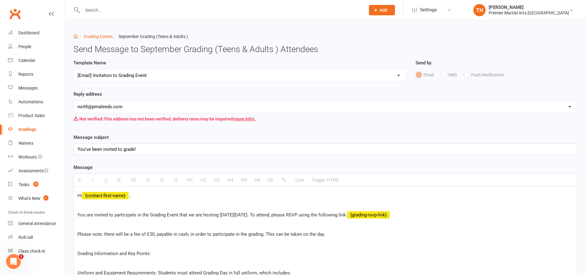
scroll to position [1, 0]
click at [139, 150] on div "You've been invited to grade!" at bounding box center [325, 148] width 503 height 11
click at [135, 150] on div "You've been invited to grade!" at bounding box center [325, 148] width 503 height 11
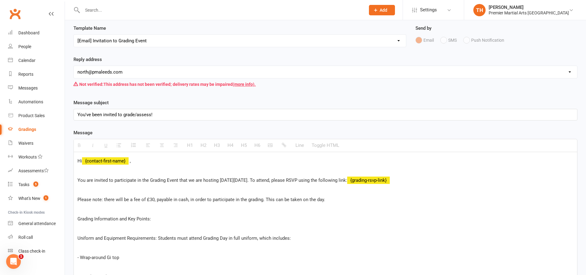
scroll to position [46, 0]
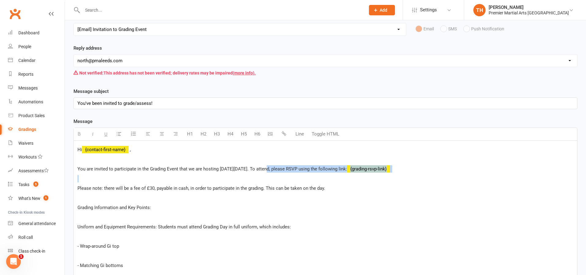
drag, startPoint x: 266, startPoint y: 169, endPoint x: 247, endPoint y: 173, distance: 18.6
drag, startPoint x: 247, startPoint y: 170, endPoint x: 251, endPoint y: 170, distance: 3.4
click at [249, 170] on span "You are invited to participate in the Grading Event that we are hosting on Satu…" at bounding box center [212, 169] width 270 height 6
click at [265, 170] on span "You are invited to participate in the Grading Event that we are hosting on Satu…" at bounding box center [212, 169] width 270 height 6
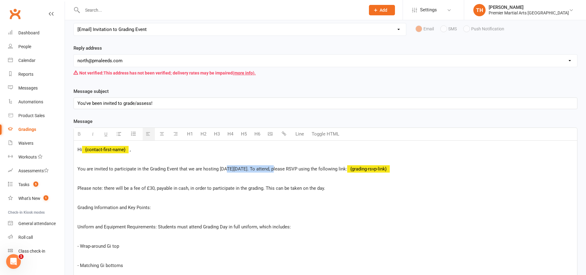
drag, startPoint x: 225, startPoint y: 170, endPoint x: 277, endPoint y: 168, distance: 51.8
click at [277, 168] on span "You are invited to participate in the Grading Event that we are hosting on Satu…" at bounding box center [212, 169] width 270 height 6
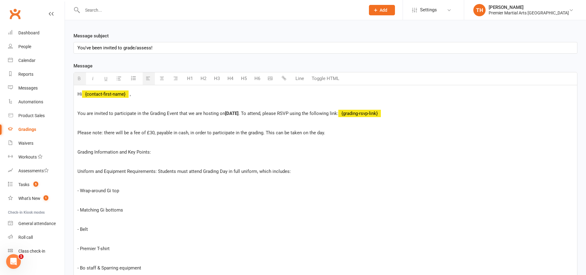
scroll to position [102, 0]
drag, startPoint x: 78, startPoint y: 153, endPoint x: 176, endPoint y: 157, distance: 98.1
click at [77, 174] on p "Uniform and Equipment Requirements: Students must attend Grading Day in full un…" at bounding box center [325, 170] width 496 height 7
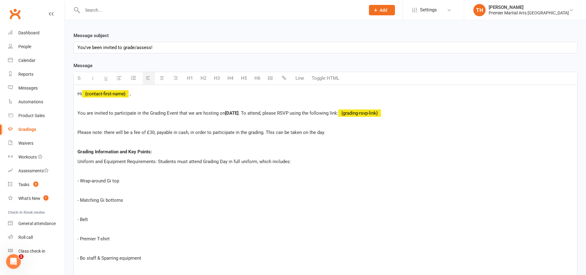
click at [81, 182] on p "- Wrap-around Gi top" at bounding box center [325, 180] width 496 height 7
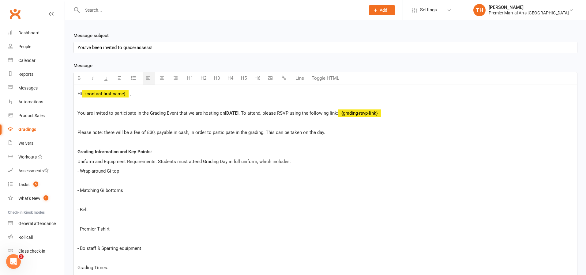
click at [83, 191] on p "- Matching Gi bottoms" at bounding box center [325, 190] width 496 height 7
click at [82, 191] on p "- Matching Gi bottoms" at bounding box center [325, 190] width 496 height 7
click at [80, 191] on p "- Matching Gi bottoms" at bounding box center [325, 190] width 496 height 7
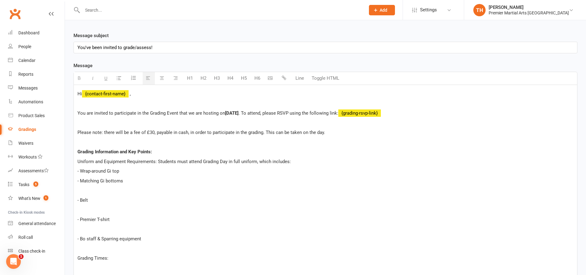
click at [81, 202] on p "- Belt" at bounding box center [325, 199] width 496 height 7
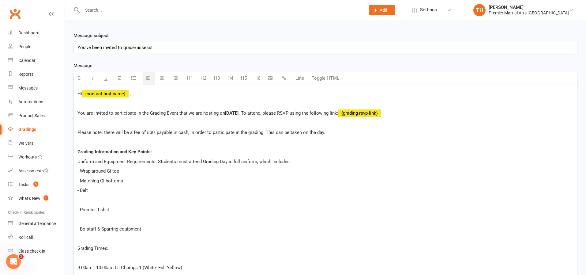
click at [126, 173] on p "- Wrap-around Gi top" at bounding box center [325, 170] width 496 height 7
click at [81, 209] on p "- Premier T-shirt" at bounding box center [325, 209] width 496 height 7
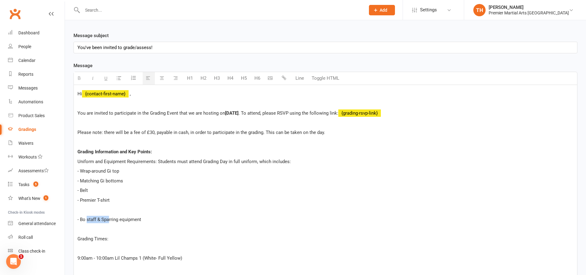
drag, startPoint x: 105, startPoint y: 221, endPoint x: 85, endPoint y: 221, distance: 19.6
click at [85, 221] on p "- Bo staff & Sparring equipment" at bounding box center [325, 219] width 496 height 7
drag, startPoint x: 135, startPoint y: 218, endPoint x: 83, endPoint y: 222, distance: 52.2
click at [83, 222] on p "- Bo staff & Sparring equipment" at bounding box center [325, 219] width 496 height 7
click at [82, 221] on p "- Boxing gloves & Knife" at bounding box center [325, 219] width 496 height 7
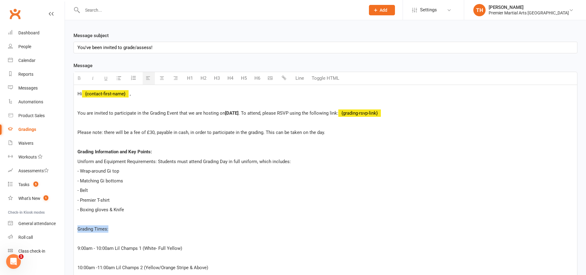
drag, startPoint x: 77, startPoint y: 229, endPoint x: 136, endPoint y: 229, distance: 58.2
click at [136, 229] on p "Grading Times:" at bounding box center [325, 228] width 496 height 7
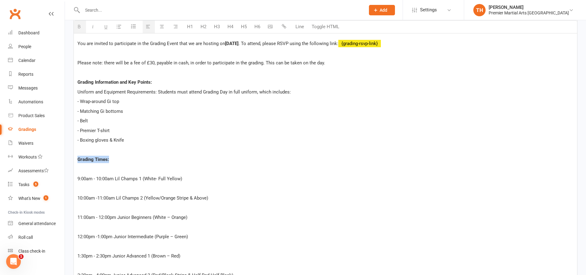
scroll to position [172, 0]
click at [78, 178] on p "9:00am - 10:00am Lil Champs 1 (White- Full Yellow)" at bounding box center [325, 177] width 496 height 7
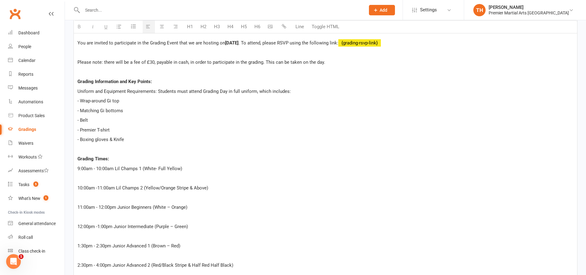
click at [78, 187] on p "10:00am -11:00am Lil Champs 2 (Yellow/Orange Stripe & Above)" at bounding box center [325, 187] width 496 height 7
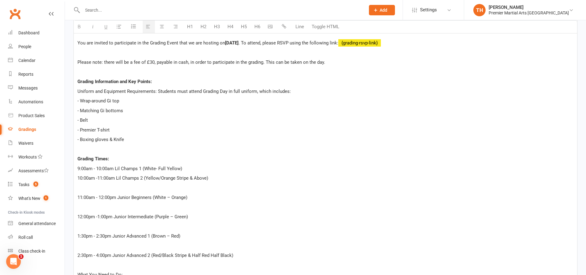
click at [78, 198] on p "11:00am - 12:00pm Junior Beginners (White – Orange)" at bounding box center [325, 197] width 496 height 7
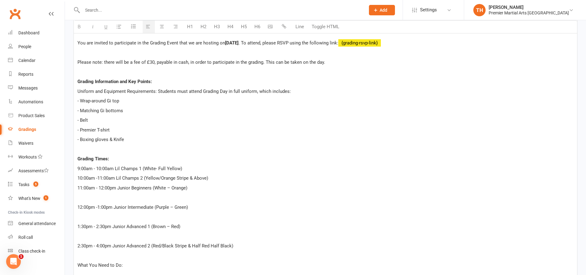
click at [79, 206] on p "12:00pm -1:00pm Junior Intermediate (Purple – Green)" at bounding box center [325, 206] width 496 height 7
drag, startPoint x: 77, startPoint y: 208, endPoint x: 82, endPoint y: 208, distance: 5.8
click at [77, 208] on div "Hi {contact-first-name} , You are invited to participate in the Grading Event t…" at bounding box center [325, 192] width 503 height 355
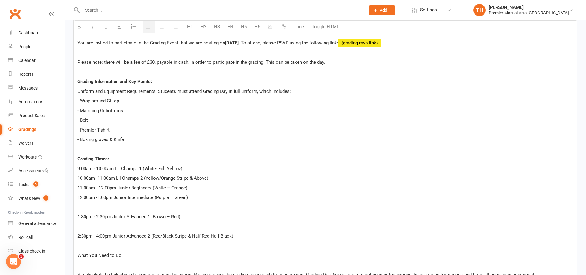
click at [78, 216] on p "1:30pm - 2:30pm Junior Advanced 1 (Brown – Red)" at bounding box center [325, 216] width 496 height 7
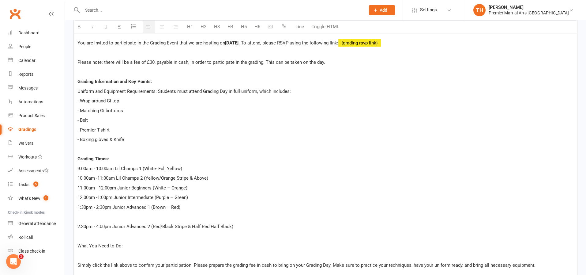
click at [77, 224] on div "Hi {contact-first-name} , You are invited to participate in the Grading Event t…" at bounding box center [325, 182] width 503 height 335
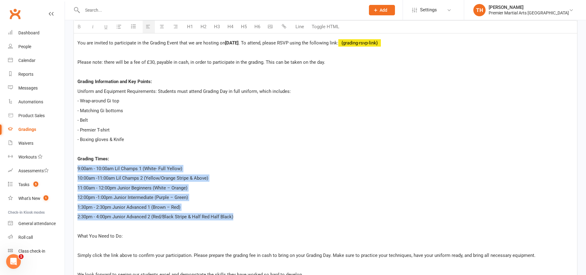
drag, startPoint x: 243, startPoint y: 219, endPoint x: 75, endPoint y: 170, distance: 174.9
click at [75, 170] on div "Hi {contact-first-name} , You are invited to participate in the Grading Event t…" at bounding box center [325, 178] width 503 height 326
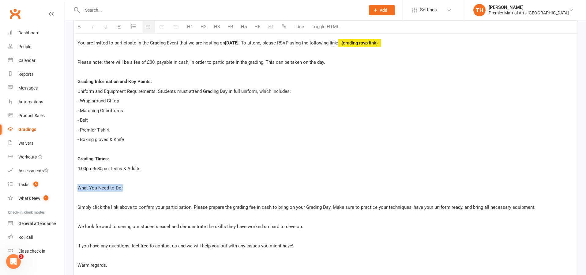
drag, startPoint x: 137, startPoint y: 190, endPoint x: 72, endPoint y: 188, distance: 65.3
click at [72, 188] on div "Template Name Select Template [Email] Grading Eligibility [Email] Grading Eligi…" at bounding box center [325, 142] width 513 height 511
click at [76, 205] on div "Hi {contact-first-name} , You are invited to participate in the Grading Event t…" at bounding box center [325, 153] width 503 height 277
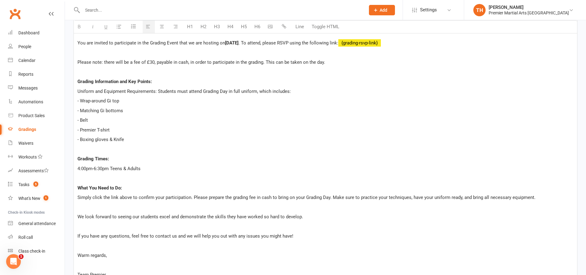
click at [77, 214] on p "We look forward to seeing our students excel and demonstrate the skills they ha…" at bounding box center [325, 216] width 496 height 7
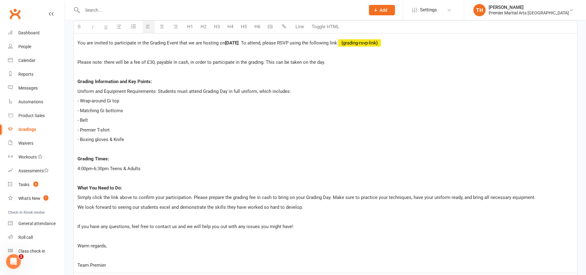
click at [78, 227] on span "If you have any questions, feel free to contact us and we will help you out wit…" at bounding box center [185, 227] width 216 height 6
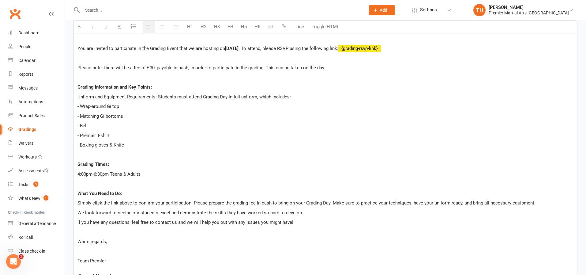
scroll to position [204, 0]
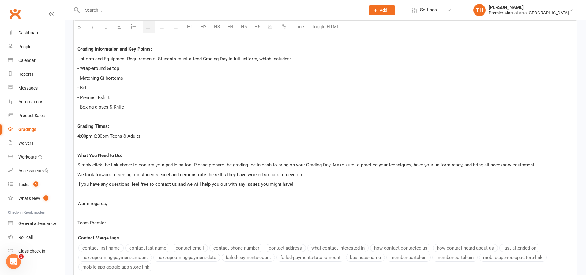
click at [77, 223] on div "Hi {contact-first-name} , You are invited to participate in the Grading Event t…" at bounding box center [325, 106] width 503 height 248
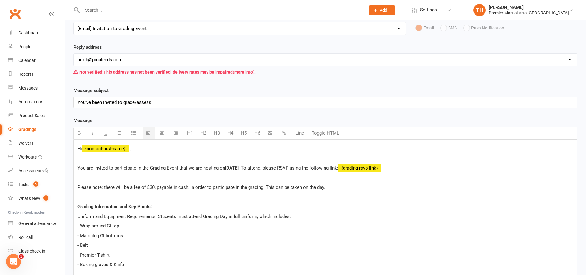
scroll to position [47, 0]
click at [326, 188] on p "Please note: there will be a fee of £30, payable in cash, in order to participa…" at bounding box center [325, 186] width 496 height 7
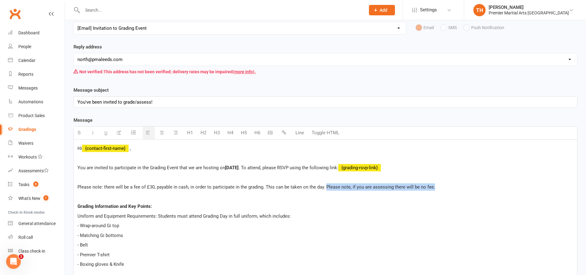
drag, startPoint x: 325, startPoint y: 189, endPoint x: 453, endPoint y: 190, distance: 127.4
click at [453, 190] on p "Please note: there will be a fee of £30, payable in cash, in order to participa…" at bounding box center [325, 186] width 496 height 7
click at [393, 190] on p "Please note: there will be a fee of £30, payable in cash, in order to participa…" at bounding box center [325, 186] width 496 height 7
click at [450, 189] on p "Please note: there will be a fee of £30, payable in cash, in order to participa…" at bounding box center [325, 186] width 496 height 7
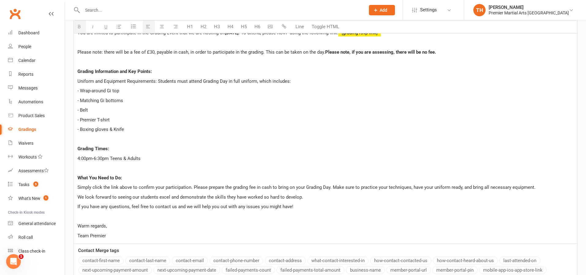
scroll to position [194, 0]
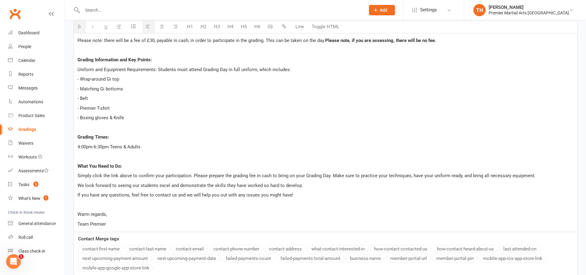
click at [116, 116] on span "- Boxing gloves & Knife" at bounding box center [100, 118] width 47 height 6
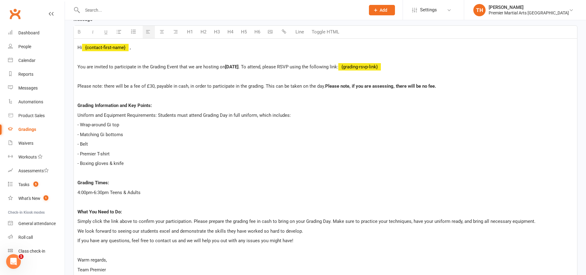
scroll to position [146, 0]
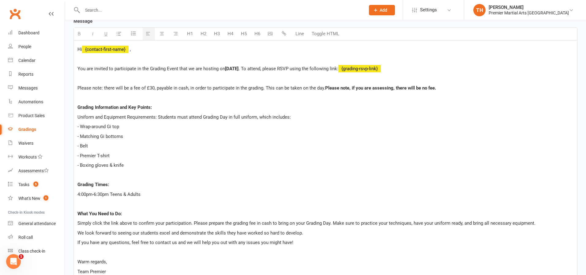
click at [153, 162] on p "- Boxing gloves & knife" at bounding box center [325, 164] width 496 height 7
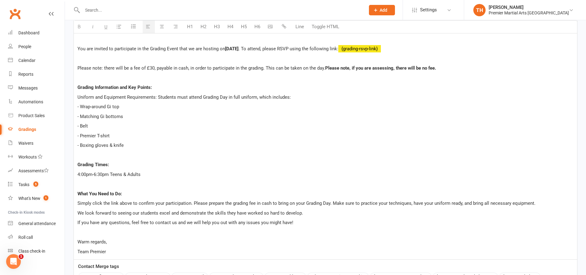
scroll to position [265, 0]
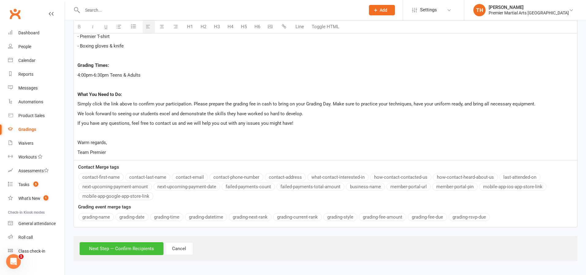
click at [149, 247] on button "Next Step — Confirm Recipients" at bounding box center [122, 248] width 84 height 13
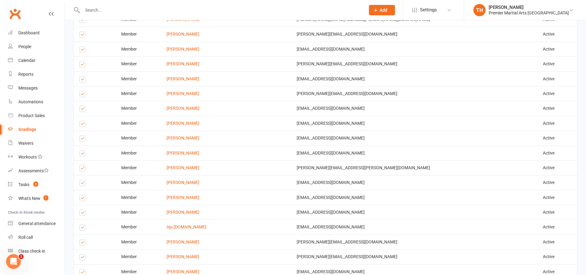
scroll to position [593, 0]
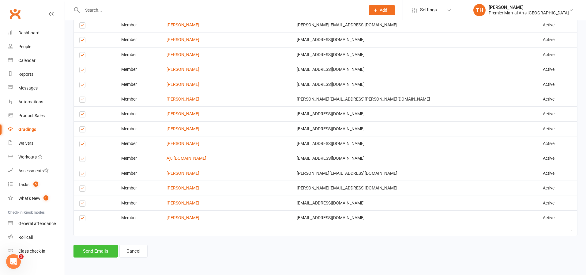
click at [88, 252] on button "Send Emails" at bounding box center [96, 250] width 44 height 13
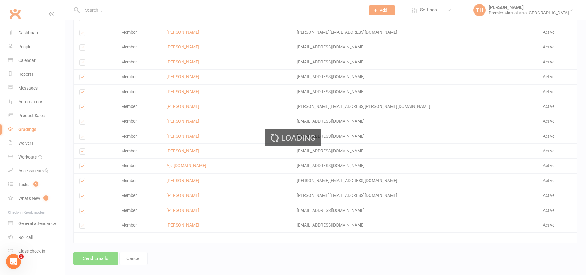
scroll to position [600, 0]
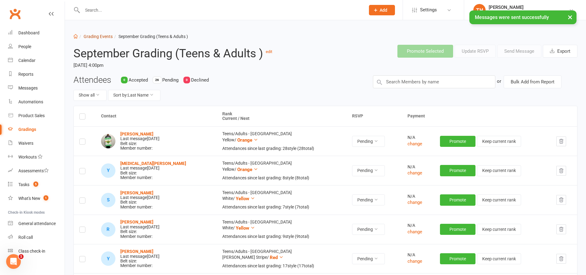
click at [95, 38] on link "Grading Events" at bounding box center [98, 36] width 29 height 5
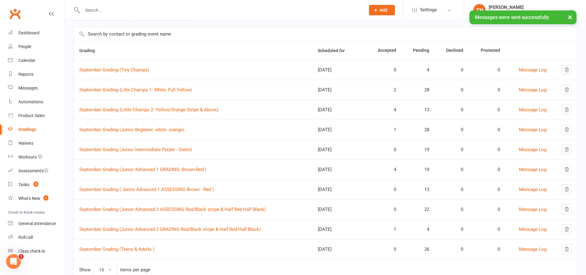
scroll to position [61, 0]
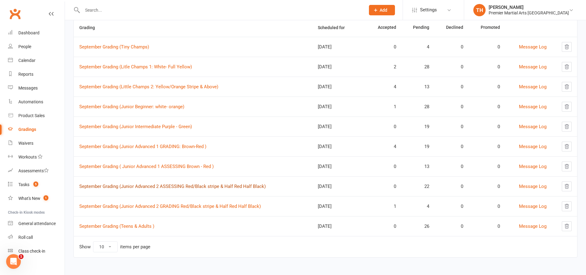
click at [177, 188] on link "September Grading (Junior Advanced 2 ASSESSING Red/Black stripe & Half Red Half…" at bounding box center [172, 186] width 187 height 6
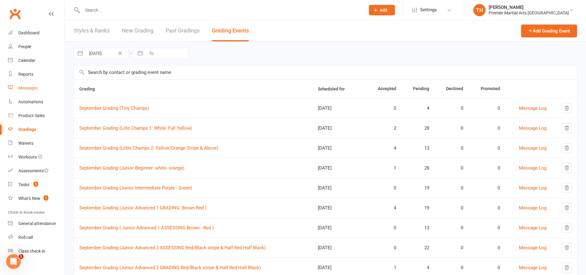
click at [38, 90] on link "Messages" at bounding box center [36, 88] width 57 height 14
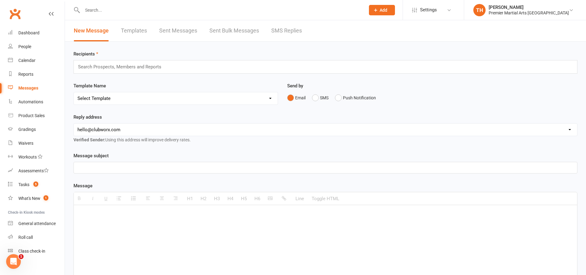
click at [145, 33] on link "Templates" at bounding box center [134, 30] width 26 height 21
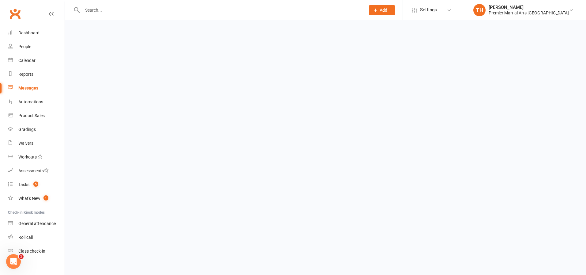
select select "grid"
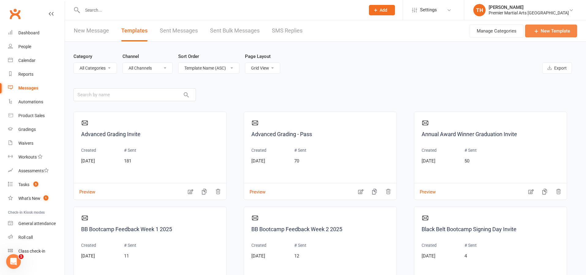
click at [542, 33] on link "New Template" at bounding box center [551, 31] width 52 height 13
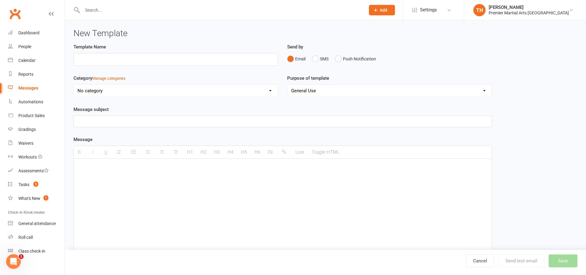
click at [41, 89] on link "Messages" at bounding box center [36, 88] width 57 height 14
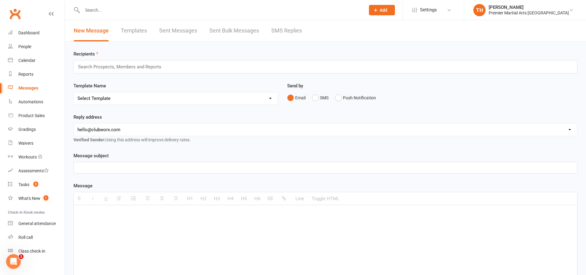
click at [128, 29] on link "Templates" at bounding box center [134, 30] width 26 height 21
select select "grid"
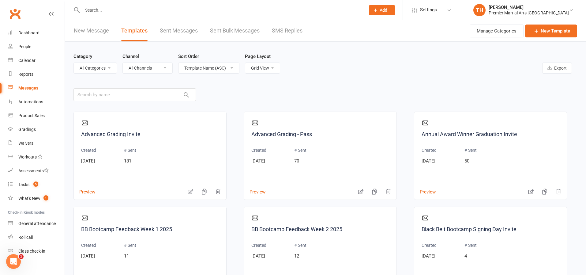
click at [172, 27] on link "Sent Messages" at bounding box center [179, 30] width 38 height 21
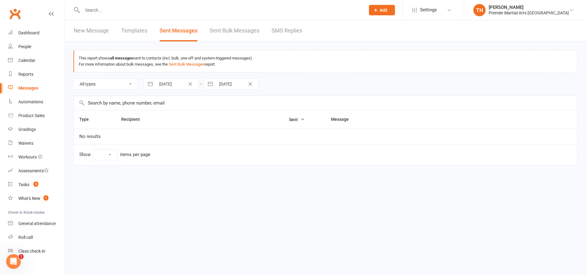
select select "10"
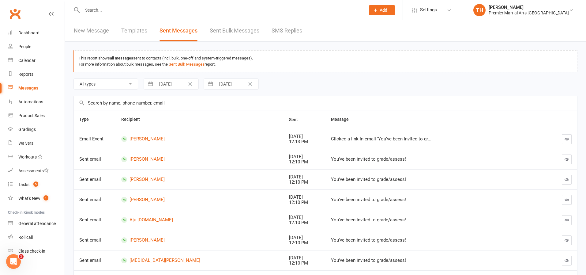
click at [134, 31] on link "Templates" at bounding box center [134, 30] width 26 height 21
select select "grid"
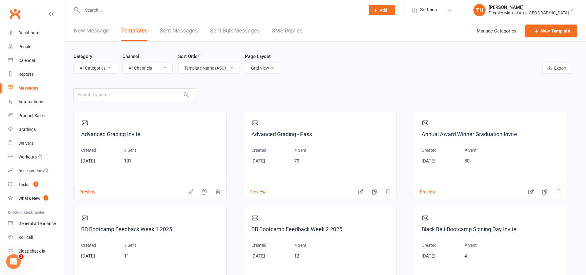
click at [99, 35] on link "New Message" at bounding box center [91, 30] width 35 height 21
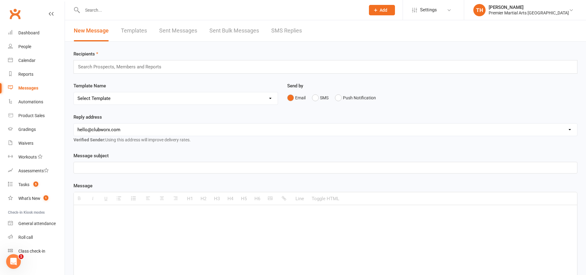
click at [147, 102] on select "Select Template [Email] Bring a Buddy [Email] Easter Bank Holiday [Email] Faceb…" at bounding box center [176, 98] width 204 height 12
click at [138, 92] on div "Template Name Select Template [Email] Bring a Buddy [Email] Easter Bank Holiday…" at bounding box center [176, 93] width 205 height 23
click at [139, 95] on select "Select Template [Email] Bring a Buddy [Email] Easter Bank Holiday [Email] Faceb…" at bounding box center [176, 98] width 204 height 12
select select "9"
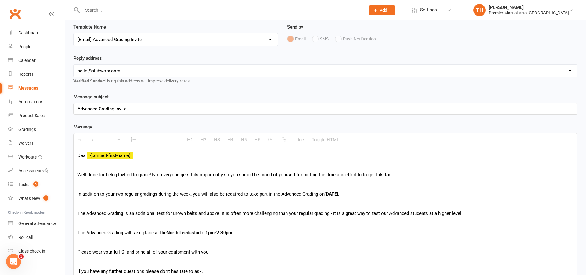
scroll to position [58, 0]
click at [146, 38] on select "Select Template [Email] Bring a Buddy [Email] Easter Bank Holiday [Email] Faceb…" at bounding box center [176, 40] width 204 height 12
click at [22, 130] on div "Gradings" at bounding box center [26, 129] width 17 height 5
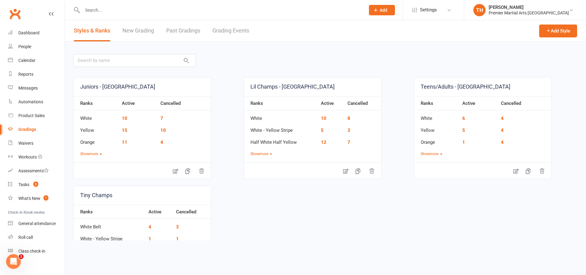
click at [224, 33] on link "Grading Events" at bounding box center [231, 30] width 37 height 21
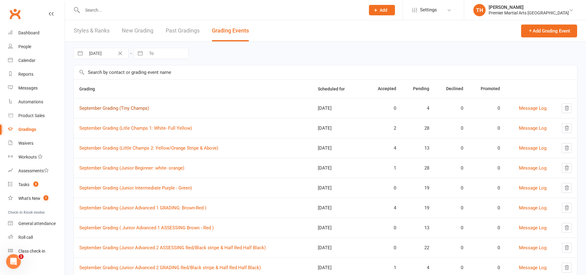
click at [141, 108] on link "September Grading (Tiny Champs)" at bounding box center [114, 108] width 70 height 6
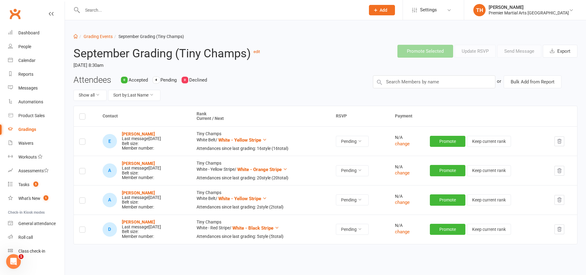
click at [85, 117] on label at bounding box center [82, 117] width 6 height 0
click at [85, 114] on input "checkbox" at bounding box center [82, 114] width 6 height 0
click at [512, 53] on button "Send Message" at bounding box center [519, 51] width 44 height 13
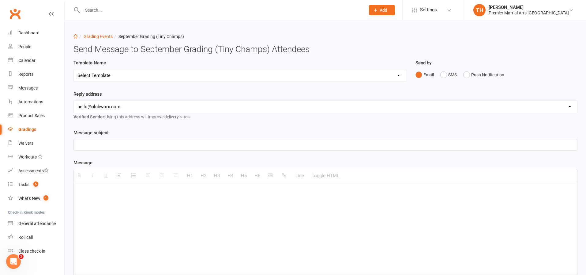
click at [148, 105] on select "hello@clubworx.com north@pmaleeds.com info@websitedojo.com" at bounding box center [325, 106] width 503 height 12
click at [143, 76] on select "Select Template [Email] Grading Eligibility [Email] Grading Eligibility [Email]…" at bounding box center [240, 75] width 332 height 12
select select "5"
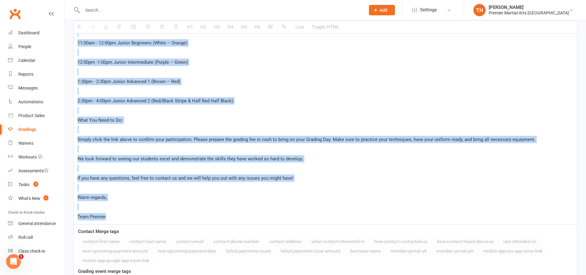
scroll to position [463, 0]
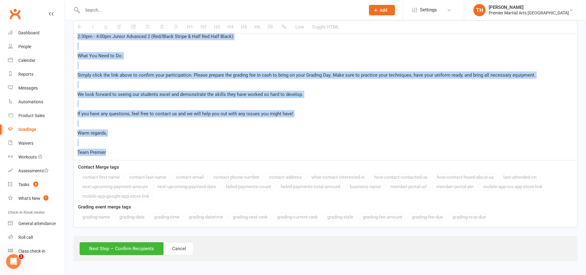
drag, startPoint x: 77, startPoint y: 146, endPoint x: 208, endPoint y: 152, distance: 130.3
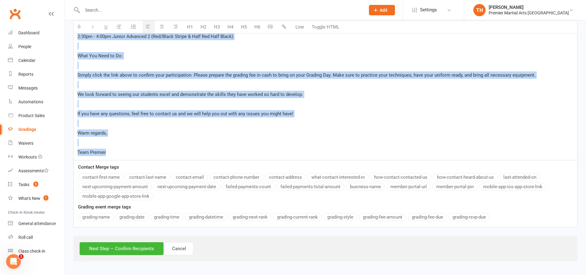
copy div "Hi {contact-first-name} , You are invited to participate in the Grading Event t…"
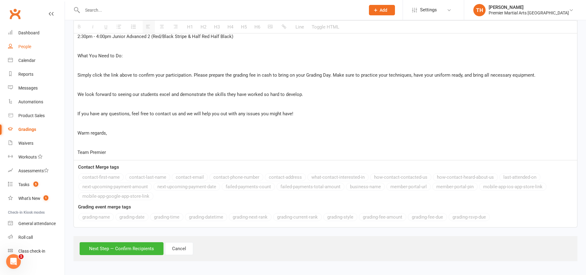
click at [25, 45] on div "People" at bounding box center [24, 46] width 13 height 5
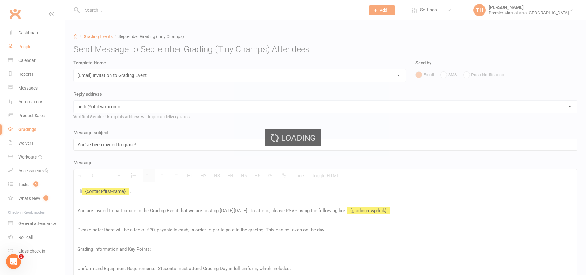
select select "100"
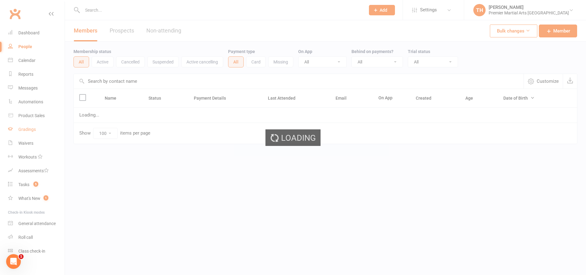
click at [29, 129] on div "Gradings" at bounding box center [26, 129] width 17 height 5
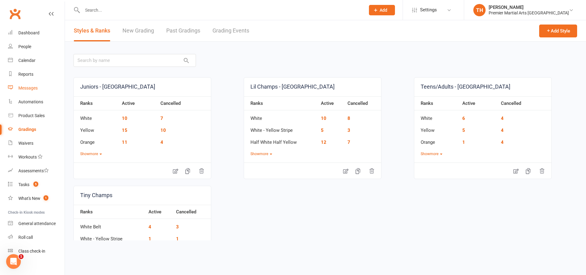
click at [30, 90] on div "Messages" at bounding box center [27, 87] width 19 height 5
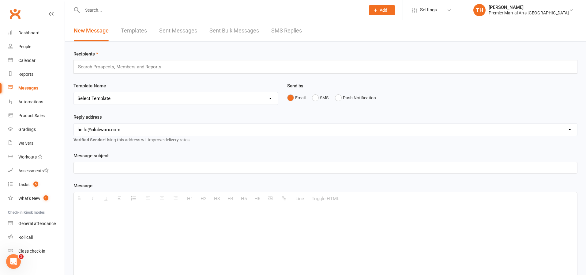
click at [146, 31] on link "Templates" at bounding box center [134, 30] width 26 height 21
select select "grid"
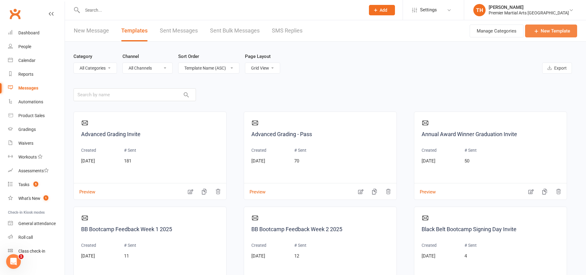
click at [542, 34] on link "New Template" at bounding box center [551, 31] width 52 height 13
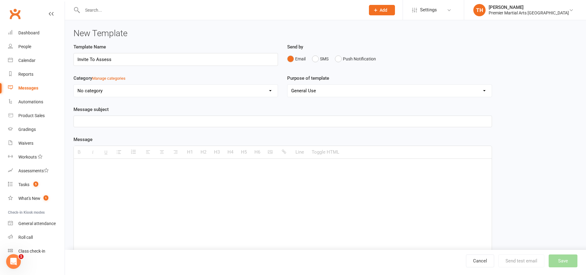
type input "Invite To Assess"
click at [157, 91] on select "No category General grading Marketing" at bounding box center [176, 91] width 204 height 12
select select "1"
click at [126, 121] on p at bounding box center [282, 121] width 411 height 7
click at [135, 166] on p at bounding box center [282, 167] width 411 height 7
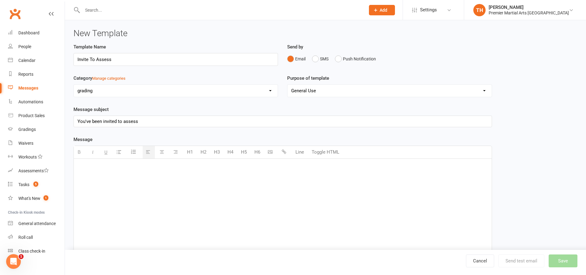
paste div
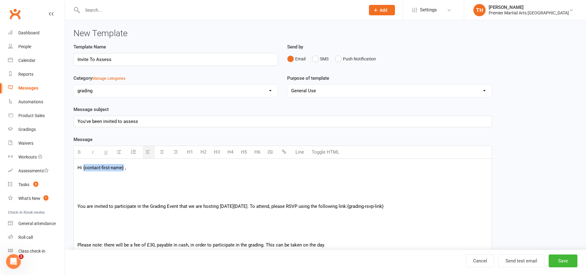
drag, startPoint x: 124, startPoint y: 168, endPoint x: 84, endPoint y: 168, distance: 40.1
click at [84, 168] on p "Hi {contact-first-name} ," at bounding box center [282, 167] width 411 height 7
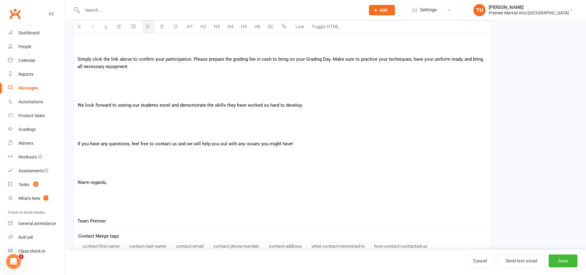
scroll to position [831, 0]
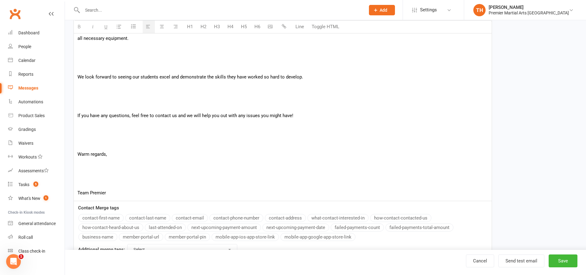
click at [104, 218] on button "contact-first-name" at bounding box center [100, 218] width 45 height 8
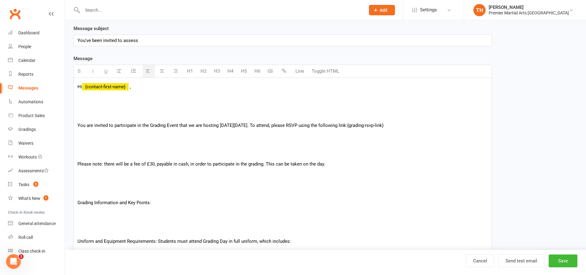
scroll to position [0, 0]
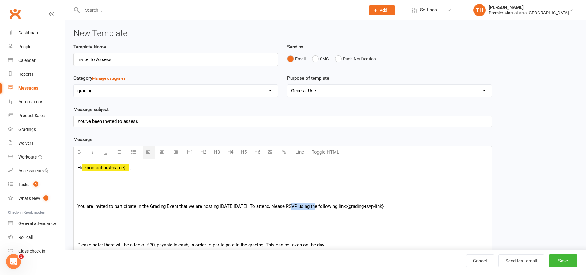
drag, startPoint x: 289, startPoint y: 208, endPoint x: 315, endPoint y: 208, distance: 25.4
click at [315, 208] on p "You are invited to participate in the Grading Event that we are hosting on Satu…" at bounding box center [282, 205] width 411 height 7
drag, startPoint x: 356, startPoint y: 209, endPoint x: 344, endPoint y: 204, distance: 13.5
click at [394, 209] on p "You are invited to participate in the Grading Event that we are hosting on Satu…" at bounding box center [282, 205] width 411 height 7
drag, startPoint x: 355, startPoint y: 205, endPoint x: 401, endPoint y: 208, distance: 45.4
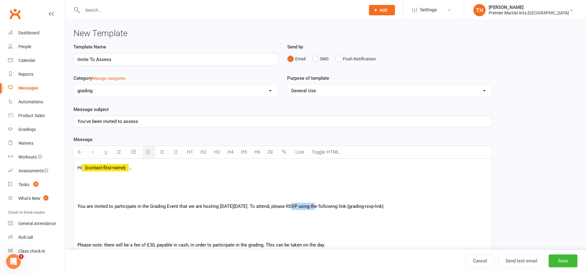
click at [401, 208] on p "You are invited to participate in the Grading Event that we are hosting on Satu…" at bounding box center [282, 205] width 411 height 7
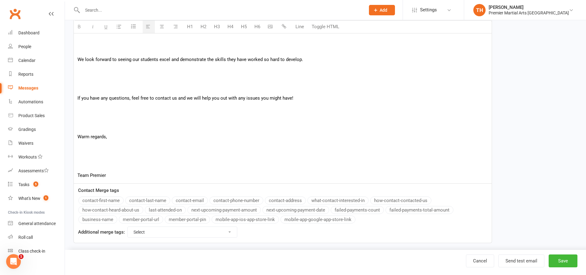
scroll to position [855, 0]
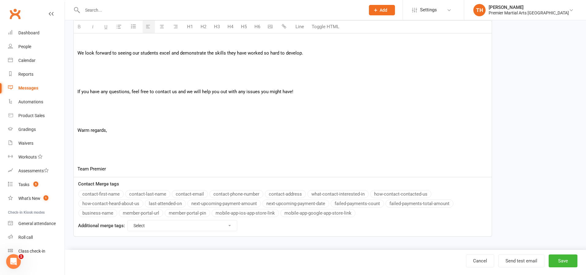
click at [147, 227] on select "Select For Payment automations For Booking automations For Membership automatio…" at bounding box center [182, 225] width 109 height 10
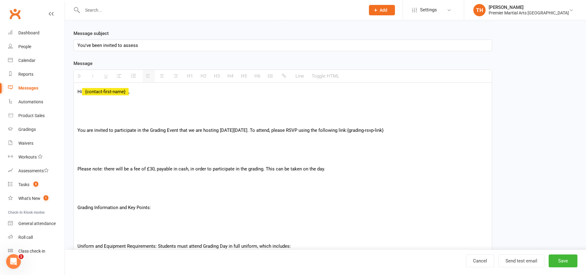
scroll to position [0, 0]
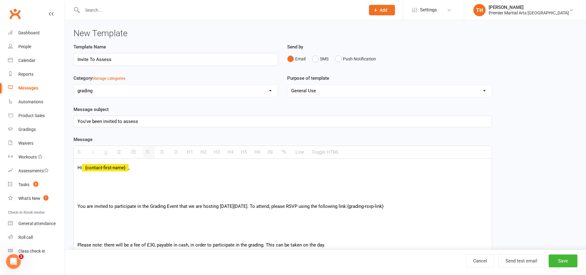
click at [402, 207] on p "You are invited to participate in the Grading Event that we are hosting on Satu…" at bounding box center [282, 205] width 411 height 7
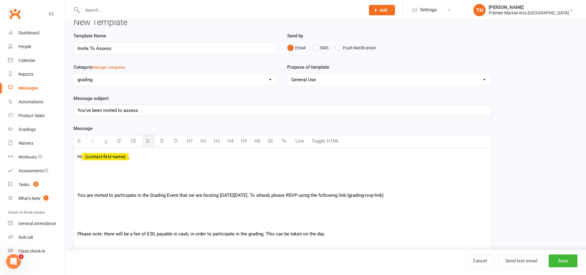
scroll to position [12, 0]
drag, startPoint x: 355, startPoint y: 194, endPoint x: 406, endPoint y: 191, distance: 51.2
click at [406, 191] on p "You are invited to participate in the Grading Event that we are hosting on Satu…" at bounding box center [282, 193] width 411 height 7
click at [405, 197] on p "You are invited to participate in the Grading Event that we are hosting on Satu…" at bounding box center [282, 193] width 411 height 7
click at [364, 196] on p "You are invited to participate in the Grading Event that we are hosting on Satu…" at bounding box center [282, 193] width 411 height 7
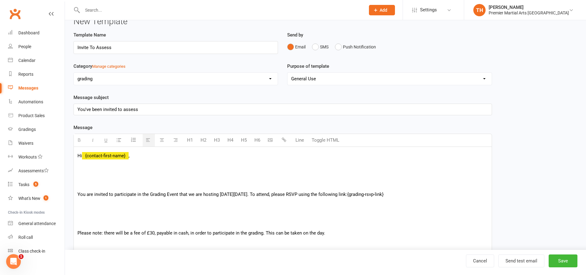
click at [399, 193] on p "You are invited to participate in the Grading Event that we are hosting on Satu…" at bounding box center [282, 193] width 411 height 7
click at [408, 194] on p "You are invited to participate in the Grading Event that we are hosting on Satu…" at bounding box center [282, 193] width 411 height 7
click at [392, 196] on p "You are invited to participate in the Grading Event that we are hosting on Satu…" at bounding box center [282, 193] width 411 height 7
click at [399, 195] on p "You are invited to participate in the Grading Event that we are hosting on Satu…" at bounding box center [282, 193] width 411 height 7
click at [414, 194] on p "You are invited to participate in the Grading Event that we are hosting on Satu…" at bounding box center [282, 193] width 411 height 7
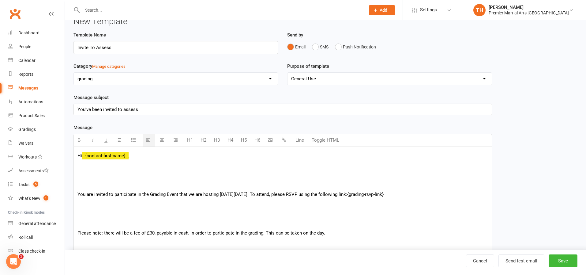
click at [364, 195] on p "You are invited to participate in the Grading Event that we are hosting on Satu…" at bounding box center [282, 193] width 411 height 7
drag, startPoint x: 406, startPoint y: 195, endPoint x: 364, endPoint y: 196, distance: 42.3
click at [364, 196] on p "You are invited to participate in the Grading Event that we are hosting on Satu…" at bounding box center [282, 193] width 411 height 7
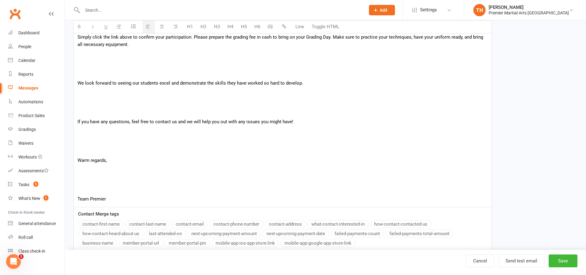
scroll to position [855, 0]
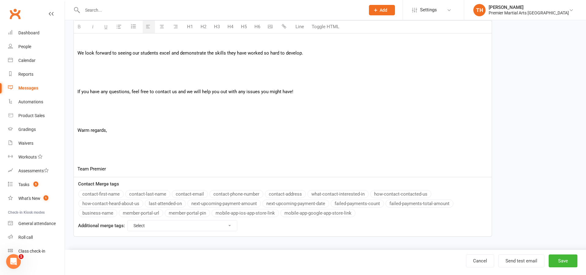
click at [216, 224] on select "Select For Payment automations For Booking automations For Membership automatio…" at bounding box center [182, 225] width 109 height 10
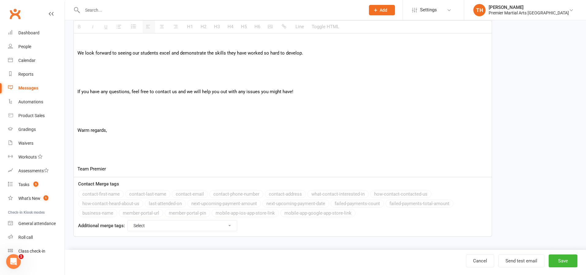
select select "3"
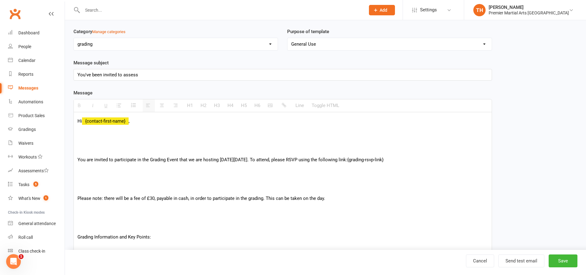
scroll to position [0, 0]
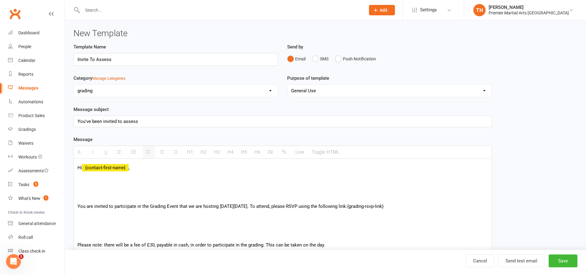
drag, startPoint x: 364, startPoint y: 208, endPoint x: 394, endPoint y: 207, distance: 30.3
click at [394, 207] on p "You are invited to participate in the Grading Event that we are hosting on Satu…" at bounding box center [282, 205] width 411 height 7
drag, startPoint x: 405, startPoint y: 208, endPoint x: 364, endPoint y: 209, distance: 41.4
click at [364, 209] on p "You are invited to participate in the Grading Event that we are hosting on Satu…" at bounding box center [282, 205] width 411 height 7
click at [283, 152] on icon "button" at bounding box center [284, 151] width 5 height 5
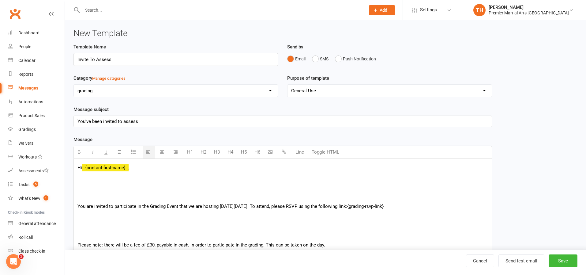
click at [320, 154] on button "Toggle HTML" at bounding box center [326, 152] width 34 height 12
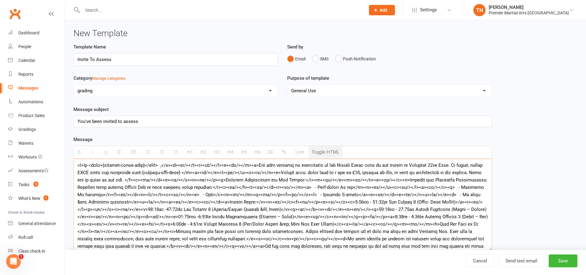
scroll to position [9, 0]
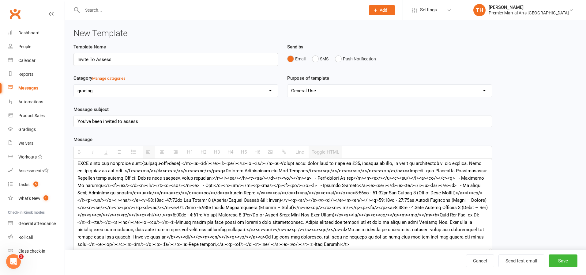
click at [303, 152] on div "H1 H2 H3 H4 H5 H6 Line Toggle HTML" at bounding box center [283, 151] width 419 height 13
drag, startPoint x: 127, startPoint y: 170, endPoint x: 361, endPoint y: 245, distance: 246.2
click at [361, 245] on textarea at bounding box center [283, 205] width 419 height 92
type textarea "<p>Hi <mark>{contact-first-name}</mark> ,</p><p><br/></p><p><br/></p><p><br/></…"
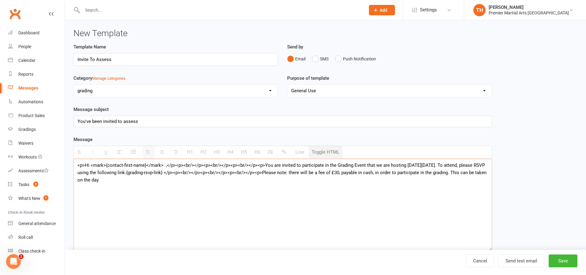
scroll to position [0, 0]
click at [93, 207] on textarea "<p>Hi <mark>{contact-first-name}</mark> ,</p><p><br/></p><p><br/></p><p><br/></…" at bounding box center [283, 205] width 419 height 92
drag, startPoint x: 134, startPoint y: 187, endPoint x: 66, endPoint y: 151, distance: 77.4
click at [66, 151] on div "New Template Template Name Invite To Assess Send by Email SMS Push Notification…" at bounding box center [325, 183] width 521 height 326
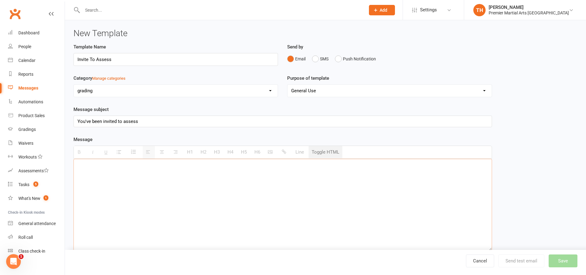
paste textarea "Hi {contact-first-name} , You are invited to participate in the Grading Event t…"
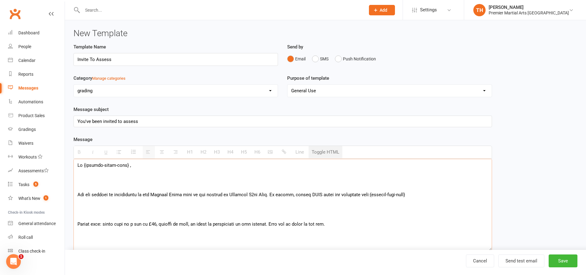
drag, startPoint x: 364, startPoint y: 197, endPoint x: 403, endPoint y: 196, distance: 38.9
click at [403, 196] on textarea at bounding box center [283, 205] width 419 height 92
drag, startPoint x: 402, startPoint y: 195, endPoint x: 364, endPoint y: 197, distance: 38.6
click at [364, 197] on textarea at bounding box center [283, 205] width 419 height 92
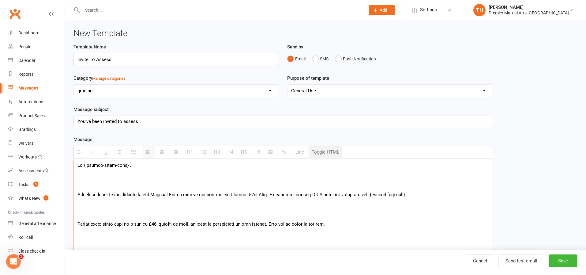
type textarea "Hi {contact-first-name} , You are invited to participate in the Grading Event t…"
click at [283, 152] on div "H1 H2 H3 H4 H5 H6 Line Toggle HTML" at bounding box center [283, 151] width 419 height 13
click at [355, 194] on textarea at bounding box center [283, 205] width 419 height 92
drag, startPoint x: 365, startPoint y: 194, endPoint x: 389, endPoint y: 194, distance: 23.9
click at [388, 194] on textarea at bounding box center [283, 205] width 419 height 92
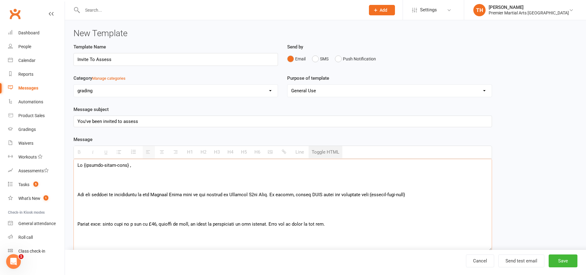
drag, startPoint x: 405, startPoint y: 194, endPoint x: 363, endPoint y: 197, distance: 41.5
click at [363, 197] on textarea at bounding box center [283, 205] width 419 height 92
click at [283, 152] on div "H1 H2 H3 H4 H5 H6 Line Toggle HTML" at bounding box center [283, 151] width 419 height 13
click at [174, 177] on textarea at bounding box center [283, 205] width 419 height 92
click at [486, 259] on link "Cancel" at bounding box center [480, 260] width 28 height 13
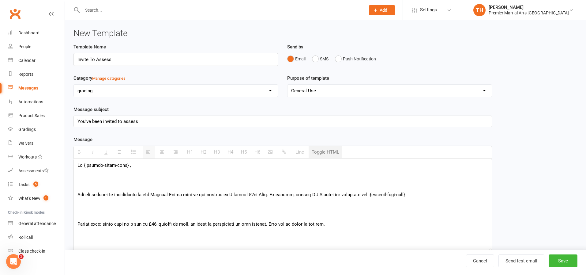
select select "grid"
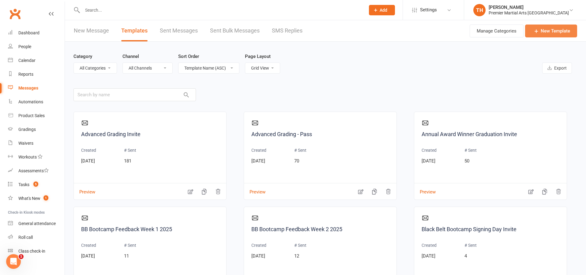
click at [558, 35] on link "New Template" at bounding box center [551, 31] width 52 height 13
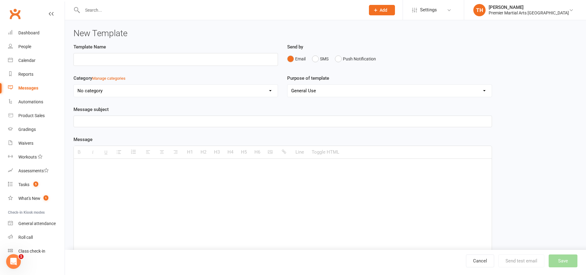
drag, startPoint x: 131, startPoint y: 224, endPoint x: 143, endPoint y: 209, distance: 18.7
click at [134, 222] on div at bounding box center [283, 205] width 418 height 92
paste div
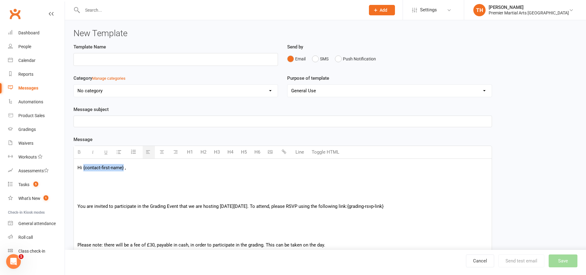
drag, startPoint x: 124, startPoint y: 167, endPoint x: 83, endPoint y: 167, distance: 40.4
click at [83, 167] on p "Hi {contact-first-name} ," at bounding box center [282, 167] width 411 height 7
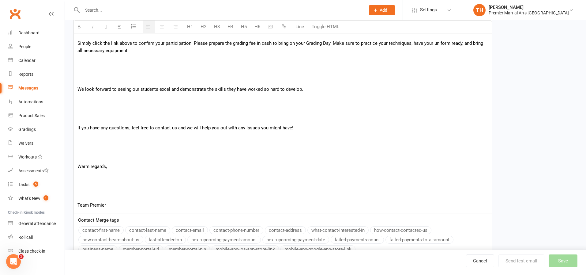
scroll to position [855, 0]
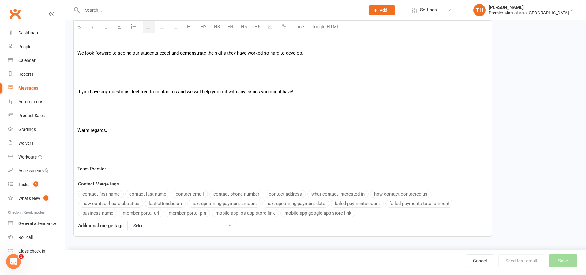
click at [97, 195] on button "contact-first-name" at bounding box center [100, 194] width 45 height 8
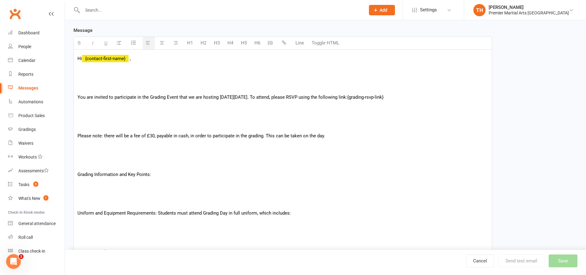
scroll to position [0, 0]
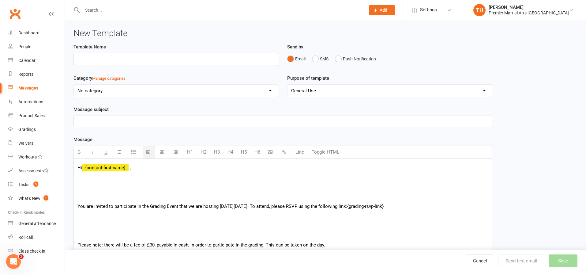
click at [364, 206] on p "You are invited to participate in the Grading Event that we are hosting on Satu…" at bounding box center [282, 205] width 411 height 7
drag, startPoint x: 404, startPoint y: 205, endPoint x: 364, endPoint y: 208, distance: 39.9
click at [364, 208] on p "You are invited to participate in the Grading Event that we are hosting on Satu…" at bounding box center [282, 205] width 411 height 7
click at [281, 149] on button "button" at bounding box center [285, 152] width 12 height 12
copy p "{grading-rsvp-link}"
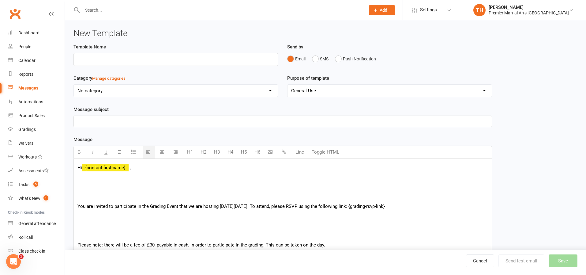
click at [281, 150] on button "button" at bounding box center [285, 152] width 12 height 12
click at [373, 207] on link "{grading-rsvp-link}" at bounding box center [365, 206] width 36 height 6
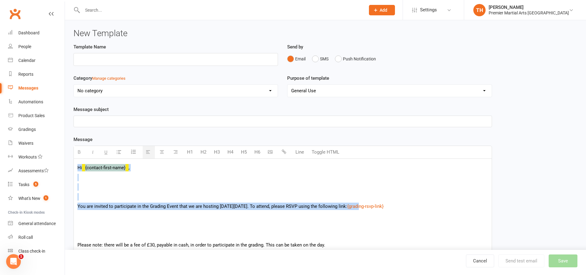
drag, startPoint x: 377, startPoint y: 206, endPoint x: 419, endPoint y: 94, distance: 119.1
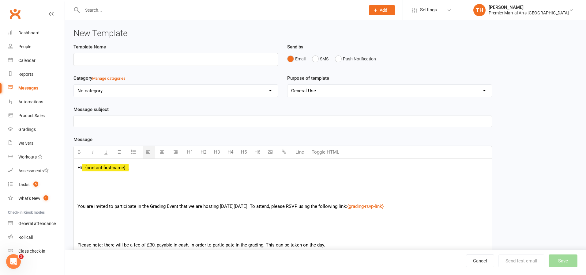
click at [427, 215] on p at bounding box center [282, 215] width 411 height 7
click at [384, 205] on link "{grading-rsvp-link}" at bounding box center [365, 206] width 36 height 6
click at [406, 205] on p "You are invited to participate in the Grading Event that we are hosting on Satu…" at bounding box center [282, 205] width 411 height 7
drag, startPoint x: 411, startPoint y: 206, endPoint x: 364, endPoint y: 206, distance: 47.5
click at [364, 206] on p "You are invited to participate in the Grading Event that we are hosting on Satu…" at bounding box center [282, 205] width 411 height 7
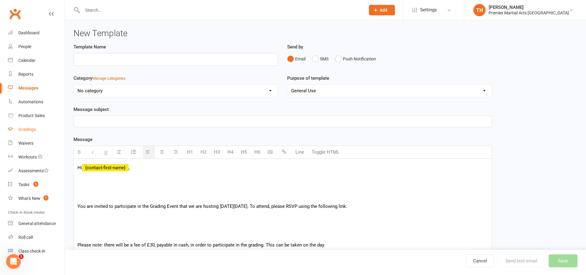
click at [28, 128] on div "Gradings" at bounding box center [26, 129] width 17 height 5
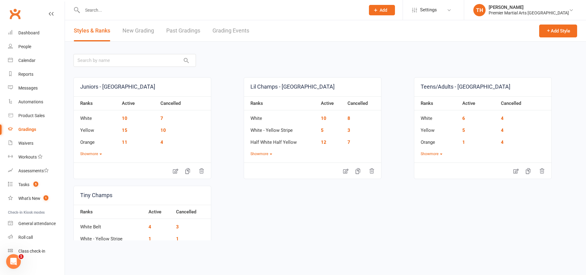
click at [25, 133] on link "Gradings" at bounding box center [36, 130] width 57 height 14
click at [177, 32] on link "Past Gradings" at bounding box center [183, 30] width 34 height 21
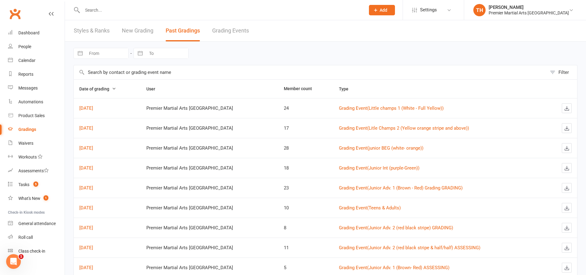
click at [236, 29] on link "Grading Events" at bounding box center [230, 30] width 37 height 21
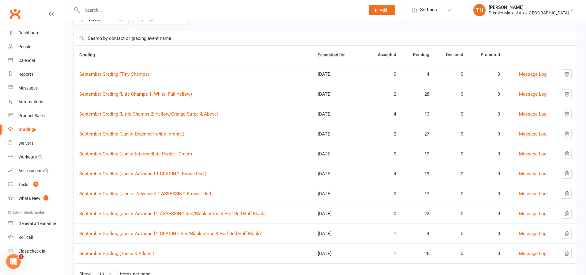
scroll to position [61, 0]
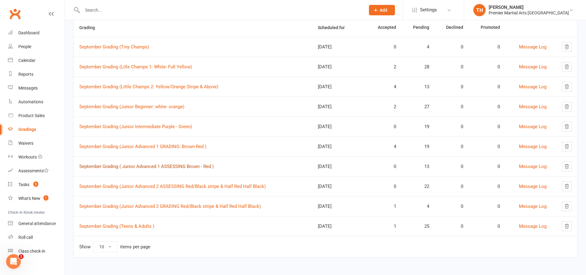
click at [161, 166] on link "September Grading ( Junior Advanced 1 ASSESSING Brown - Red )" at bounding box center [146, 167] width 134 height 6
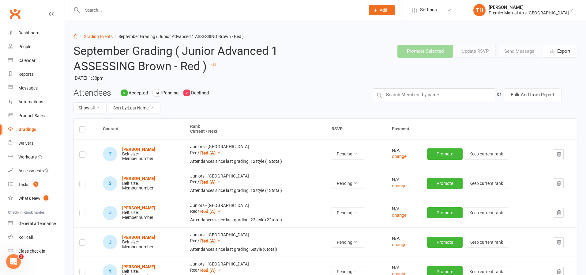
click at [83, 130] on label at bounding box center [82, 130] width 6 height 0
click at [83, 126] on input "checkbox" at bounding box center [82, 126] width 6 height 0
click at [522, 51] on button "Send Message" at bounding box center [519, 51] width 44 height 13
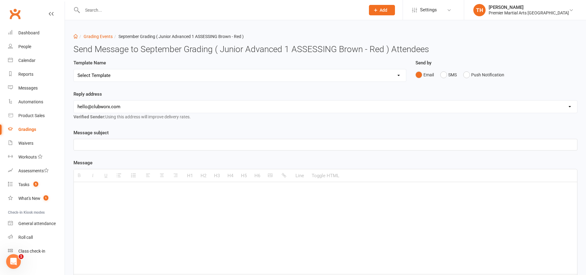
click at [126, 73] on select "Select Template [Email] Grading Eligibility [Email] Grading Eligibility [Email]…" at bounding box center [240, 75] width 332 height 12
select select "5"
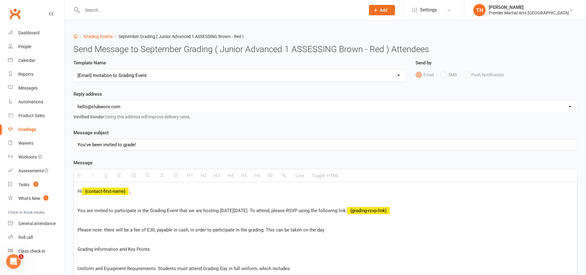
click at [145, 72] on select "Select Template [Email] Grading Eligibility [Email] Grading Eligibility [Email]…" at bounding box center [240, 75] width 332 height 12
click at [134, 146] on div "You've been invited to grade!" at bounding box center [325, 144] width 503 height 11
click at [170, 201] on p at bounding box center [325, 200] width 496 height 7
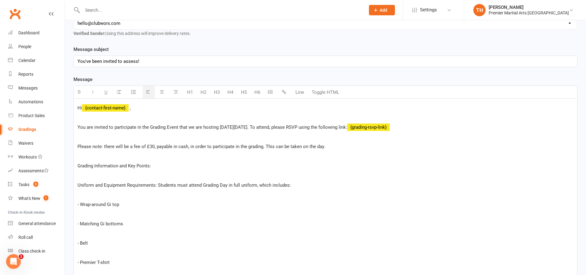
scroll to position [95, 0]
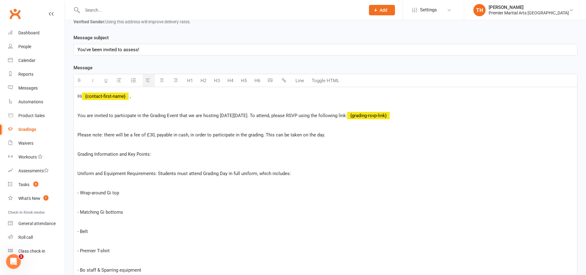
drag, startPoint x: 363, startPoint y: 116, endPoint x: 413, endPoint y: 115, distance: 50.2
click at [413, 115] on p "You are invited to participate in the Grading Event that we are hosting on Satu…" at bounding box center [325, 115] width 496 height 7
click at [417, 115] on p "You are invited to participate in the Grading Event that we are hosting on Satu…" at bounding box center [325, 115] width 496 height 7
click at [250, 114] on span "You are invited to participate in the Grading Event that we are hosting on Satu…" at bounding box center [212, 116] width 270 height 6
click at [265, 116] on span "You are invited to participate in the Grading Event that we are hosting on Satu…" at bounding box center [212, 116] width 270 height 6
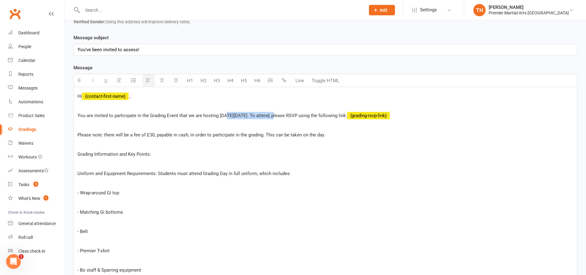
drag, startPoint x: 226, startPoint y: 116, endPoint x: 274, endPoint y: 119, distance: 48.1
click at [276, 119] on p "You are invited to participate in the Grading Event that we are hosting on Satu…" at bounding box center [325, 115] width 496 height 7
drag, startPoint x: 326, startPoint y: 138, endPoint x: 124, endPoint y: 137, distance: 202.4
click at [124, 137] on p "Please note: there will be a fee of £30, payable in cash, in order to participa…" at bounding box center [325, 134] width 496 height 7
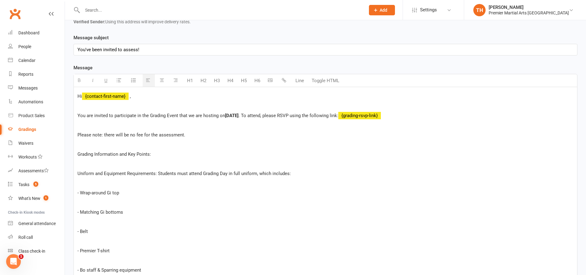
drag, startPoint x: 104, startPoint y: 134, endPoint x: 176, endPoint y: 133, distance: 71.4
click at [176, 133] on span "Please note: there will be no fee for the assessment." at bounding box center [131, 135] width 108 height 6
drag, startPoint x: 194, startPoint y: 133, endPoint x: 63, endPoint y: 136, distance: 131.1
click at [63, 136] on ui-view "Prospect Member Non-attending contact Class / event Appointment Grading event T…" at bounding box center [293, 271] width 586 height 728
drag, startPoint x: 166, startPoint y: 163, endPoint x: 163, endPoint y: 159, distance: 5.2
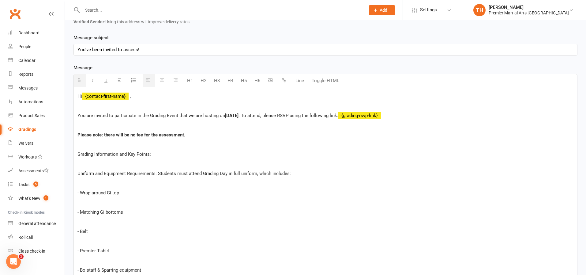
click at [166, 163] on p at bounding box center [325, 163] width 496 height 7
drag, startPoint x: 161, startPoint y: 156, endPoint x: 35, endPoint y: 147, distance: 126.9
click at [35, 147] on ui-view "Prospect Member Non-attending contact Class / event Appointment Grading event T…" at bounding box center [293, 271] width 586 height 728
click at [77, 174] on span "Uniform and Equipment Requirements: Students must attend Grading Day in full un…" at bounding box center [183, 174] width 213 height 6
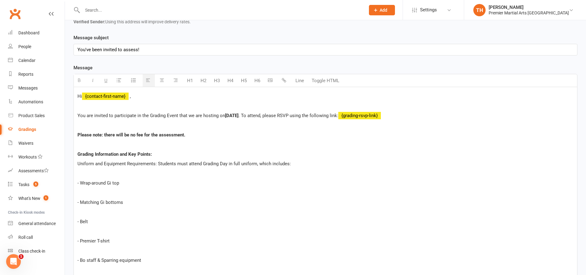
click at [81, 183] on p "- Wrap-around Gi top" at bounding box center [325, 182] width 496 height 7
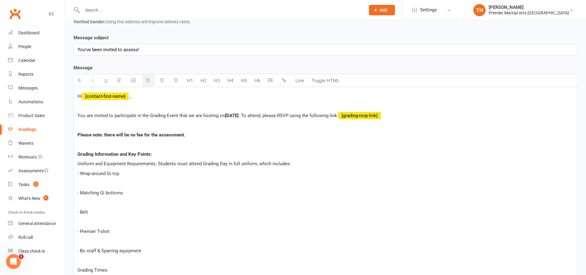
click at [81, 192] on p "- Matching Gi bottoms" at bounding box center [325, 192] width 496 height 7
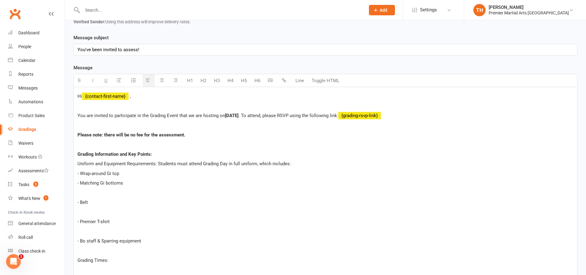
click at [81, 204] on p "- Belt" at bounding box center [325, 201] width 496 height 7
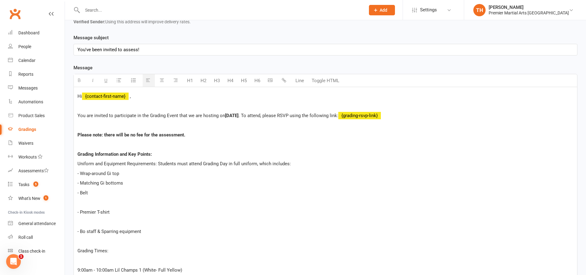
click at [80, 212] on p "- Premier T-shirt" at bounding box center [325, 211] width 496 height 7
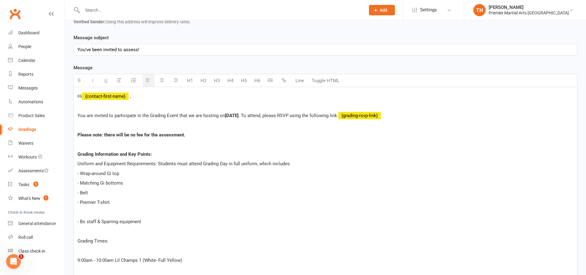
click at [81, 221] on p "- Bo staff & Sparring equipment" at bounding box center [325, 221] width 496 height 7
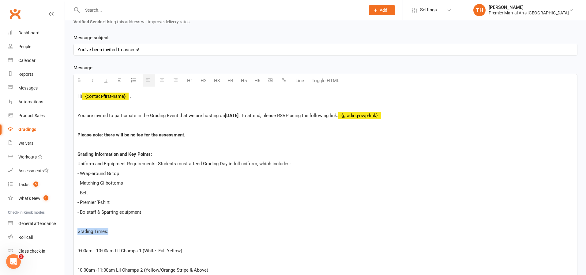
drag, startPoint x: 77, startPoint y: 231, endPoint x: 121, endPoint y: 232, distance: 44.4
click at [121, 232] on div "Hi {contact-first-name} , You are invited to participate in the Grading Event t…" at bounding box center [325, 278] width 503 height 383
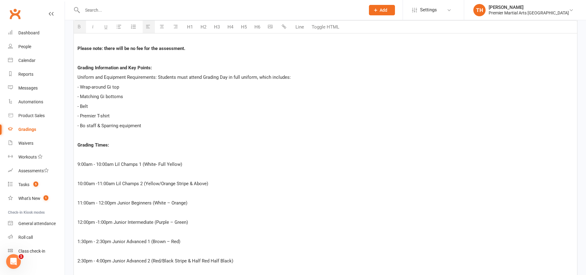
scroll to position [184, 0]
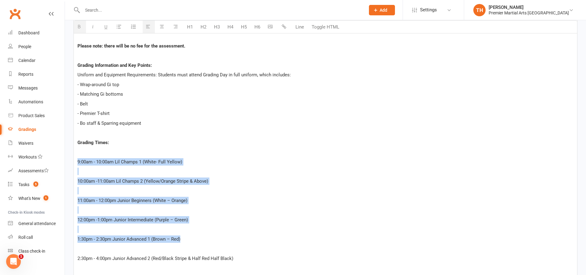
drag, startPoint x: 130, startPoint y: 222, endPoint x: 77, endPoint y: 160, distance: 81.0
click at [77, 160] on div "Hi {contact-first-name} , You are invited to participate in the Grading Event t…" at bounding box center [325, 189] width 503 height 383
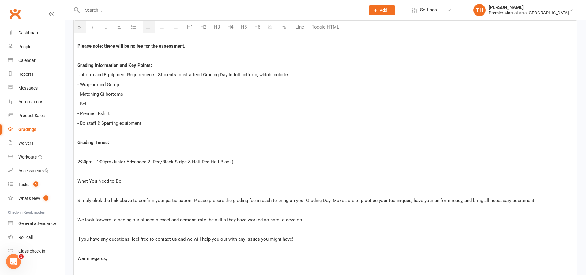
click at [78, 164] on p "2:30pm - 4:00pm Junior Advanced 2 (Red/Black Stripe & Half Red Half Black)" at bounding box center [325, 161] width 496 height 7
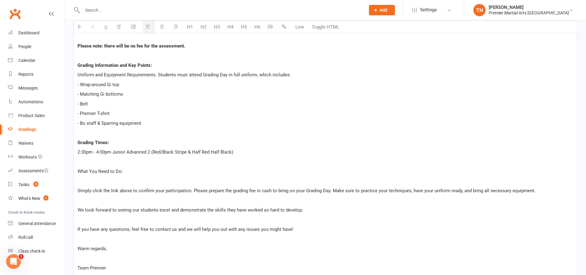
click at [100, 123] on span "- Bo staff & Sparring equipment" at bounding box center [109, 123] width 64 height 6
drag, startPoint x: 145, startPoint y: 171, endPoint x: 35, endPoint y: 174, distance: 110.0
click at [35, 174] on ui-view "Prospect Member Non-attending contact Class / event Appointment Grading event T…" at bounding box center [293, 100] width 586 height 564
click at [77, 192] on span "Simply click the link above to confirm your participation. Please prepare the g…" at bounding box center [306, 191] width 458 height 6
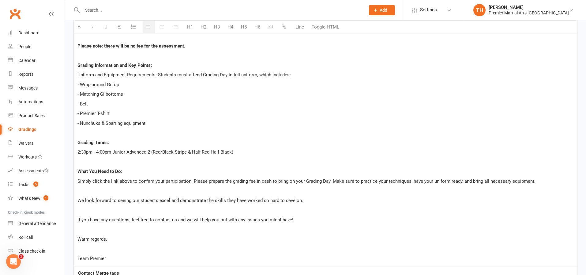
drag, startPoint x: 76, startPoint y: 200, endPoint x: 84, endPoint y: 201, distance: 8.4
click at [76, 200] on div "Hi {contact-first-name} , You are invited to participate in the Grading Event t…" at bounding box center [325, 132] width 503 height 268
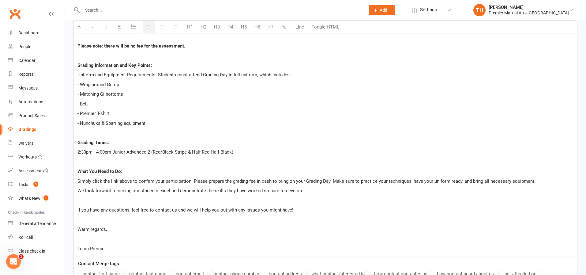
click at [78, 213] on span "If you have any questions, feel free to contact us and we will help you out wit…" at bounding box center [185, 210] width 216 height 6
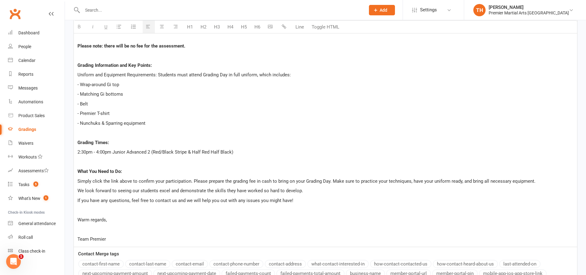
click at [77, 236] on p "Team Premier" at bounding box center [325, 238] width 496 height 7
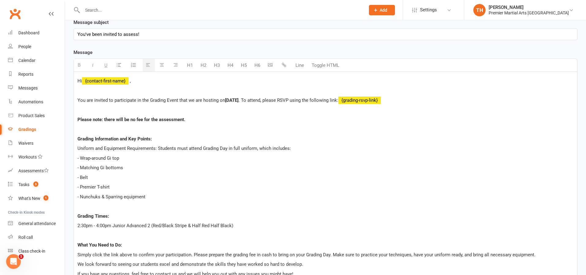
scroll to position [111, 0]
click at [178, 99] on p "You are invited to participate in the Grading Event that we are hosting on Satu…" at bounding box center [325, 99] width 496 height 7
drag, startPoint x: 177, startPoint y: 99, endPoint x: 150, endPoint y: 101, distance: 27.7
click at [150, 101] on p "You are invited to participate in the Grading Event that we are hosting on Satu…" at bounding box center [325, 99] width 496 height 7
click at [230, 111] on p at bounding box center [325, 109] width 496 height 7
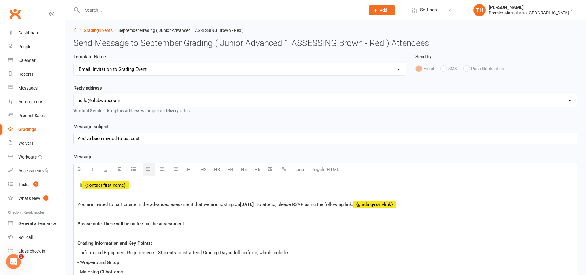
scroll to position [6, 0]
click at [135, 100] on select "hello@clubworx.com north@pmaleeds.com info@websitedojo.com" at bounding box center [325, 101] width 503 height 12
select select "1"
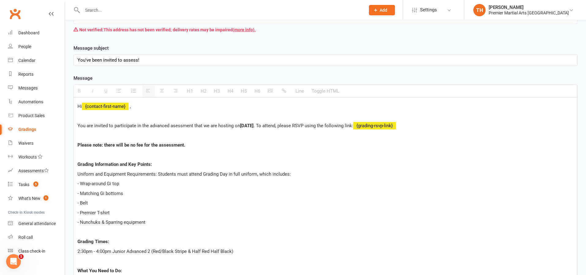
scroll to position [265, 0]
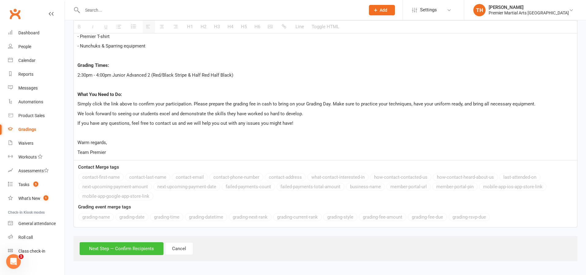
click at [135, 249] on button "Next Step — Confirm Recipients" at bounding box center [122, 248] width 84 height 13
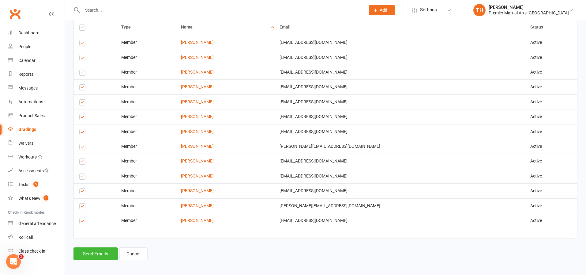
scroll to position [400, 0]
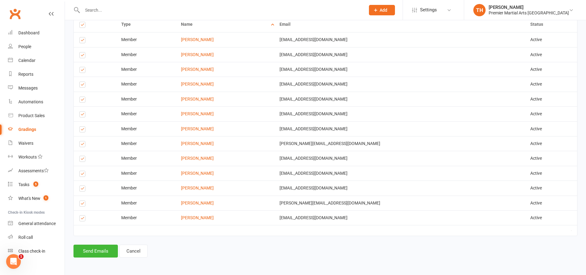
click at [82, 85] on label at bounding box center [83, 85] width 8 height 0
click at [82, 82] on input "checkbox" at bounding box center [81, 82] width 4 height 0
click at [82, 100] on label at bounding box center [83, 100] width 8 height 0
click at [82, 97] on input "checkbox" at bounding box center [81, 97] width 4 height 0
click at [97, 253] on button "Send Emails" at bounding box center [96, 250] width 44 height 13
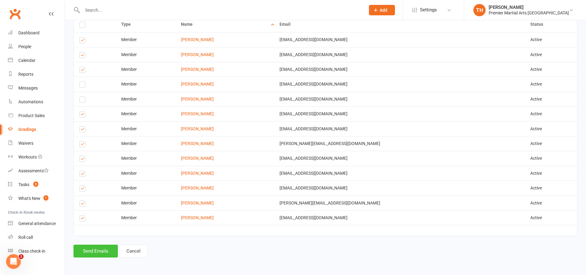
scroll to position [407, 0]
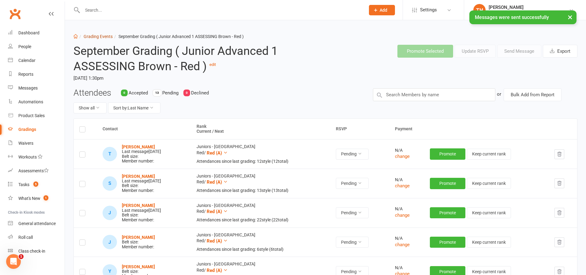
click at [102, 38] on link "Grading Events" at bounding box center [98, 36] width 29 height 5
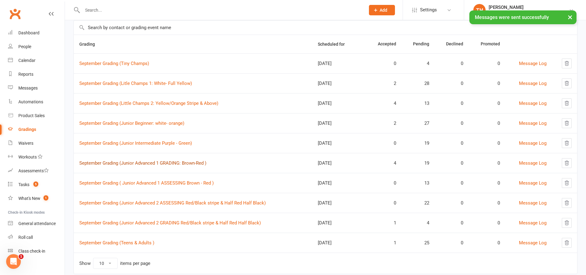
scroll to position [59, 0]
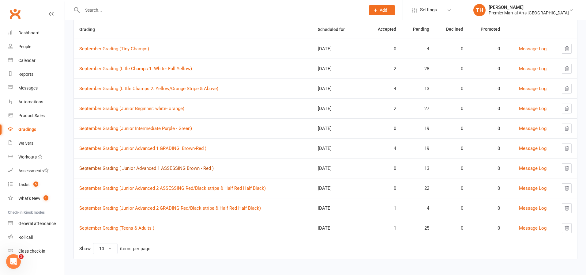
click at [175, 167] on link "September Grading ( Junior Advanced 1 ASSESSING Brown - Red )" at bounding box center [146, 168] width 134 height 6
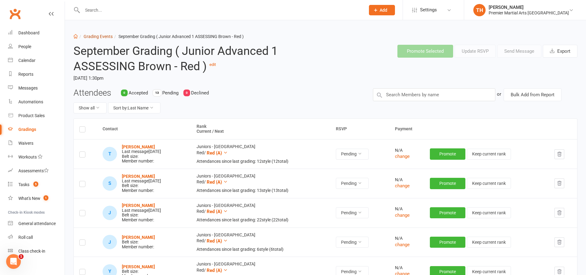
click at [104, 38] on link "Grading Events" at bounding box center [98, 36] width 29 height 5
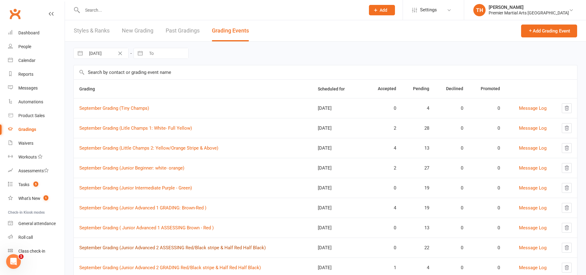
click at [152, 250] on link "September Grading (Junior Advanced 2 ASSESSING Red/Black stripe & Half Red Half…" at bounding box center [172, 248] width 187 height 6
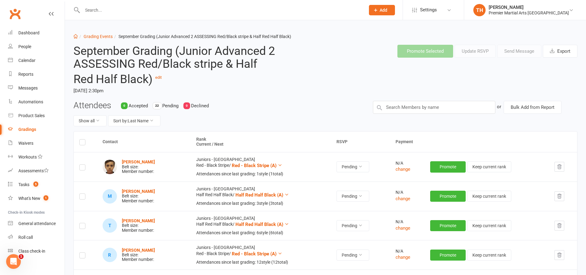
drag, startPoint x: 83, startPoint y: 142, endPoint x: 94, endPoint y: 140, distance: 11.8
click at [82, 143] on label at bounding box center [82, 143] width 6 height 0
click at [82, 139] on input "checkbox" at bounding box center [82, 139] width 6 height 0
click at [522, 49] on button "Send Message" at bounding box center [519, 51] width 44 height 13
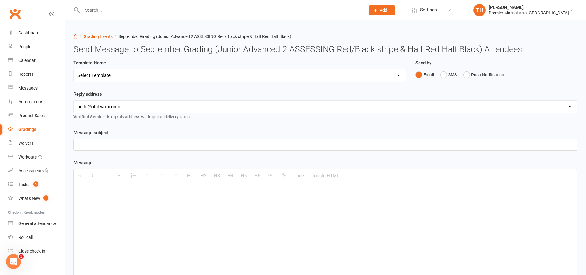
click at [155, 107] on select "hello@clubworx.com north@pmaleeds.com info@websitedojo.com" at bounding box center [325, 106] width 503 height 12
click at [141, 71] on select "Select Template [Email] Grading Eligibility [Email] Grading Eligibility [Email]…" at bounding box center [240, 75] width 332 height 12
select select "5"
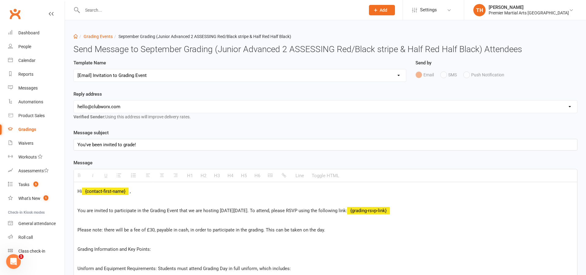
click at [150, 103] on select "hello@clubworx.com north@pmaleeds.com info@websitedojo.com" at bounding box center [325, 106] width 503 height 12
select select "1"
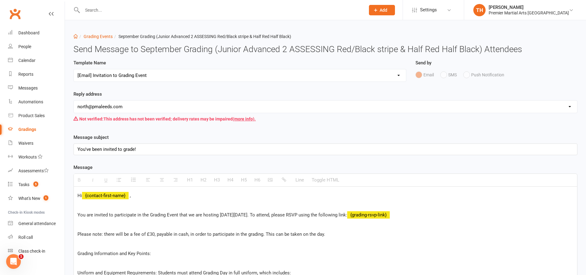
click at [266, 217] on span "You are invited to participate in the Grading Event that we are hosting on Satu…" at bounding box center [212, 215] width 270 height 6
drag, startPoint x: 226, startPoint y: 214, endPoint x: 278, endPoint y: 217, distance: 51.9
click at [278, 217] on span "You are invited to participate in the Grading Event that we are hosting on Satu…" at bounding box center [212, 215] width 270 height 6
click at [268, 234] on span "Please note: there will be a fee of £30, payable in cash, in order to participa…" at bounding box center [201, 234] width 248 height 6
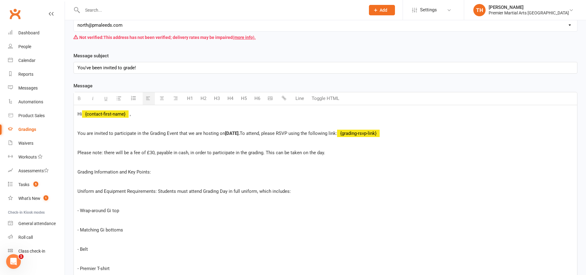
scroll to position [82, 0]
drag, startPoint x: 231, startPoint y: 156, endPoint x: 132, endPoint y: 152, distance: 98.4
click at [132, 152] on p "Please note: there will be a fee of £30, payable in cash, in order to participa…" at bounding box center [325, 152] width 496 height 7
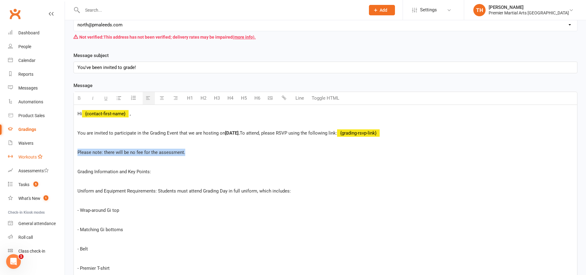
drag, startPoint x: 205, startPoint y: 153, endPoint x: 40, endPoint y: 152, distance: 164.2
click at [172, 170] on p "Grading Information and Key Points:" at bounding box center [325, 171] width 496 height 7
click at [168, 173] on p "Grading Information and Key Points:" at bounding box center [325, 171] width 496 height 7
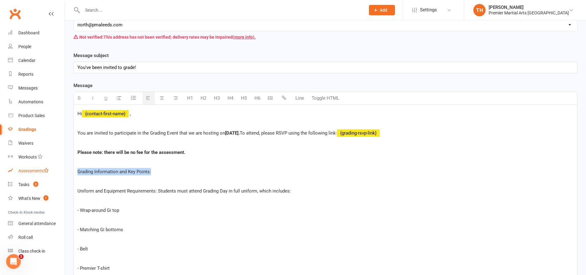
drag, startPoint x: 106, startPoint y: 170, endPoint x: 64, endPoint y: 171, distance: 42.0
click at [85, 172] on b "Grading Information and Key Points:" at bounding box center [114, 172] width 74 height 6
click at [94, 172] on b "Grading Information and Key Points:" at bounding box center [114, 172] width 74 height 6
click at [78, 191] on span "Uniform and Equipment Requirements: Students must attend Grading Day in full un…" at bounding box center [183, 191] width 213 height 6
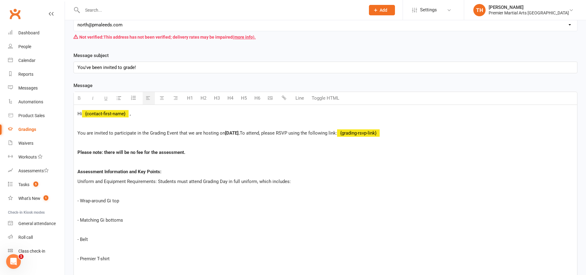
drag, startPoint x: 81, startPoint y: 201, endPoint x: 96, endPoint y: 201, distance: 14.4
click at [83, 201] on p "- Wrap-around Gi top" at bounding box center [325, 200] width 496 height 7
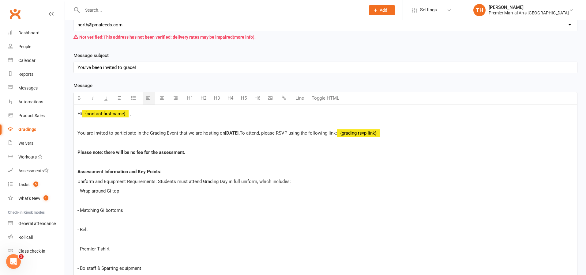
click at [80, 211] on p "- Matching Gi bottoms" at bounding box center [325, 209] width 496 height 7
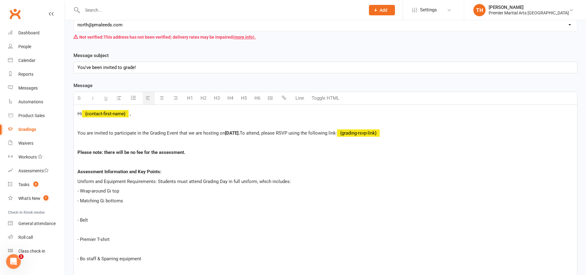
click at [81, 221] on p "- Belt" at bounding box center [325, 219] width 496 height 7
drag, startPoint x: 81, startPoint y: 228, endPoint x: 88, endPoint y: 228, distance: 6.7
click at [81, 228] on p "- Premier T-shirt" at bounding box center [325, 229] width 496 height 7
drag, startPoint x: 80, startPoint y: 239, endPoint x: 87, endPoint y: 239, distance: 6.4
click at [82, 239] on p "- Bo staff & Sparring equipment" at bounding box center [325, 239] width 496 height 7
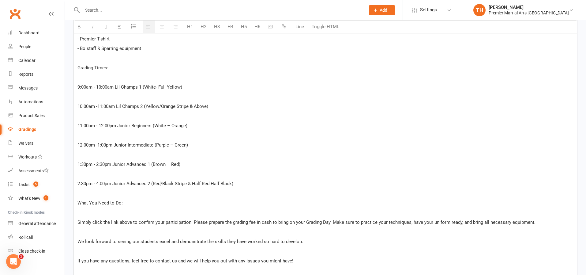
scroll to position [260, 0]
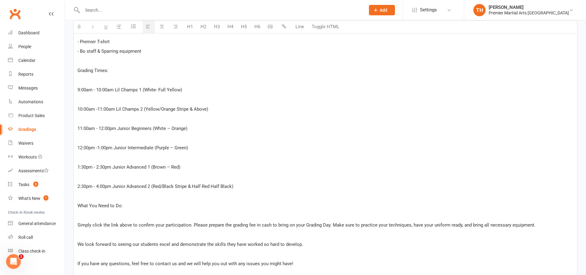
click at [96, 51] on span "- Bo staff & Sparring equipment" at bounding box center [109, 51] width 64 height 6
drag, startPoint x: 111, startPoint y: 72, endPoint x: 45, endPoint y: 74, distance: 65.2
click at [45, 74] on ui-view "Prospect Member Non-attending contact Class / event Appointment Grading event T…" at bounding box center [293, 79] width 586 height 674
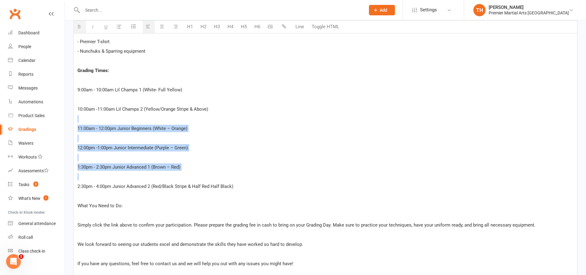
drag, startPoint x: 190, startPoint y: 171, endPoint x: 94, endPoint y: 119, distance: 109.3
click at [94, 119] on div "Hi {contact-first-name} , You are invited to participate in the Grading Event t…" at bounding box center [325, 117] width 503 height 383
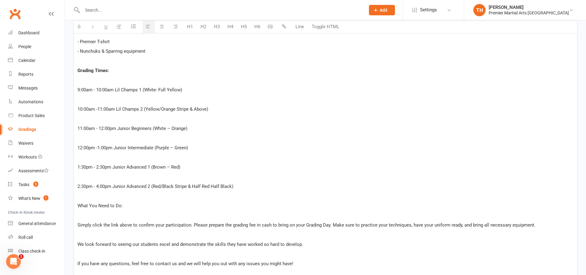
click at [158, 187] on p "2:30pm - 4:00pm Junior Advanced 2 (Red/Black Stripe & Half Red Half Black)" at bounding box center [325, 186] width 496 height 7
click at [152, 164] on p "1:30pm - 2:30pm Junior Advanced 1 (Brown – Red)" at bounding box center [325, 166] width 496 height 7
click at [183, 165] on p "1:30pm - 2:30pm Junior Advanced 1 (Brown – Red)" at bounding box center [325, 166] width 496 height 7
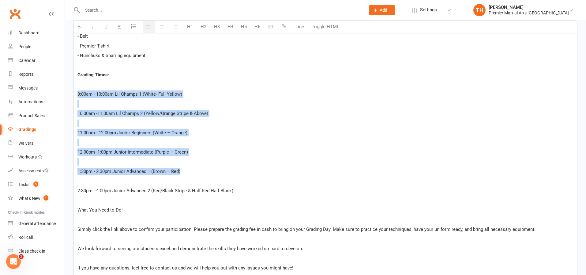
drag, startPoint x: 190, startPoint y: 171, endPoint x: 71, endPoint y: 95, distance: 140.5
click at [71, 95] on div "Template Name Select Template [Email] Grading Eligibility [Email] Grading Eligi…" at bounding box center [325, 111] width 513 height 616
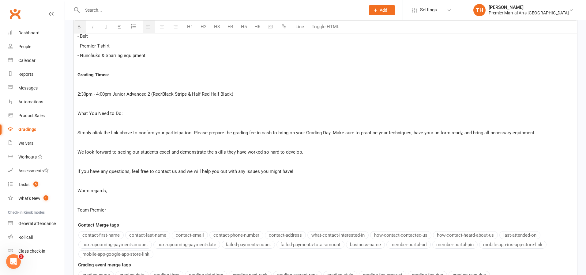
click at [78, 95] on p "2:30pm - 4:00pm Junior Advanced 2 (Red/Black Stripe & Half Red Half Black)" at bounding box center [325, 93] width 496 height 7
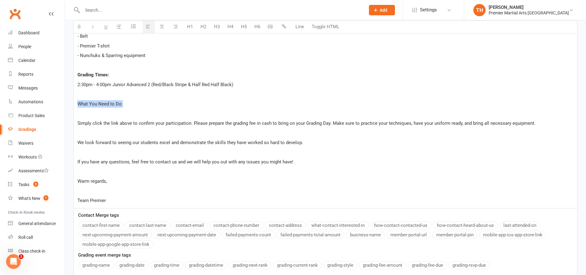
drag, startPoint x: 78, startPoint y: 106, endPoint x: 145, endPoint y: 104, distance: 67.1
click at [145, 104] on p "What You Need to Do:" at bounding box center [325, 103] width 496 height 7
drag, startPoint x: 77, startPoint y: 123, endPoint x: 80, endPoint y: 123, distance: 3.7
click at [77, 123] on div "Hi {contact-first-name} , You are invited to participate in the Grading Event t…" at bounding box center [325, 69] width 503 height 277
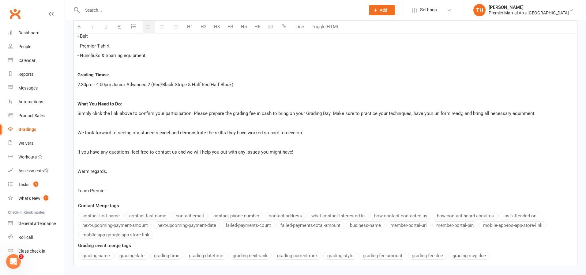
click at [77, 134] on p "We look forward to seeing our students excel and demonstrate the skills they ha…" at bounding box center [325, 132] width 496 height 7
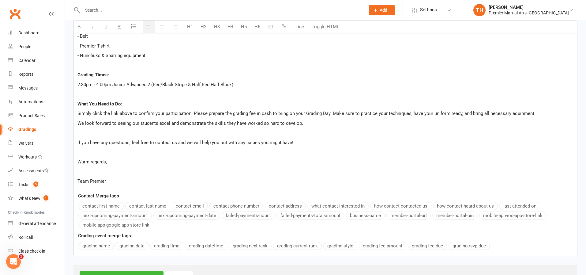
click at [78, 144] on span "If you have any questions, feel free to contact us and we will help you out wit…" at bounding box center [185, 143] width 216 height 6
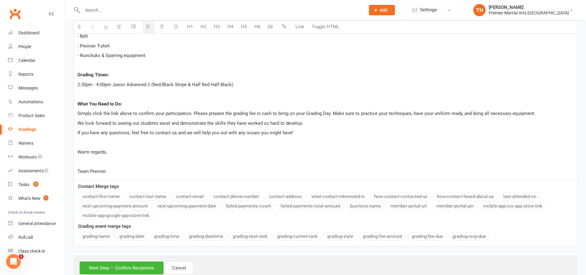
click at [77, 170] on p "Team Premier" at bounding box center [325, 171] width 496 height 7
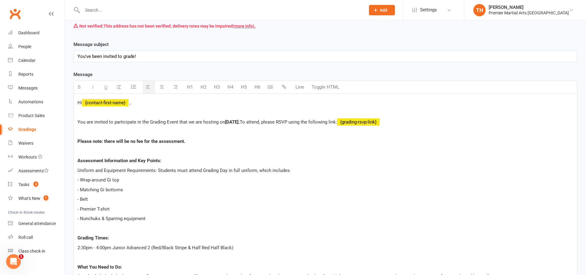
scroll to position [92, 0]
drag, startPoint x: 179, startPoint y: 123, endPoint x: 175, endPoint y: 123, distance: 4.0
click at [178, 123] on p "You are invited to participate in the Grading Event that we are hosting on Satu…" at bounding box center [325, 122] width 496 height 7
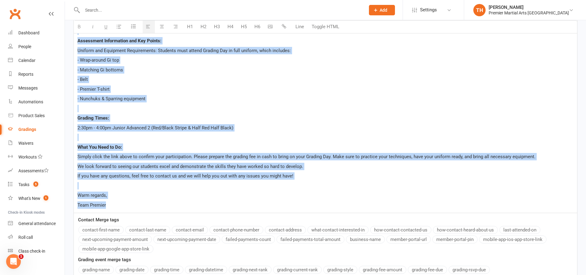
scroll to position [265, 0]
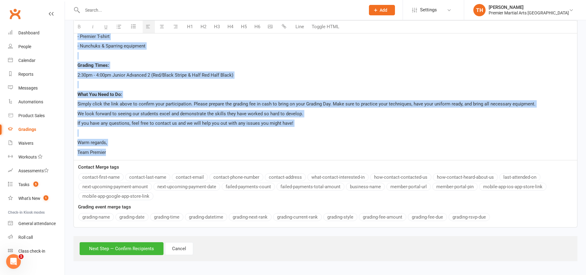
drag, startPoint x: 77, startPoint y: 105, endPoint x: 220, endPoint y: 155, distance: 151.1
click at [220, 155] on div "Hi {contact-first-name} , You are invited to participate in the assessment that…" at bounding box center [325, 40] width 503 height 239
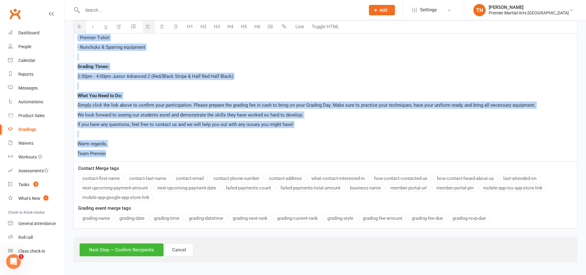
click at [220, 155] on p "Team Premier" at bounding box center [325, 153] width 496 height 7
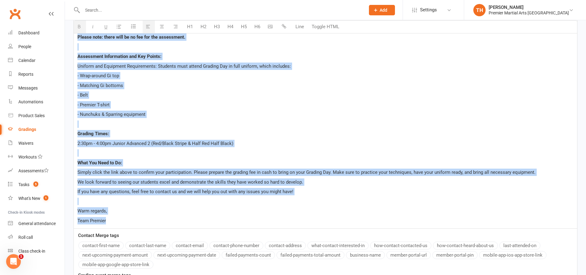
scroll to position [208, 0]
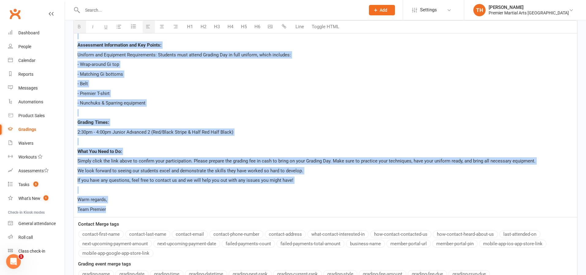
drag, startPoint x: 77, startPoint y: 107, endPoint x: 334, endPoint y: 209, distance: 276.4
click at [335, 209] on div "Hi {contact-first-name} , You are invited to participate in the assessment that…" at bounding box center [325, 97] width 503 height 239
copy div "Please note: there will be no fee for the assessment. Assessment Information an…"
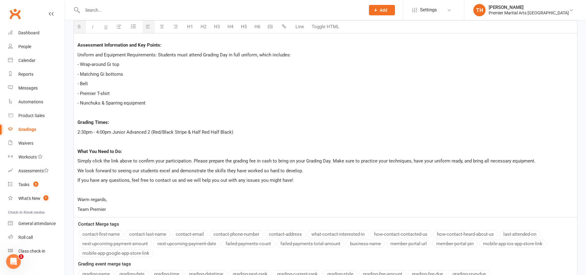
click at [352, 170] on p "We look forward to seeing our students excel and demonstrate the skills they ha…" at bounding box center [325, 170] width 496 height 7
click at [328, 160] on span "Simply click the link above to confirm your participation. Please prepare the g…" at bounding box center [306, 161] width 458 height 6
click at [329, 160] on span "Simply click the link above to confirm your participation. Please prepare the g…" at bounding box center [306, 161] width 458 height 6
click at [327, 160] on span "Simply click the link above to confirm your participation. Please prepare the g…" at bounding box center [306, 161] width 458 height 6
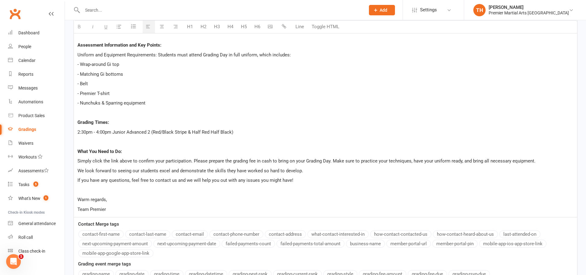
click at [328, 160] on span "Simply click the link above to confirm your participation. Please prepare the g…" at bounding box center [306, 161] width 458 height 6
drag, startPoint x: 193, startPoint y: 160, endPoint x: 331, endPoint y: 160, distance: 138.7
click at [331, 160] on span "Simply click the link above to confirm your participation. Please prepare the g…" at bounding box center [306, 161] width 459 height 6
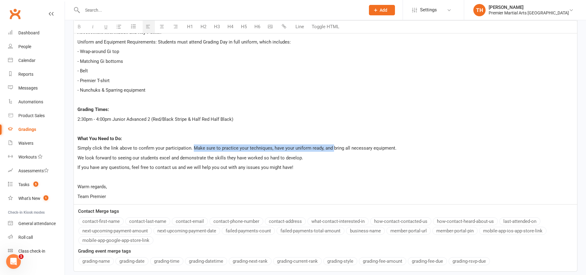
scroll to position [265, 0]
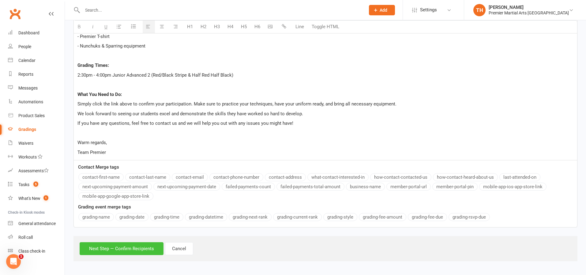
drag, startPoint x: 133, startPoint y: 247, endPoint x: 140, endPoint y: 247, distance: 7.1
click at [140, 247] on button "Next Step — Confirm Recipients" at bounding box center [122, 248] width 84 height 13
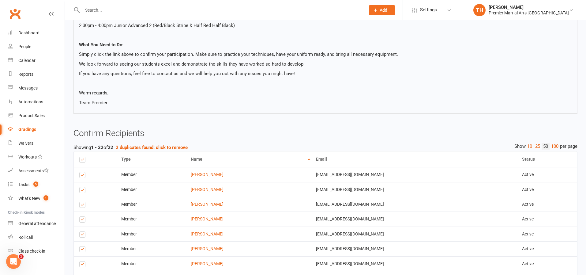
click at [81, 176] on label at bounding box center [83, 176] width 8 height 0
click at [81, 172] on input "checkbox" at bounding box center [81, 172] width 4 height 0
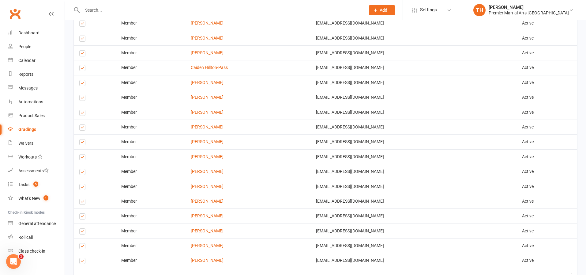
scroll to position [533, 0]
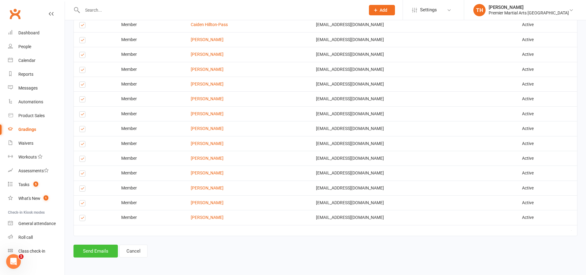
click at [94, 252] on button "Send Emails" at bounding box center [96, 250] width 44 height 13
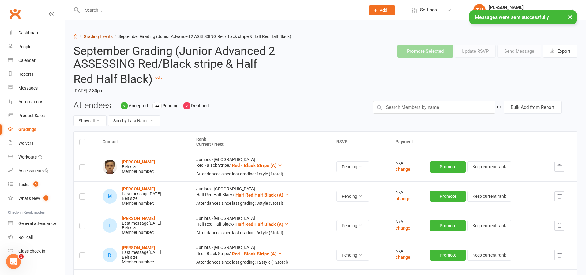
click at [104, 37] on link "Grading Events" at bounding box center [98, 36] width 29 height 5
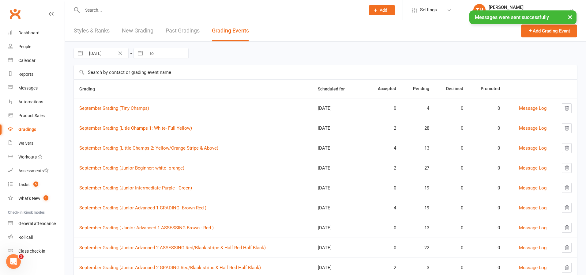
click at [171, 230] on td "September Grading ( Junior Advanced 1 ASSESSING Brown - Red )" at bounding box center [193, 227] width 239 height 20
click at [171, 228] on link "September Grading ( Junior Advanced 1 ASSESSING Brown - Red )" at bounding box center [146, 228] width 134 height 6
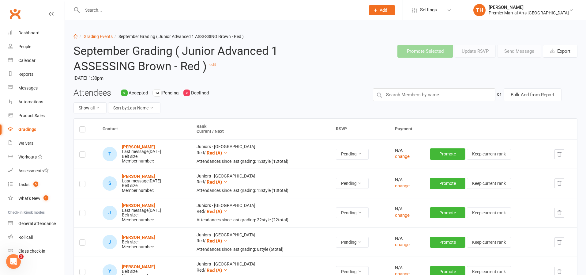
click at [85, 130] on label at bounding box center [82, 130] width 6 height 0
click at [85, 126] on input "checkbox" at bounding box center [82, 126] width 6 height 0
click at [509, 54] on button "Send Message" at bounding box center [519, 51] width 44 height 13
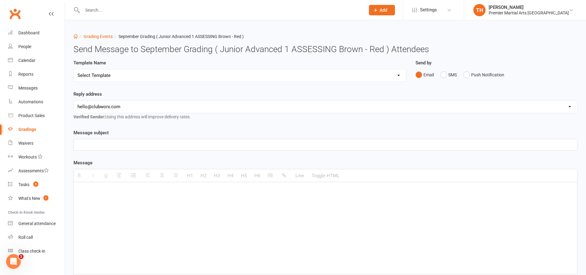
click at [125, 76] on select "Select Template [Email] Grading Eligibility [Email] Grading Eligibility [Email]…" at bounding box center [240, 75] width 332 height 12
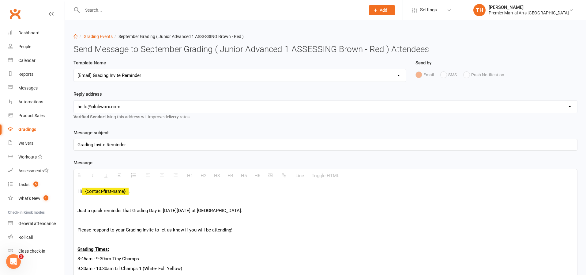
click at [149, 146] on div "Grading Invite Reminder" at bounding box center [325, 144] width 503 height 11
click at [138, 81] on select "Select Template [Email] Grading Eligibility [Email] Grading Eligibility [Email]…" at bounding box center [240, 75] width 332 height 12
click at [149, 75] on select "Select Template [Email] Grading Eligibility [Email] Grading Eligibility [Email]…" at bounding box center [240, 75] width 332 height 12
select select "5"
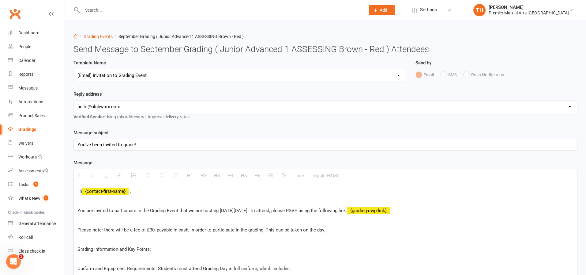
click at [157, 111] on select "hello@clubworx.com north@pmaleeds.com info@websitedojo.com" at bounding box center [325, 106] width 503 height 12
select select "1"
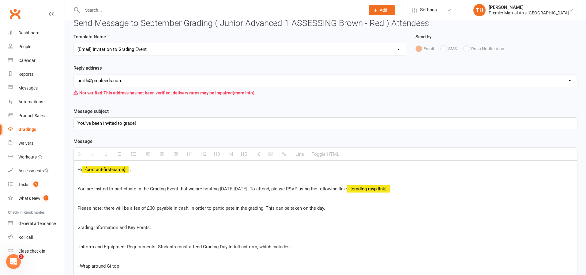
scroll to position [26, 0]
drag, startPoint x: 266, startPoint y: 190, endPoint x: 246, endPoint y: 190, distance: 19.3
click at [246, 190] on span "You are invited to participate in the Grading Event that we are hosting on Satu…" at bounding box center [212, 189] width 270 height 6
drag, startPoint x: 224, startPoint y: 190, endPoint x: 231, endPoint y: 189, distance: 6.8
click at [231, 189] on span "You are invited to participate in the Grading Event that we are hosting on Satu…" at bounding box center [211, 189] width 269 height 6
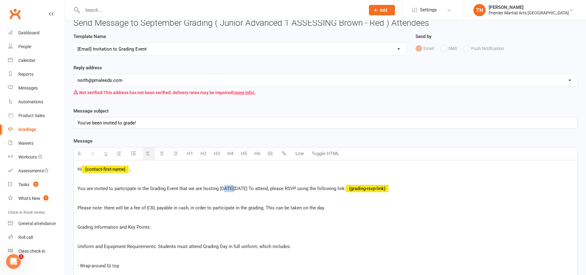
click at [226, 189] on span "You are invited to participate in the Grading Event that we are hosting on Satu…" at bounding box center [211, 189] width 269 height 6
drag, startPoint x: 226, startPoint y: 189, endPoint x: 274, endPoint y: 188, distance: 48.1
click at [275, 188] on span "You are invited to participate in the Grading Event that we are hosting on Satu…" at bounding box center [211, 189] width 269 height 6
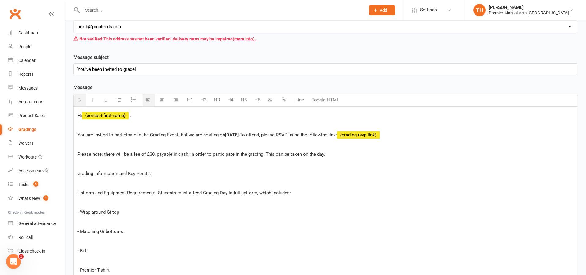
scroll to position [82, 0]
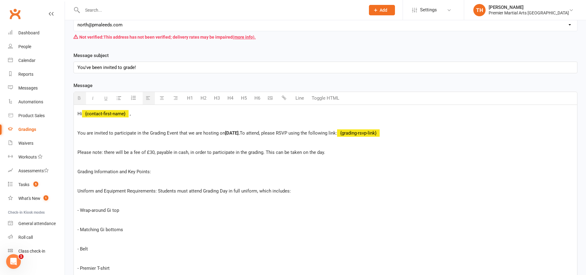
drag, startPoint x: 337, startPoint y: 157, endPoint x: 132, endPoint y: 155, distance: 205.5
click at [132, 155] on p "Please note: there will be a fee of £30, payable in cash, in order to participa…" at bounding box center [325, 152] width 496 height 7
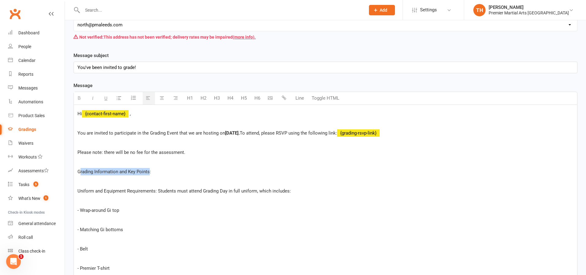
drag, startPoint x: 80, startPoint y: 172, endPoint x: 149, endPoint y: 172, distance: 69.5
click at [149, 172] on span "Grading Information and Key Points:" at bounding box center [114, 172] width 74 height 6
click at [175, 173] on p "Grading Information and Key Points:" at bounding box center [325, 171] width 496 height 7
drag, startPoint x: 146, startPoint y: 173, endPoint x: 73, endPoint y: 171, distance: 73.5
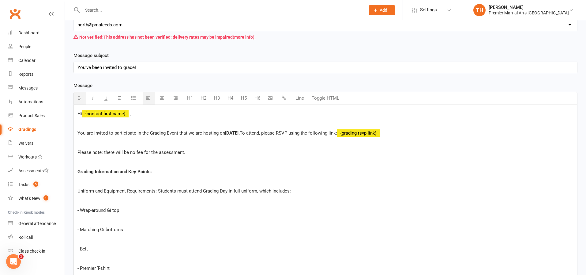
click at [79, 190] on span "Uniform and Equipment Requirements: Students must attend Grading Day in full un…" at bounding box center [183, 191] width 213 height 6
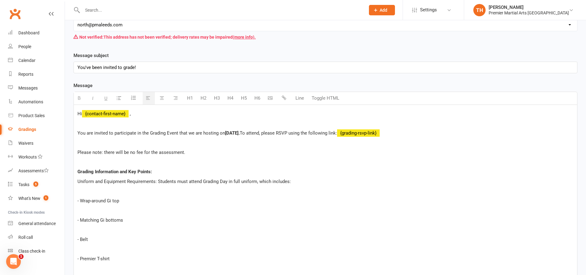
click at [81, 199] on p "- Wrap-around Gi top" at bounding box center [325, 200] width 496 height 7
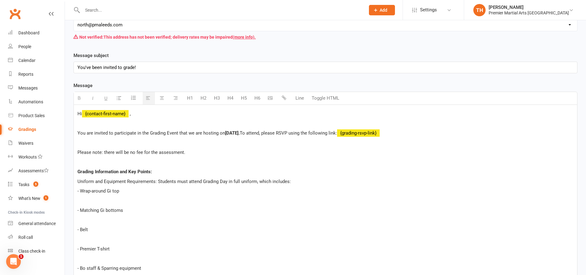
click at [81, 210] on p "- Matching Gi bottoms" at bounding box center [325, 209] width 496 height 7
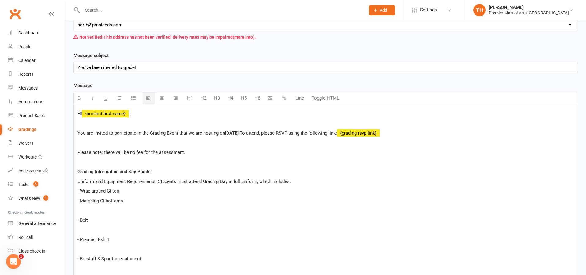
click at [81, 220] on p "- Belt" at bounding box center [325, 219] width 496 height 7
click at [81, 230] on p "- Premier T-shirt" at bounding box center [325, 229] width 496 height 7
click at [81, 238] on p "- Bo staff & Sparring equipment" at bounding box center [325, 239] width 496 height 7
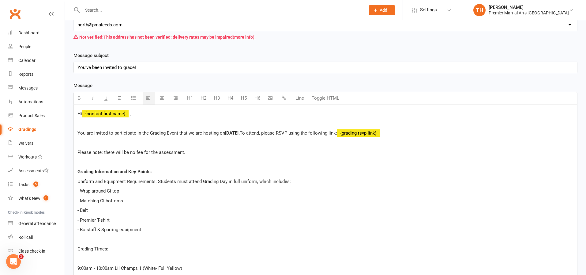
drag, startPoint x: 112, startPoint y: 245, endPoint x: 76, endPoint y: 246, distance: 35.5
drag, startPoint x: 115, startPoint y: 249, endPoint x: 77, endPoint y: 248, distance: 37.4
click at [77, 248] on p "Grading Times:" at bounding box center [325, 248] width 496 height 7
click at [94, 249] on b "Grading Times:" at bounding box center [93, 249] width 32 height 6
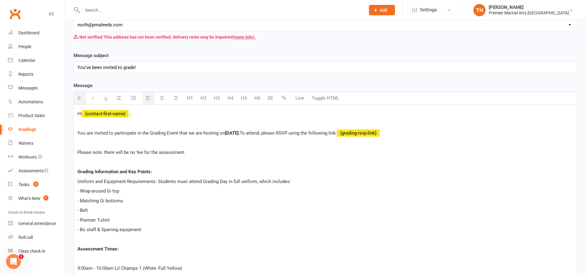
click at [125, 248] on p "Assessment Times:" at bounding box center [325, 248] width 496 height 7
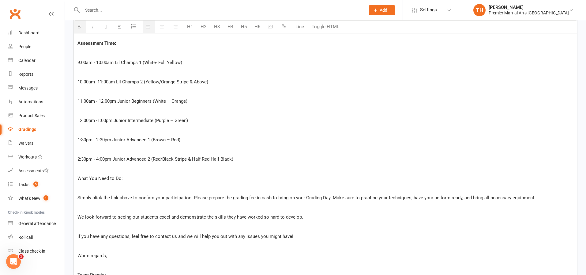
scroll to position [288, 0]
drag, startPoint x: 249, startPoint y: 164, endPoint x: 47, endPoint y: 153, distance: 203.0
click at [47, 153] on ui-view "Prospect Member Non-attending contact Class / event Appointment Grading event T…" at bounding box center [293, 50] width 586 height 674
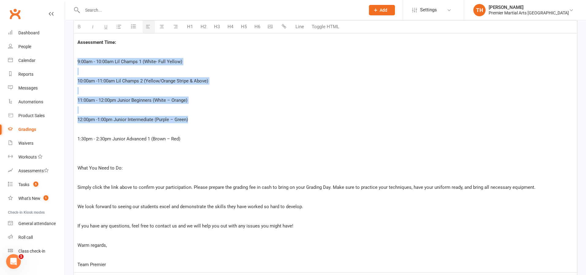
drag, startPoint x: 198, startPoint y: 116, endPoint x: 79, endPoint y: 57, distance: 132.0
click at [79, 57] on div "Hi {contact-first-name} , You are invited to participate in the Grading Event t…" at bounding box center [325, 85] width 503 height 374
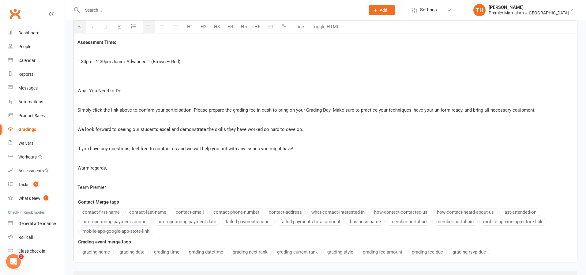
click at [81, 62] on p "1:30pm - 2:30pm Junior Advanced 1 (Brown – Red)" at bounding box center [325, 61] width 496 height 7
click at [79, 63] on p "1:30pm - 2:30pm Junior Advanced 1 (Brown – Red)" at bounding box center [325, 61] width 496 height 7
click at [77, 63] on div "Hi {contact-first-name} , You are invited to participate in the Grading Event t…" at bounding box center [325, 46] width 503 height 297
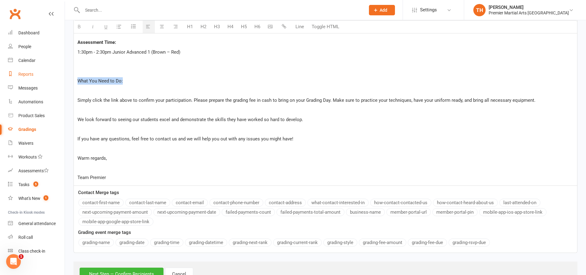
drag, startPoint x: 148, startPoint y: 78, endPoint x: 28, endPoint y: 77, distance: 119.5
click at [30, 77] on ui-view "Prospect Member Non-attending contact Class / event Appointment Grading event T…" at bounding box center [293, 2] width 586 height 578
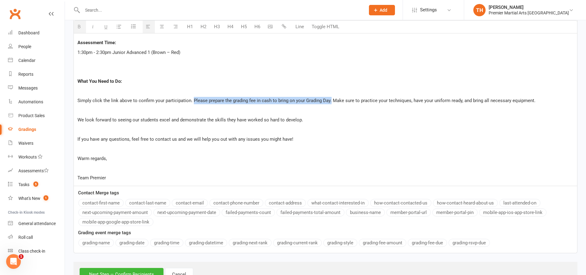
drag, startPoint x: 193, startPoint y: 101, endPoint x: 330, endPoint y: 104, distance: 136.6
click at [330, 104] on p "Simply click the link above to confirm your participation. Please prepare the g…" at bounding box center [325, 100] width 496 height 7
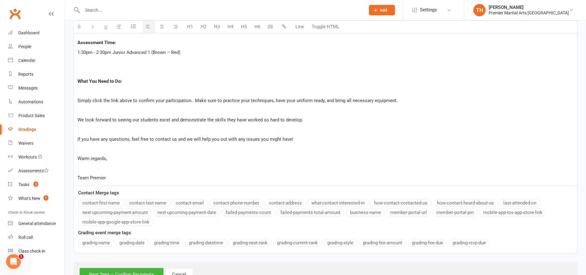
click at [79, 120] on p "We look forward to seeing our students excel and demonstrate the skills they ha…" at bounding box center [325, 119] width 496 height 7
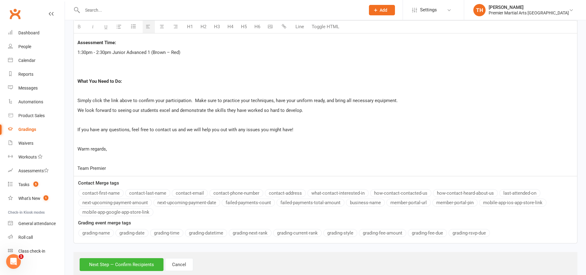
click at [78, 130] on span "If you have any questions, feel free to contact us and we will help you out wit…" at bounding box center [185, 130] width 216 height 6
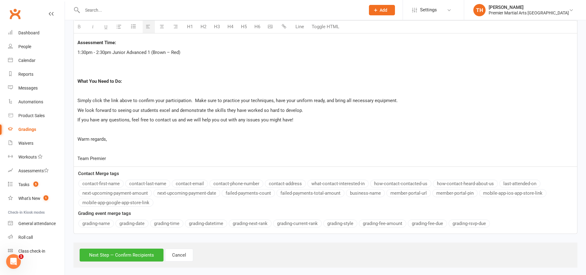
click at [76, 156] on div "Hi {contact-first-name} , You are invited to participate in the Grading Event t…" at bounding box center [325, 33] width 503 height 268
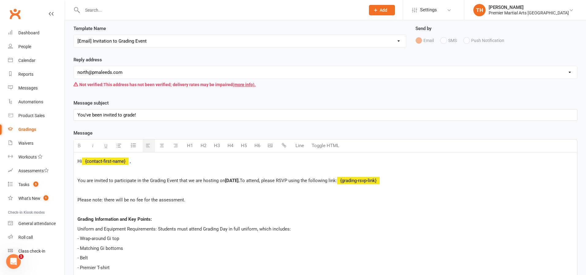
scroll to position [34, 0]
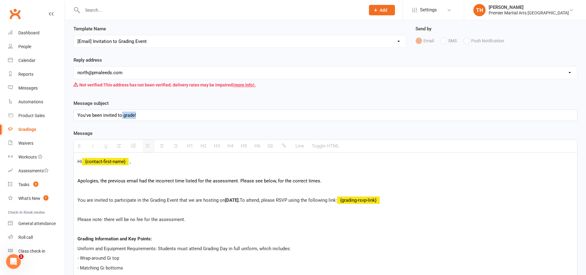
drag, startPoint x: 140, startPoint y: 117, endPoint x: 122, endPoint y: 118, distance: 17.8
click at [122, 118] on div "You've been invited to grade!" at bounding box center [325, 115] width 503 height 11
drag, startPoint x: 238, startPoint y: 182, endPoint x: 139, endPoint y: 182, distance: 98.3
click at [139, 182] on p "Apologies, the previous email had the incorrect time listed for the assessment.…" at bounding box center [325, 180] width 496 height 7
click at [169, 181] on p "Apologies, the previous email didn't have the Junior Advanced 1 assessment list…" at bounding box center [325, 180] width 496 height 7
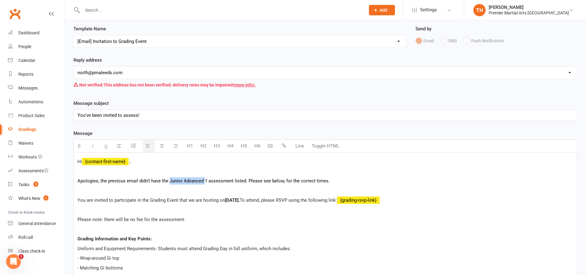
drag, startPoint x: 169, startPoint y: 182, endPoint x: 205, endPoint y: 183, distance: 35.9
click at [205, 183] on p "Apologies, the previous email didn't have the Junior Advanced 1 assessment list…" at bounding box center [325, 180] width 496 height 7
click at [227, 182] on p "Apologies, the previous email didn't have the Junior Advanced 1 assessment list…" at bounding box center [325, 180] width 496 height 7
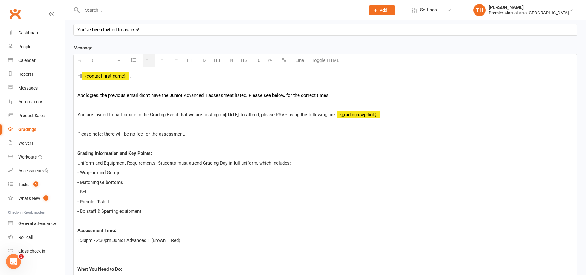
scroll to position [173, 0]
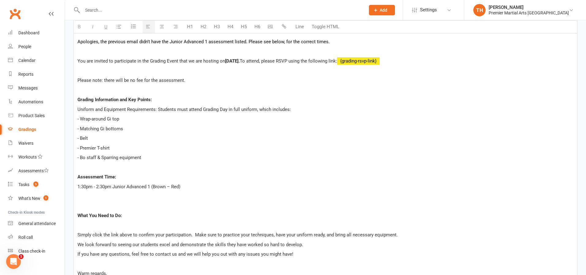
click at [187, 185] on p "1:30pm - 2:30pm Junior Advanced 1 (Brown – Red)" at bounding box center [325, 186] width 496 height 7
drag, startPoint x: 100, startPoint y: 158, endPoint x: 80, endPoint y: 160, distance: 20.3
click at [80, 160] on span "- Bo staff & Sparring equipment" at bounding box center [109, 158] width 64 height 6
click at [168, 145] on p "- Premier T-shirt" at bounding box center [325, 147] width 496 height 7
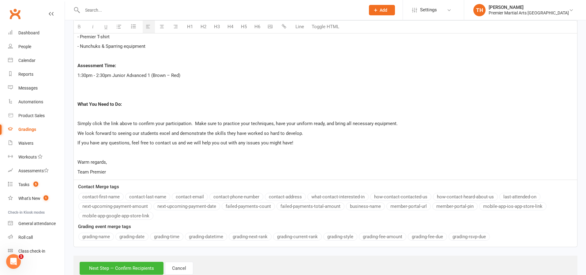
scroll to position [289, 0]
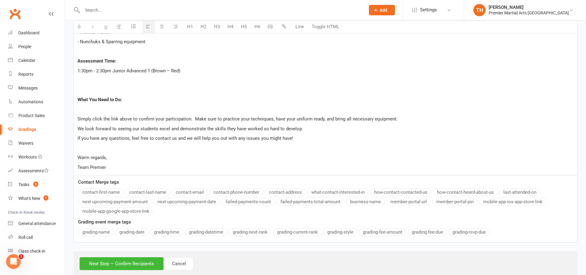
click at [78, 121] on span "Simply click the link above to confirm your participation. Make sure to practic…" at bounding box center [237, 119] width 320 height 6
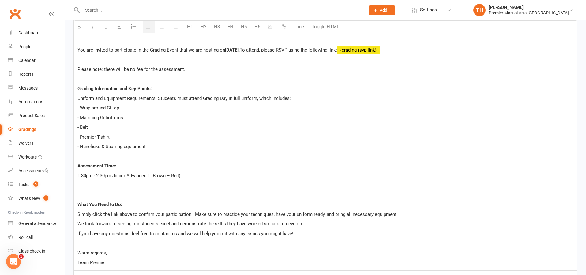
scroll to position [184, 0]
drag, startPoint x: 229, startPoint y: 99, endPoint x: 203, endPoint y: 100, distance: 26.1
click at [203, 100] on span "Uniform and Equipment Requirements: Students must attend Grading Day in full un…" at bounding box center [183, 99] width 213 height 6
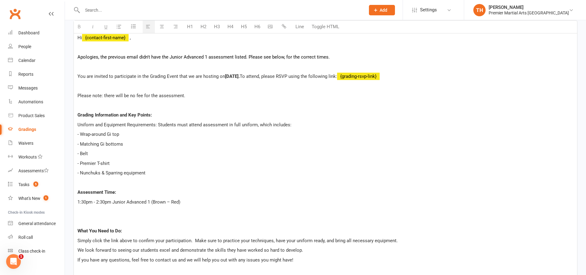
scroll to position [157, 0]
drag, startPoint x: 190, startPoint y: 98, endPoint x: 74, endPoint y: 98, distance: 115.8
click at [74, 98] on div "Hi {contact-first-name} , Apologies, the previous email didn't have the Junior …" at bounding box center [325, 164] width 503 height 268
click at [91, 58] on p "Apologies, the previous email didn't have the Junior Advanced 1 assessment list…" at bounding box center [325, 57] width 496 height 7
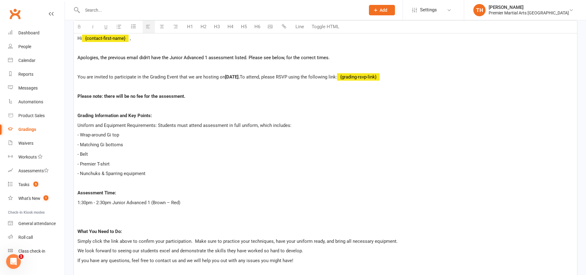
click at [234, 58] on p "Apologies, the previous email didn't have the Junior Advanced 1 assessment list…" at bounding box center [325, 57] width 496 height 7
drag, startPoint x: 339, startPoint y: 58, endPoint x: 310, endPoint y: 60, distance: 29.4
click at [310, 60] on p "Apologies, the previous email didn't have the Junior Advanced 1 assessment time…" at bounding box center [325, 57] width 496 height 7
click at [356, 62] on div "Hi {contact-first-name} , Apologies, the previous email didn't have the Junior …" at bounding box center [325, 163] width 503 height 268
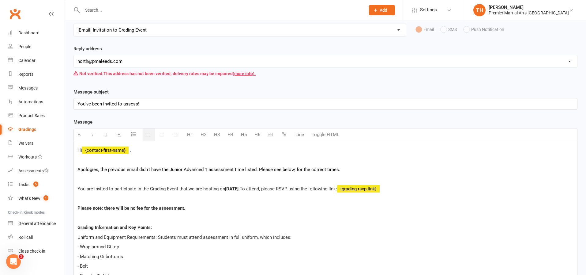
scroll to position [43, 0]
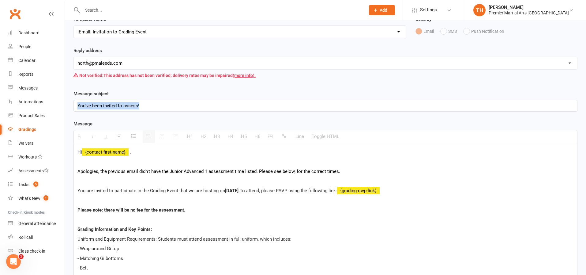
drag, startPoint x: 143, startPoint y: 107, endPoint x: 75, endPoint y: 106, distance: 68.0
click at [77, 106] on div "You've been invited to assess!" at bounding box center [325, 105] width 503 height 11
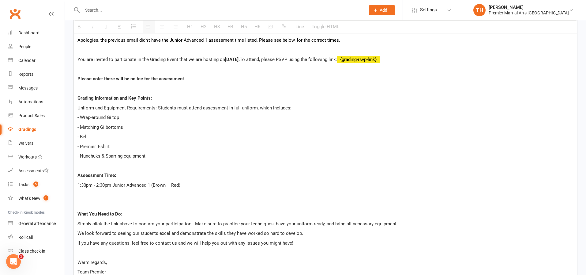
scroll to position [175, 0]
drag, startPoint x: 177, startPoint y: 58, endPoint x: 150, endPoint y: 62, distance: 27.6
click at [150, 62] on p "You are invited to participate in the Grading Event that we are hosting on Satu…" at bounding box center [325, 58] width 496 height 7
click at [149, 58] on p "You are invited to participate in the assessment that we are hosting on Saturda…" at bounding box center [325, 58] width 496 height 7
click at [95, 97] on b "Grading Information and Key Points:" at bounding box center [114, 98] width 74 height 6
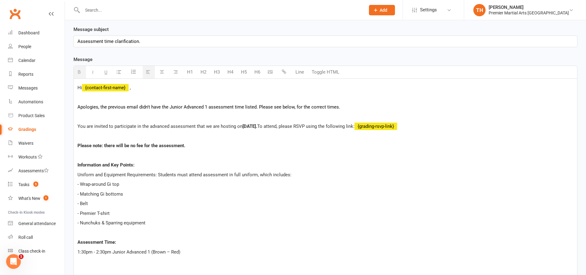
scroll to position [294, 0]
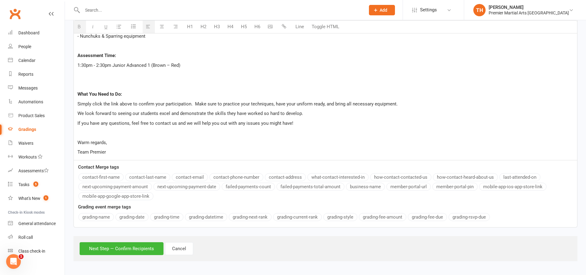
click at [124, 255] on div "Next Step — Confirm Recipients Cancel" at bounding box center [326, 248] width 504 height 25
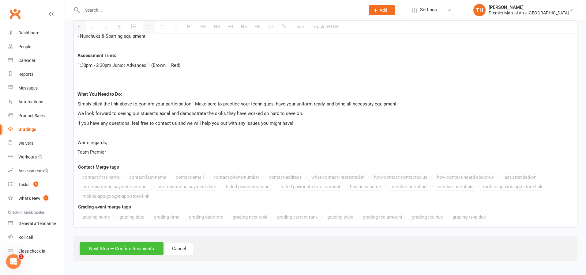
click at [128, 247] on button "Next Step — Confirm Recipients" at bounding box center [122, 248] width 84 height 13
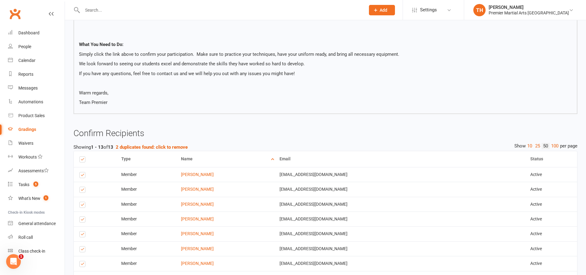
scroll to position [429, 0]
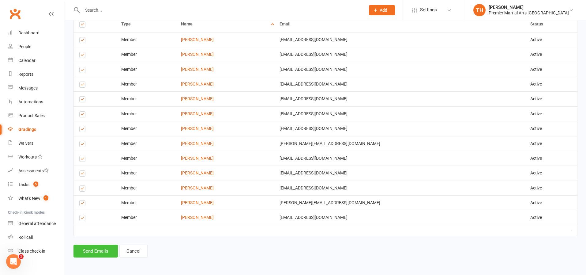
click at [91, 254] on button "Send Emails" at bounding box center [96, 250] width 44 height 13
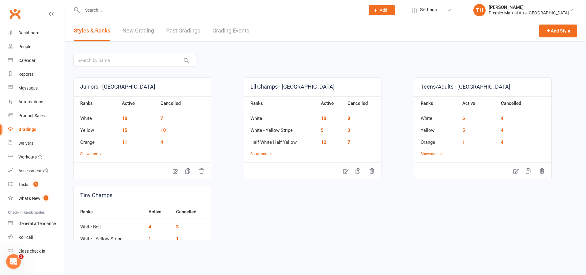
click at [239, 29] on link "Grading Events" at bounding box center [231, 30] width 37 height 21
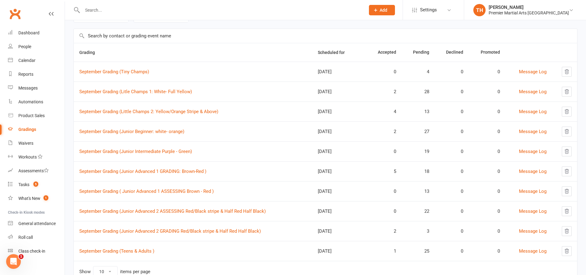
scroll to position [61, 0]
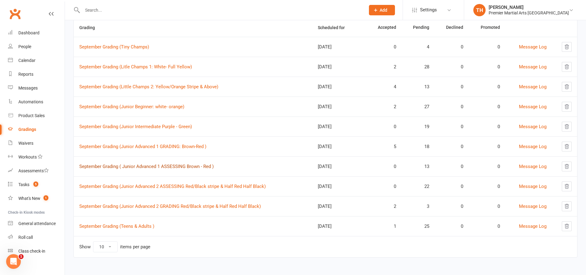
click at [136, 167] on link "September Grading ( Junior Advanced 1 ASSESSING Brown - Red )" at bounding box center [146, 167] width 134 height 6
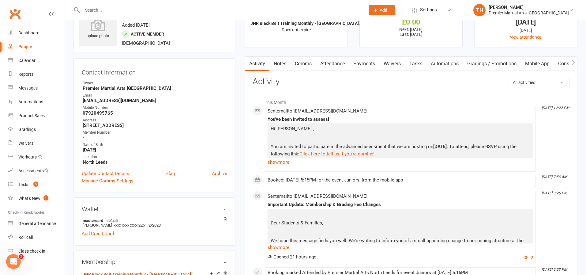
scroll to position [40, 0]
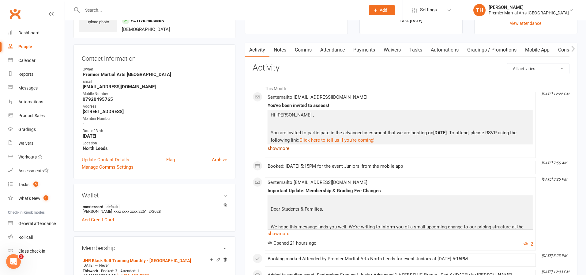
click at [280, 148] on link "show more" at bounding box center [401, 148] width 266 height 9
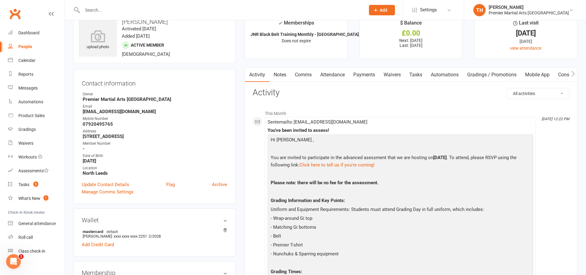
scroll to position [0, 0]
